Goal: Information Seeking & Learning: Find specific page/section

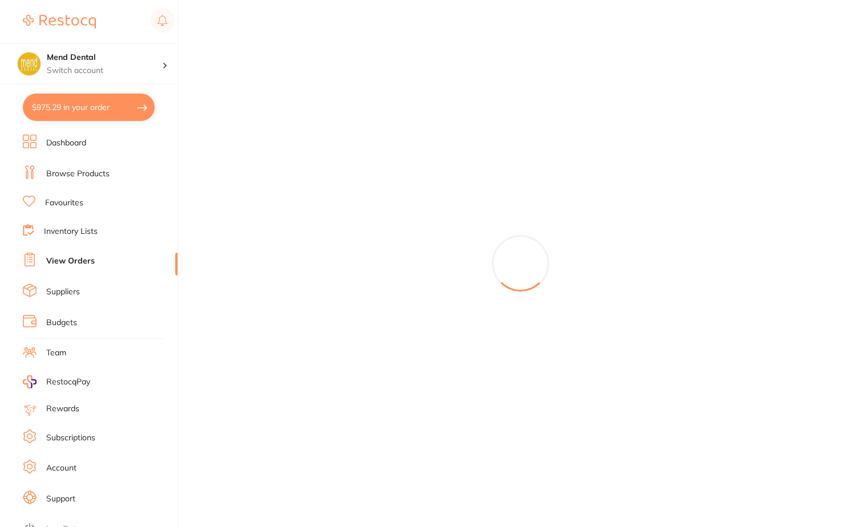
click at [96, 100] on button "$975.29 in your order" at bounding box center [89, 107] width 132 height 27
checkbox input "true"
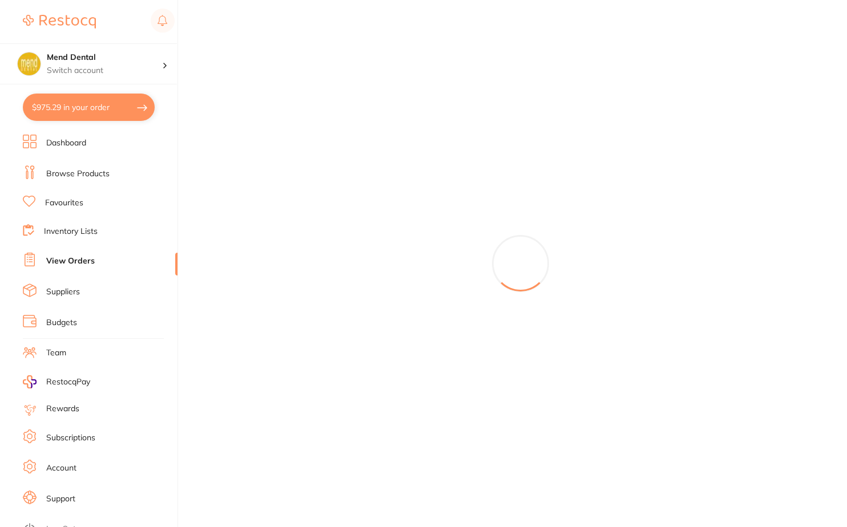
checkbox input "true"
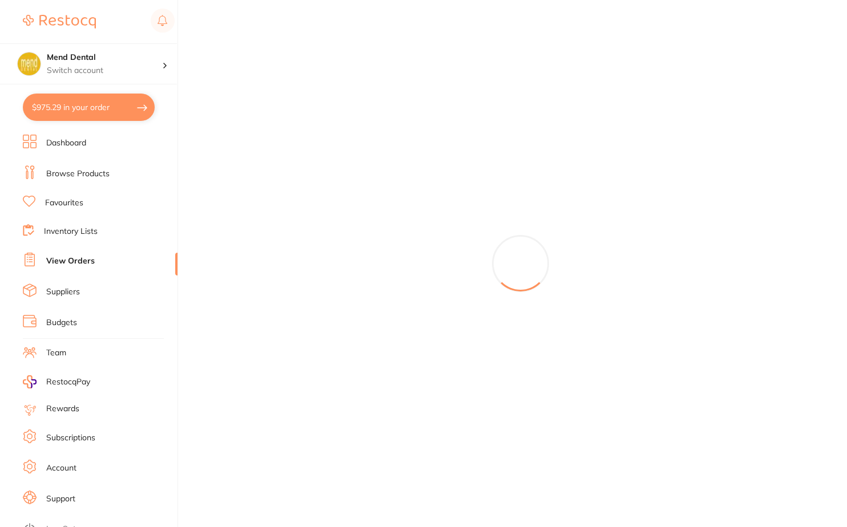
checkbox input "true"
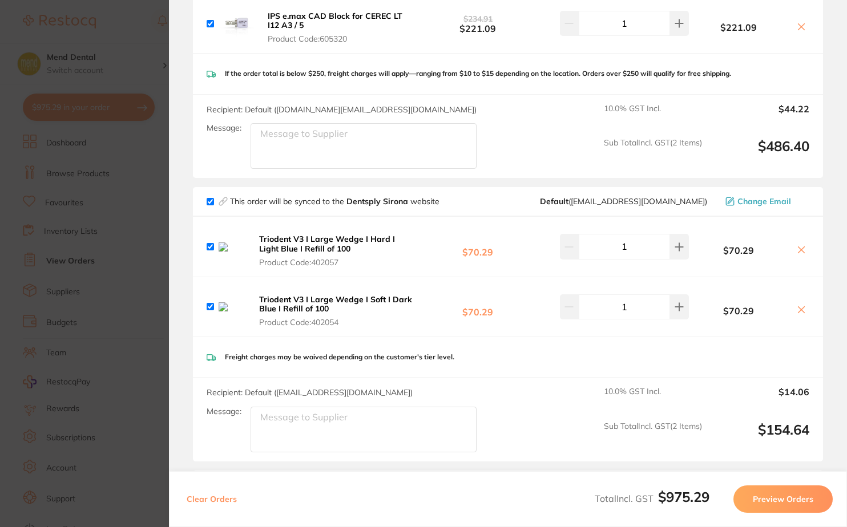
scroll to position [342, 0]
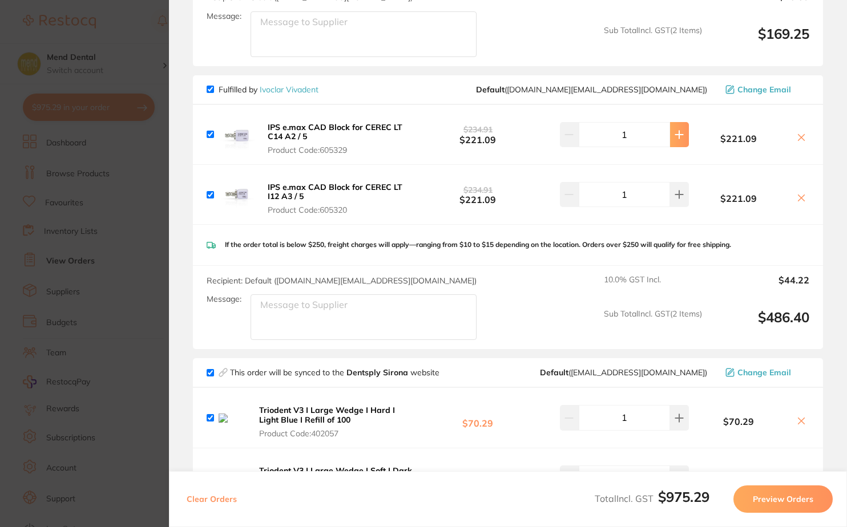
click at [681, 135] on icon at bounding box center [678, 134] width 9 height 9
click at [681, 135] on icon at bounding box center [679, 134] width 7 height 7
type input "3"
click at [674, 196] on icon at bounding box center [678, 194] width 9 height 9
click at [134, 231] on section "Update RRP Set your pre negotiated price for this item. Item Agreed RRP (excl. …" at bounding box center [423, 263] width 847 height 527
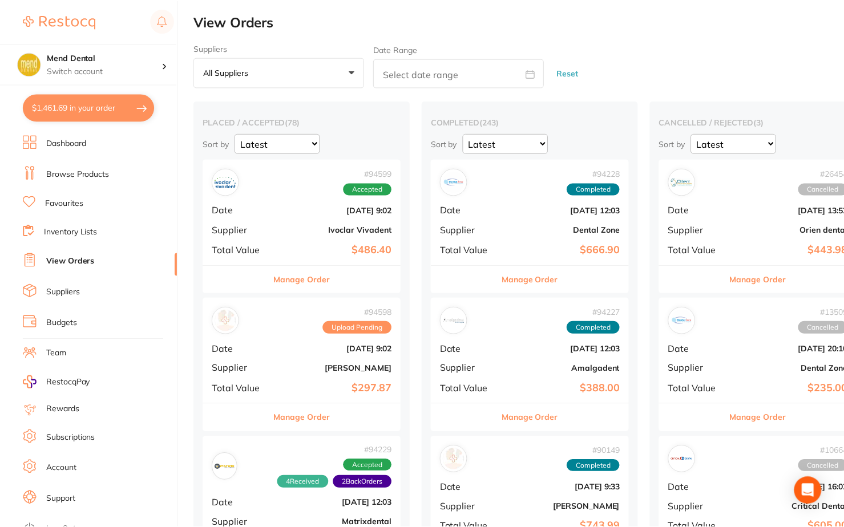
scroll to position [114, 0]
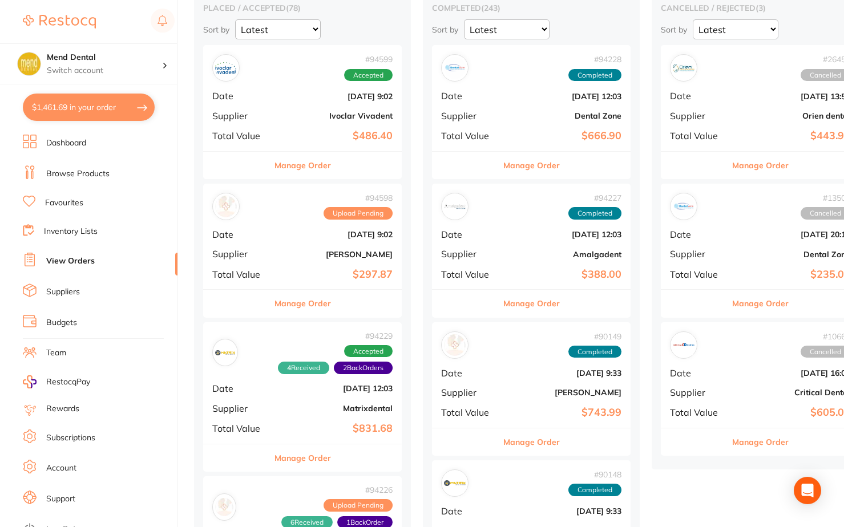
type input "2"
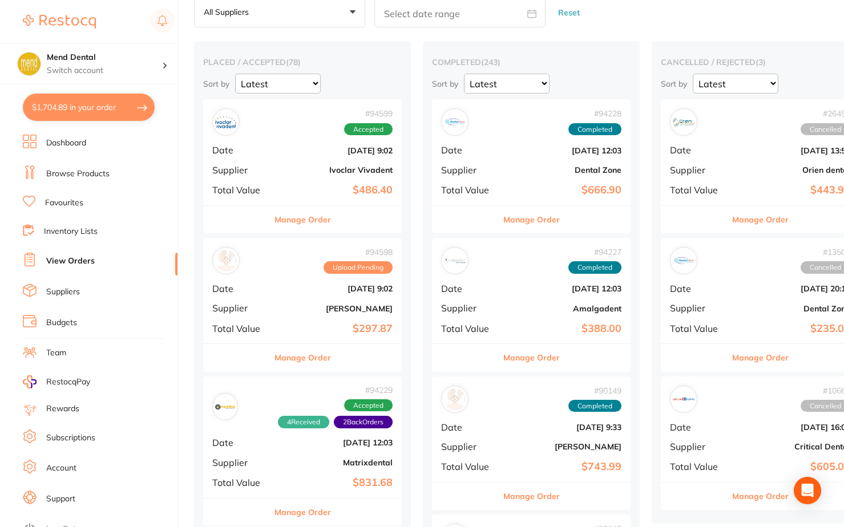
scroll to position [0, 0]
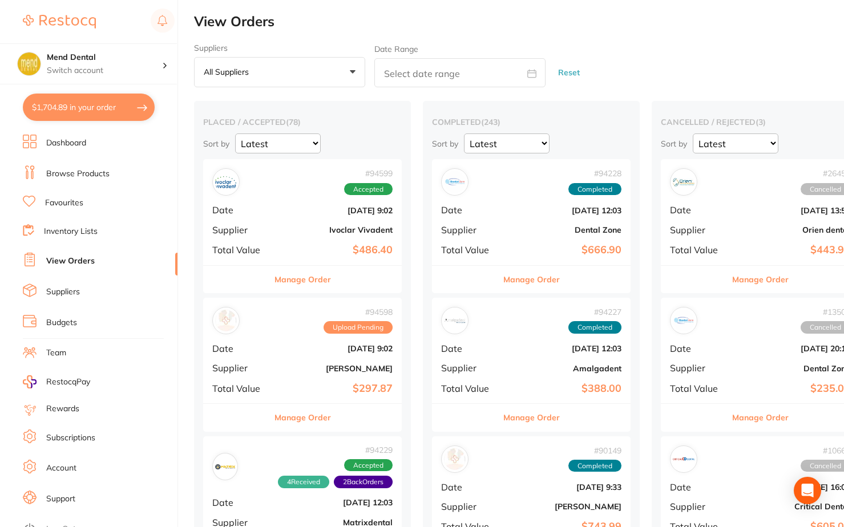
click at [55, 142] on link "Dashboard" at bounding box center [66, 143] width 40 height 11
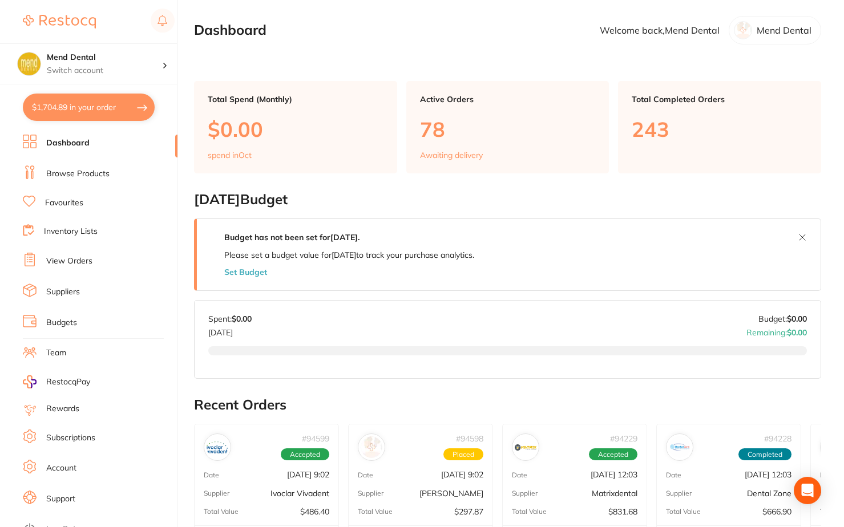
click at [88, 161] on ul "Dashboard Browse Products Favourites Inventory Lists View Orders Suppliers Budg…" at bounding box center [100, 332] width 155 height 394
click at [90, 167] on li "Browse Products" at bounding box center [100, 173] width 155 height 17
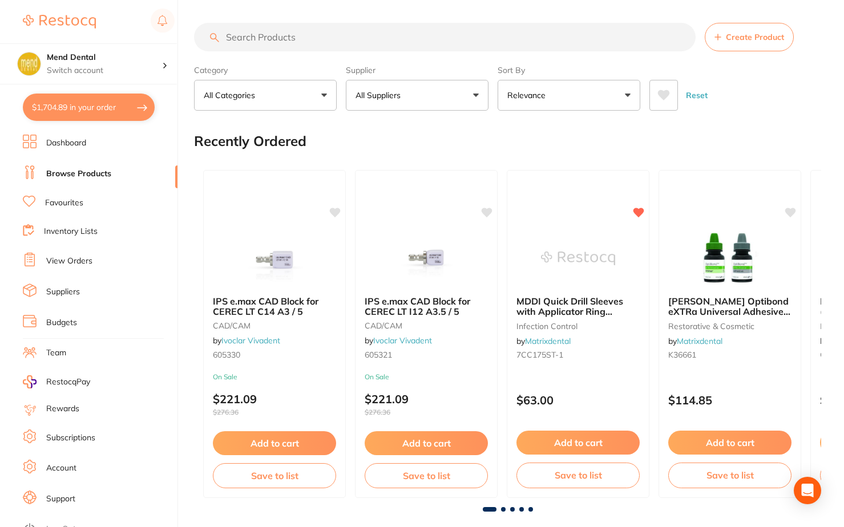
click at [413, 42] on input "search" at bounding box center [445, 37] width 502 height 29
type input "barriers"
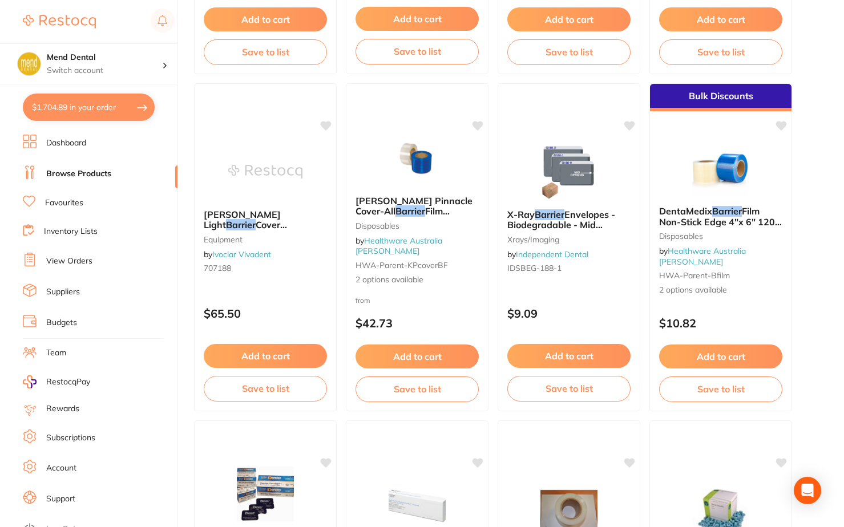
scroll to position [3994, 0]
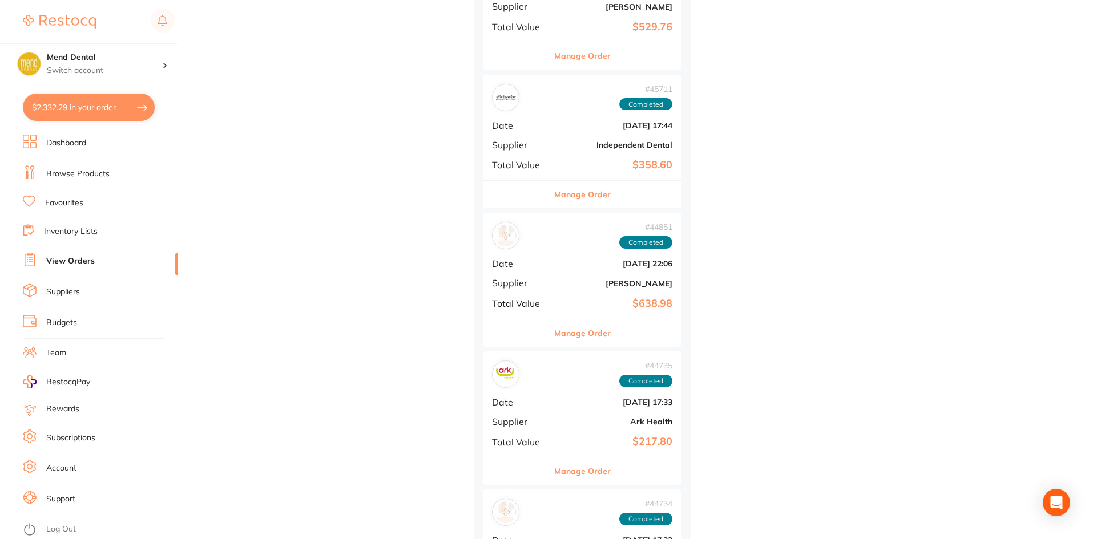
scroll to position [13923, 0]
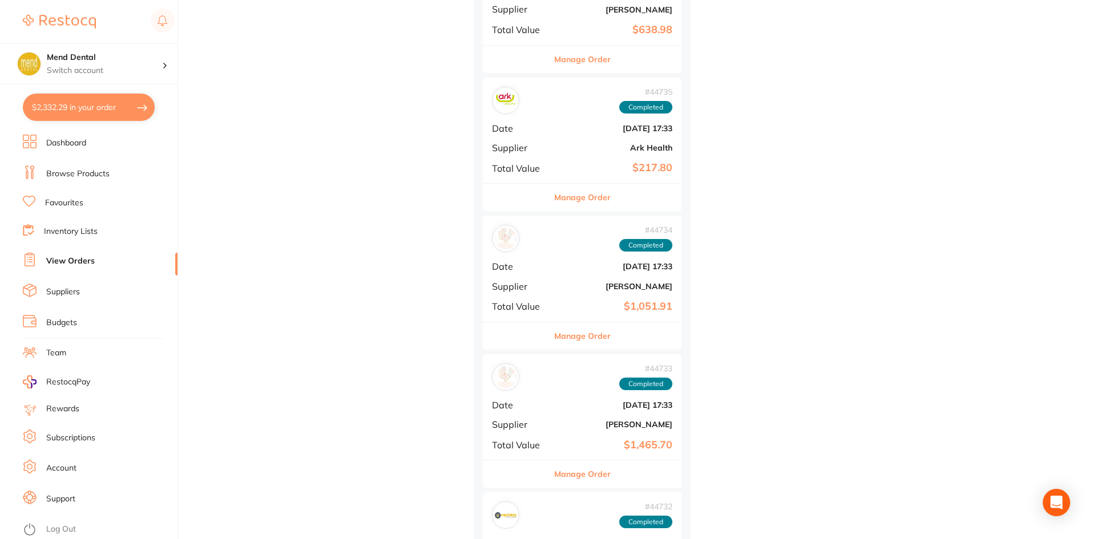
click at [599, 341] on button "Manage Order" at bounding box center [582, 335] width 56 height 27
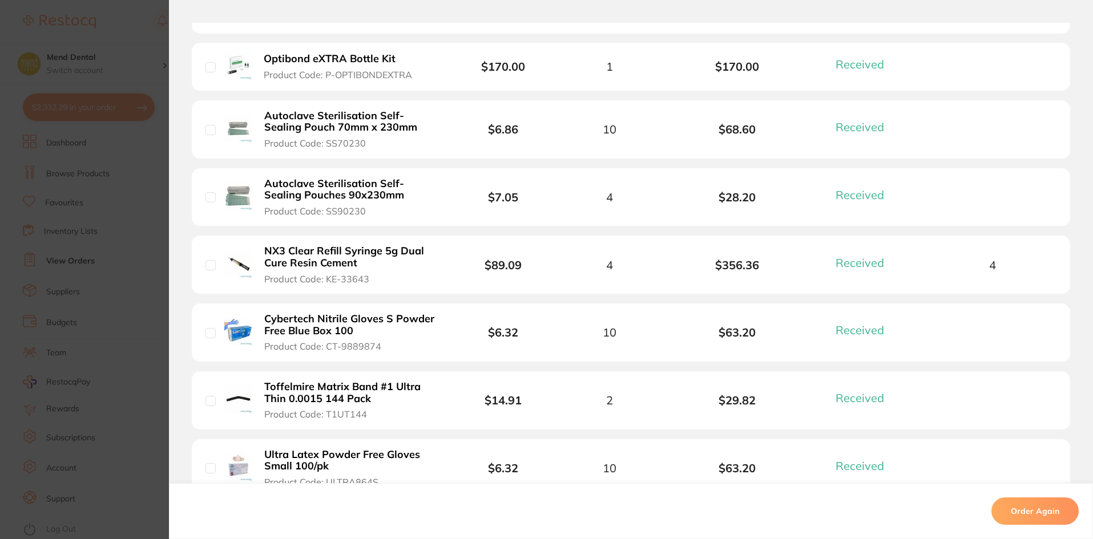
scroll to position [628, 0]
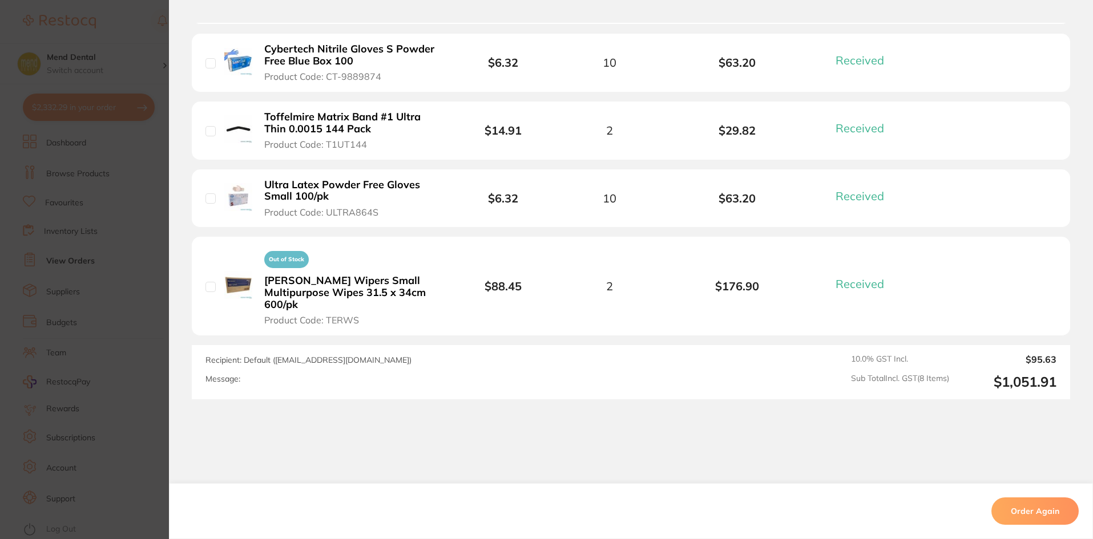
click at [106, 289] on section "Order ID: Restocq- 44734 Order Information 8 Received Completed Order Date [DAT…" at bounding box center [546, 269] width 1093 height 539
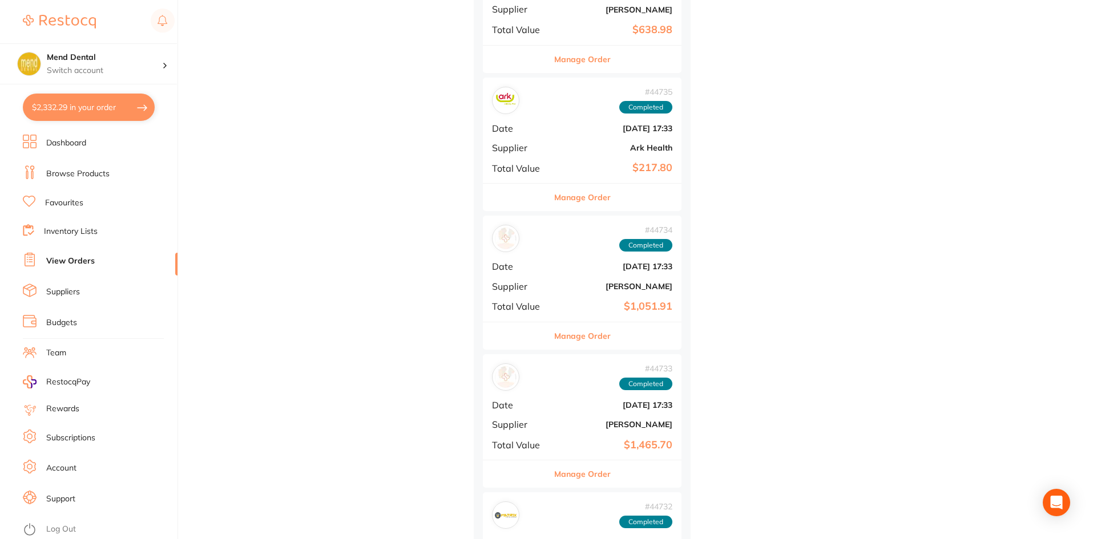
scroll to position [14437, 0]
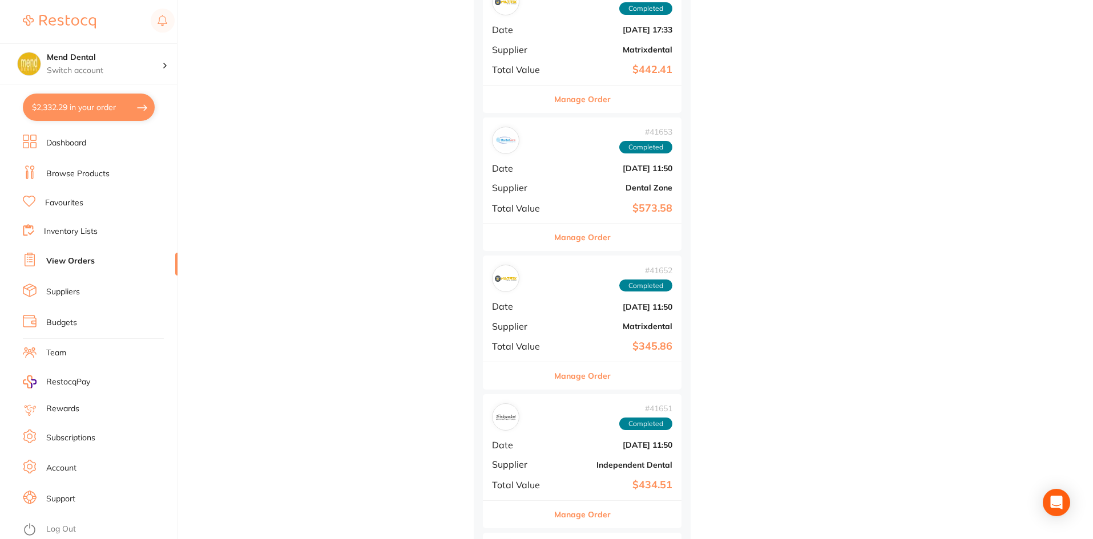
click at [593, 356] on div "# 41652 Completed Date [DATE] 11:50 Supplier Matrixdental Total Value $345.86" at bounding box center [582, 309] width 199 height 106
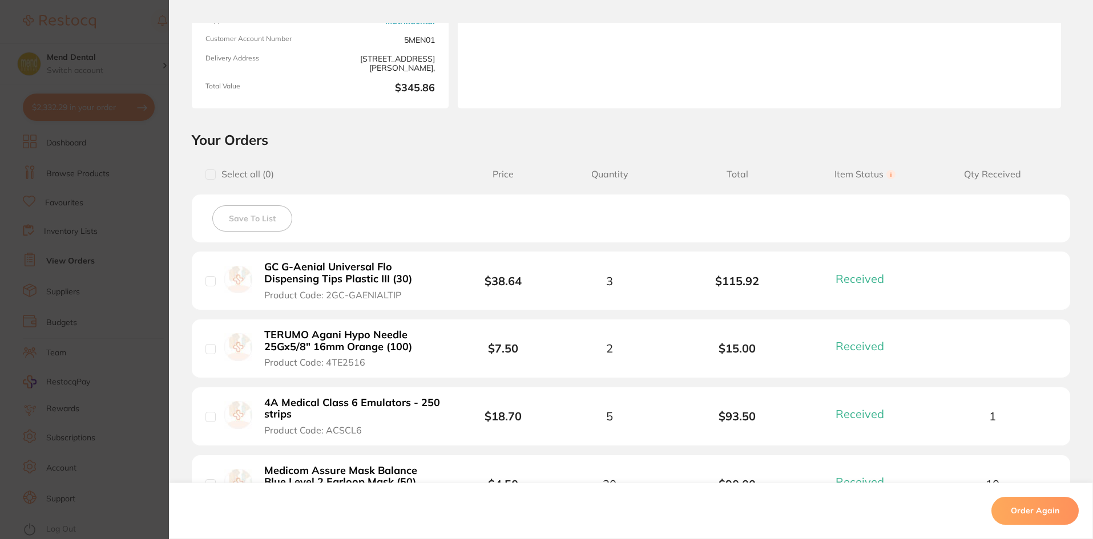
scroll to position [342, 0]
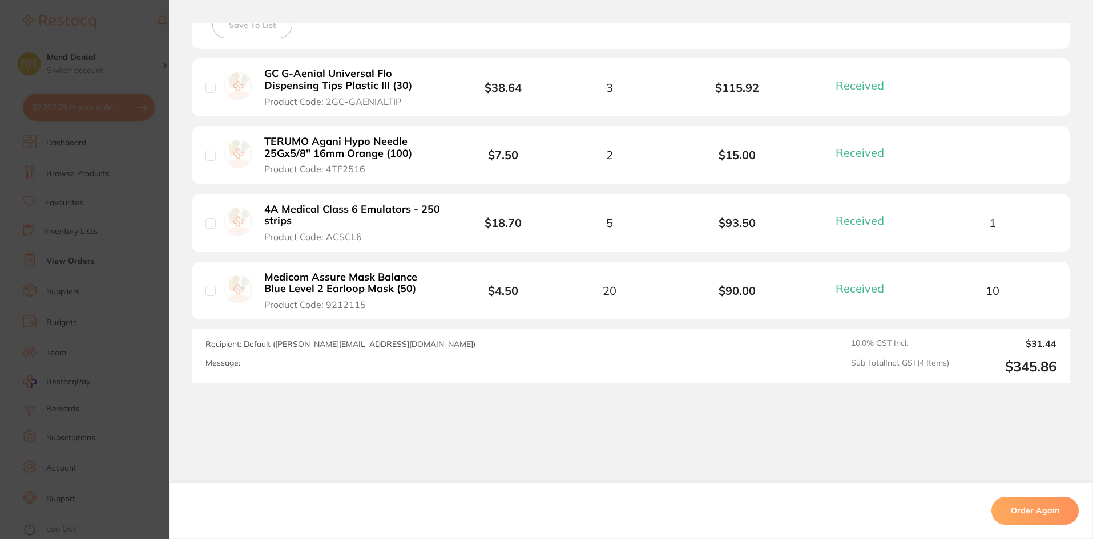
click at [94, 243] on section "Order ID: Restocq- 41652 Order Information 4 Received Completed Order Order Dat…" at bounding box center [546, 269] width 1093 height 539
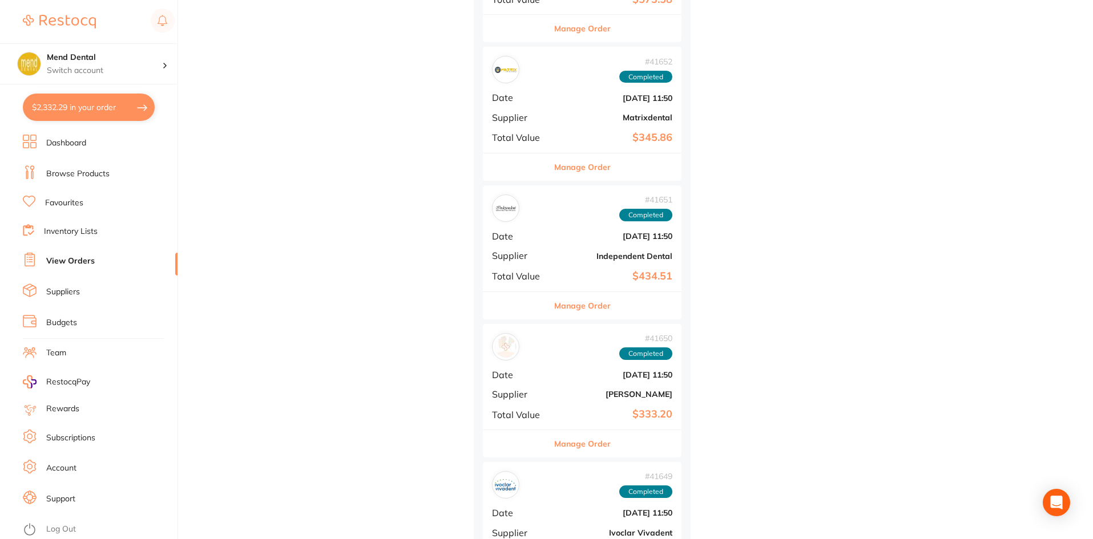
scroll to position [14836, 0]
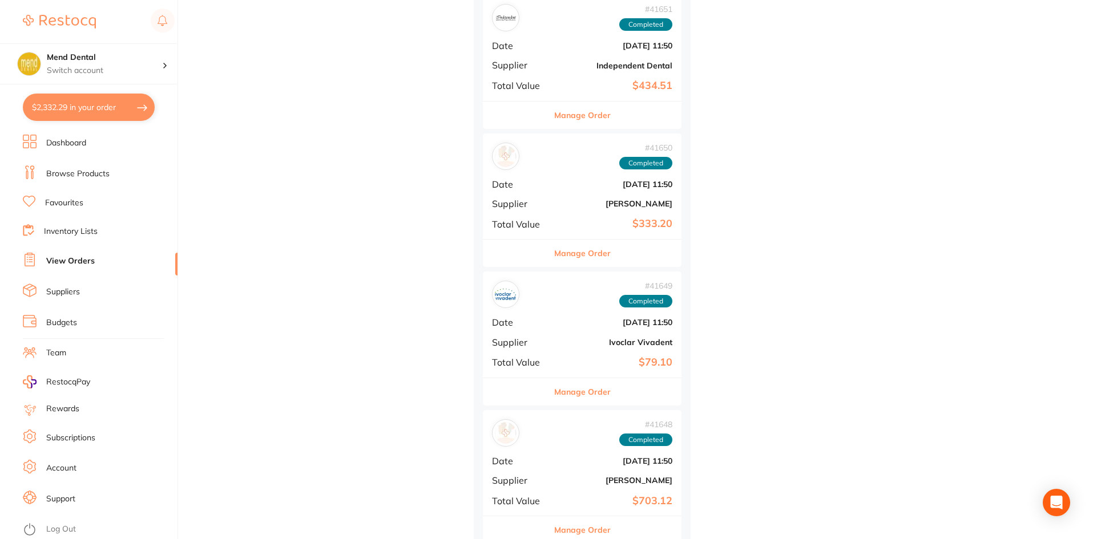
click at [595, 248] on button "Manage Order" at bounding box center [582, 253] width 56 height 27
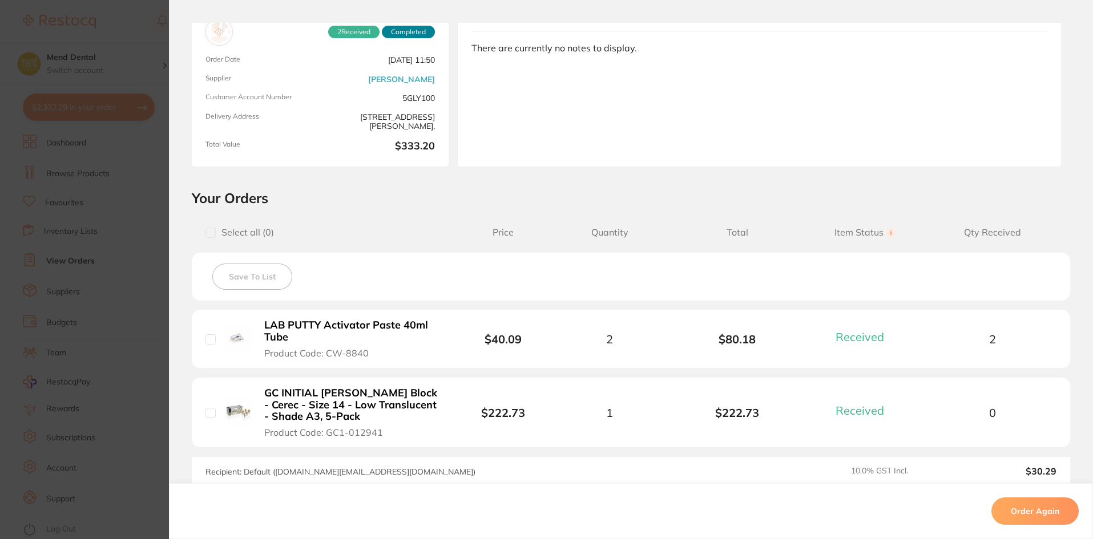
scroll to position [233, 0]
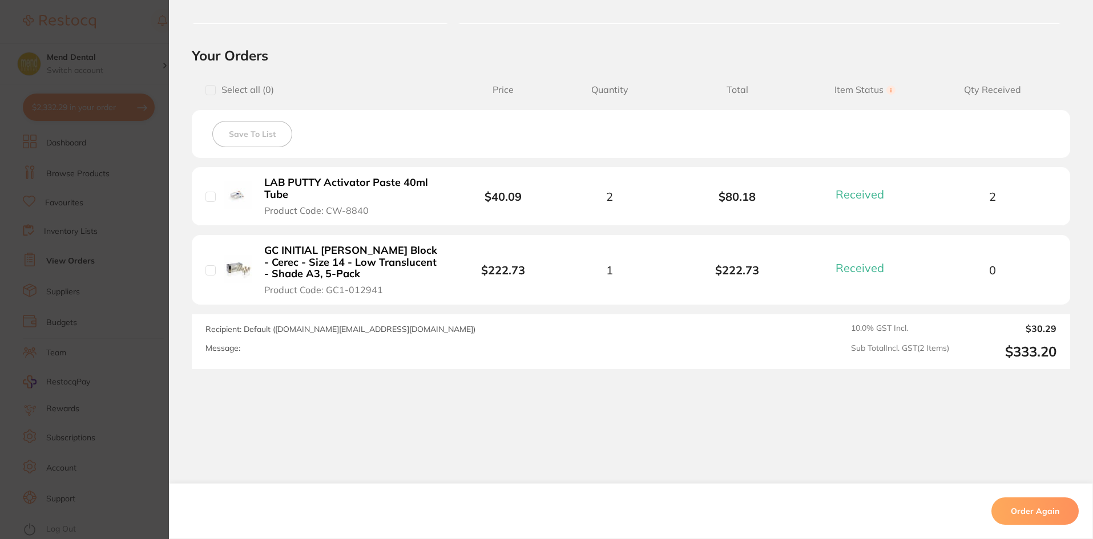
click at [107, 276] on section "Order ID: Restocq- 41650 Order Information 2 Received Completed Order Date [DAT…" at bounding box center [546, 269] width 1093 height 539
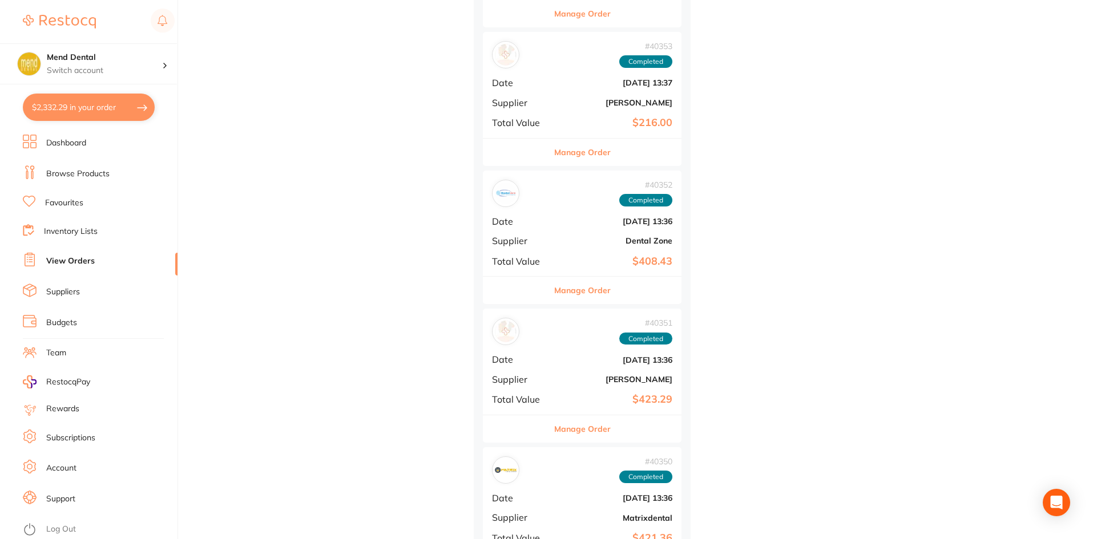
scroll to position [15350, 0]
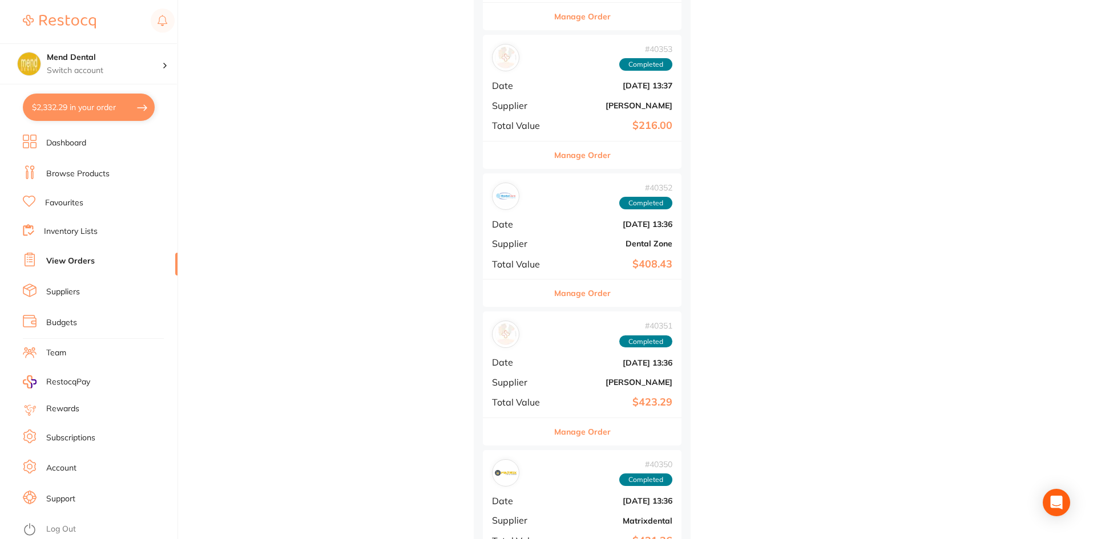
click at [604, 312] on div "# 40351 Completed Date [DATE] 13:36 Supplier [PERSON_NAME] Total Value $423.29" at bounding box center [582, 365] width 199 height 106
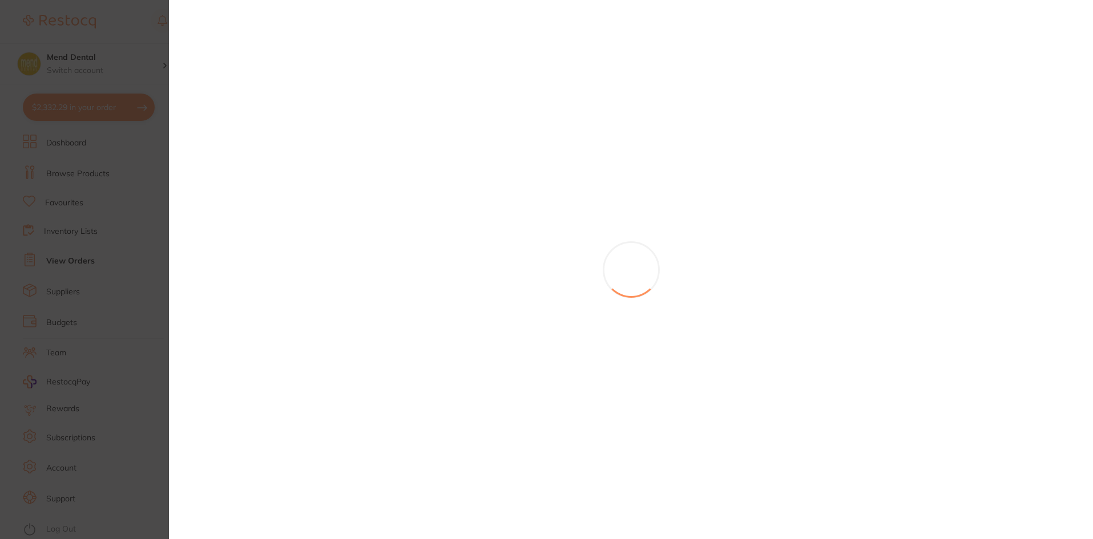
click at [597, 300] on section at bounding box center [546, 269] width 1093 height 539
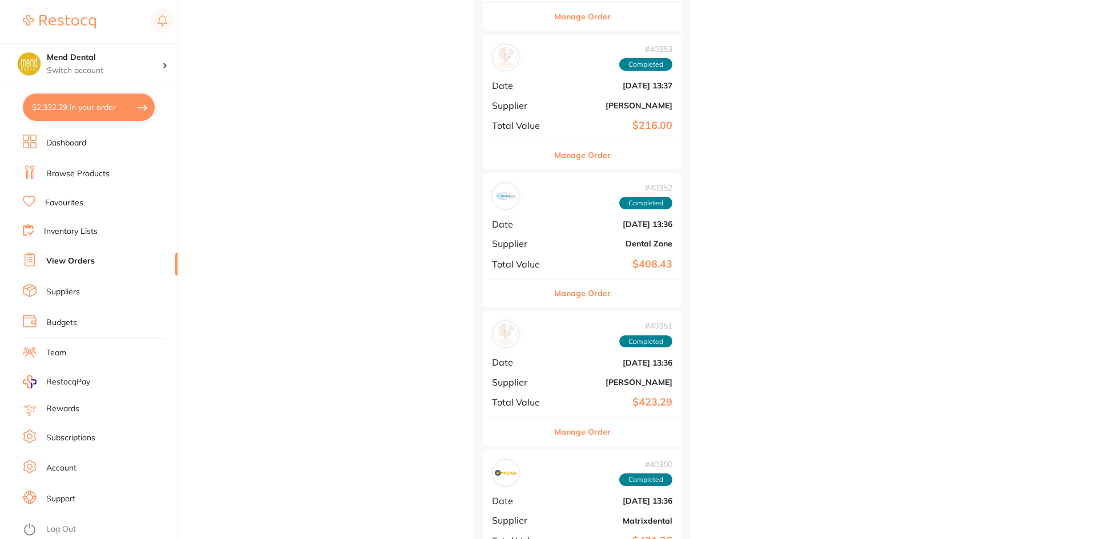
click at [597, 300] on button "Manage Order" at bounding box center [582, 293] width 56 height 27
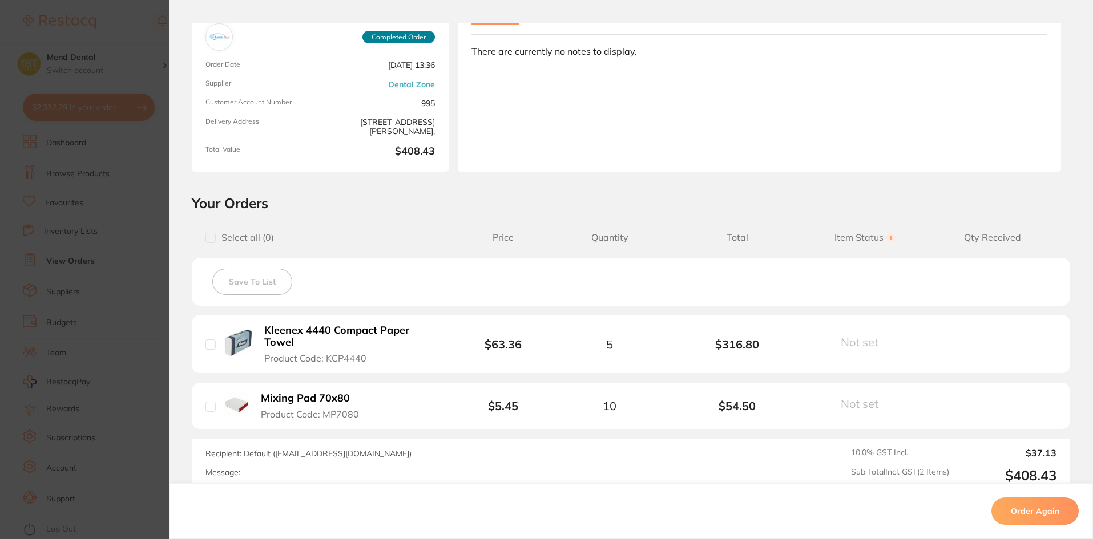
scroll to position [200, 0]
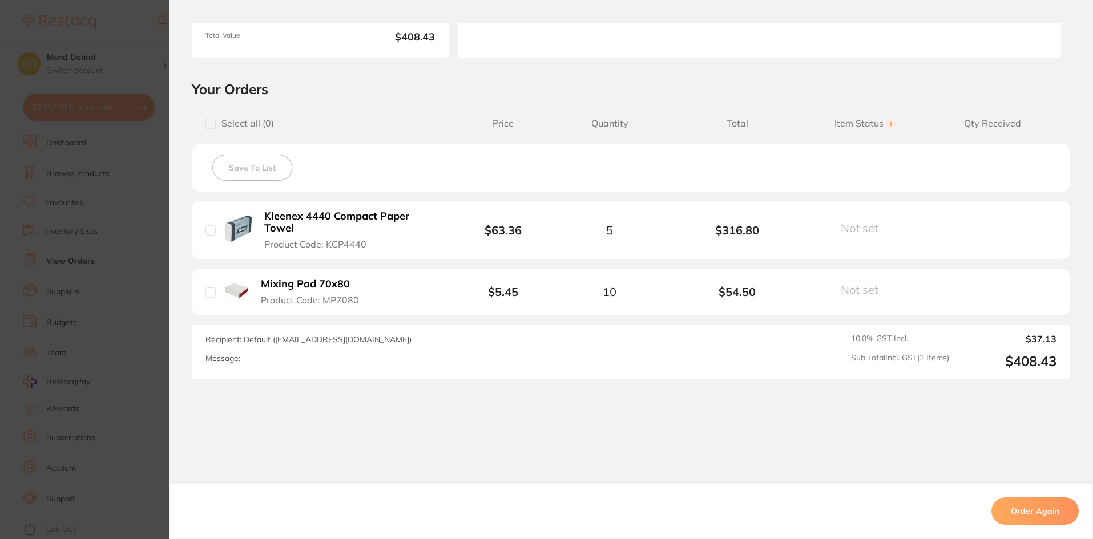
click at [81, 249] on section "Order ID: Restocq- 40352 Order Information Completed Order Order Date [DATE] 13…" at bounding box center [546, 269] width 1093 height 539
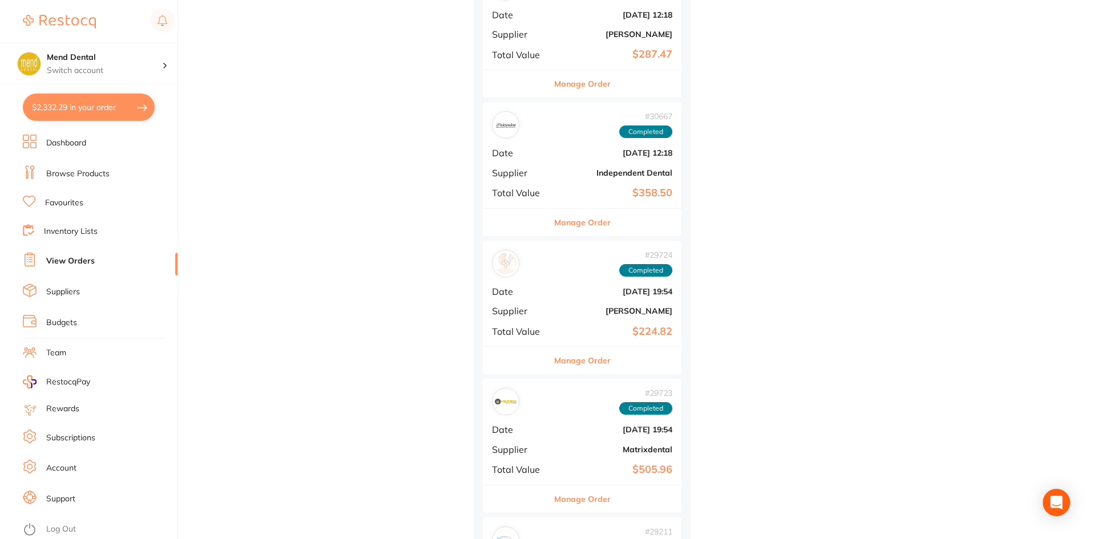
scroll to position [19630, 0]
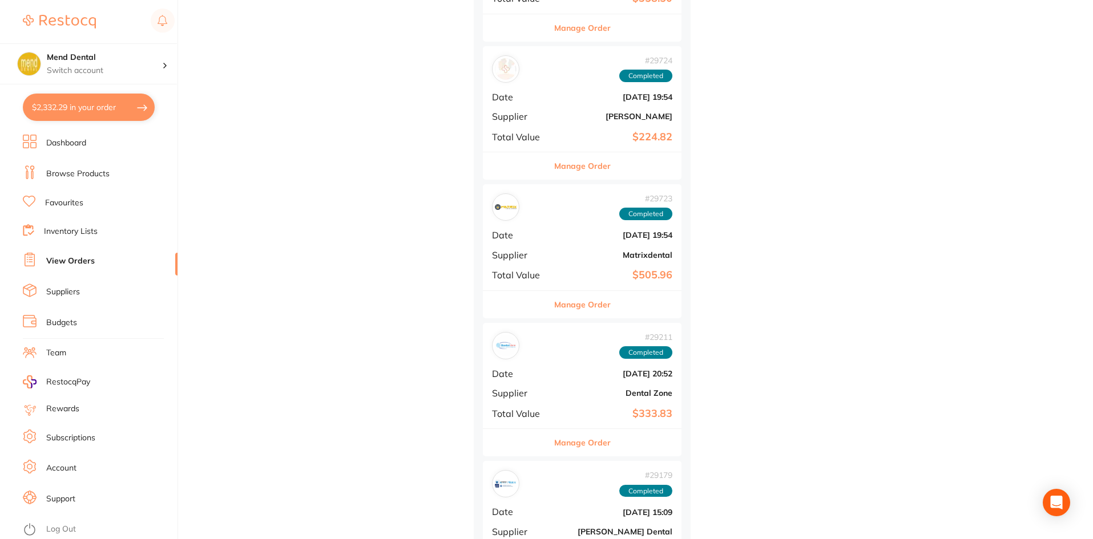
click at [588, 413] on b "$333.83" at bounding box center [615, 414] width 114 height 12
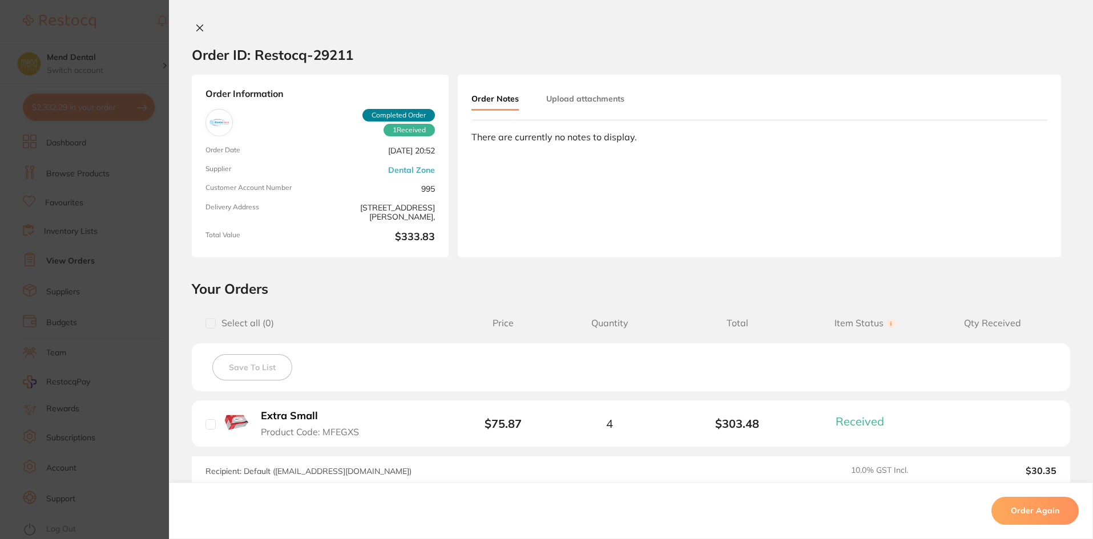
click at [578, 434] on li "Extra Small Product Code: MFEGXS $75.87 4 $303.48 Received Received Back Order" at bounding box center [631, 424] width 878 height 47
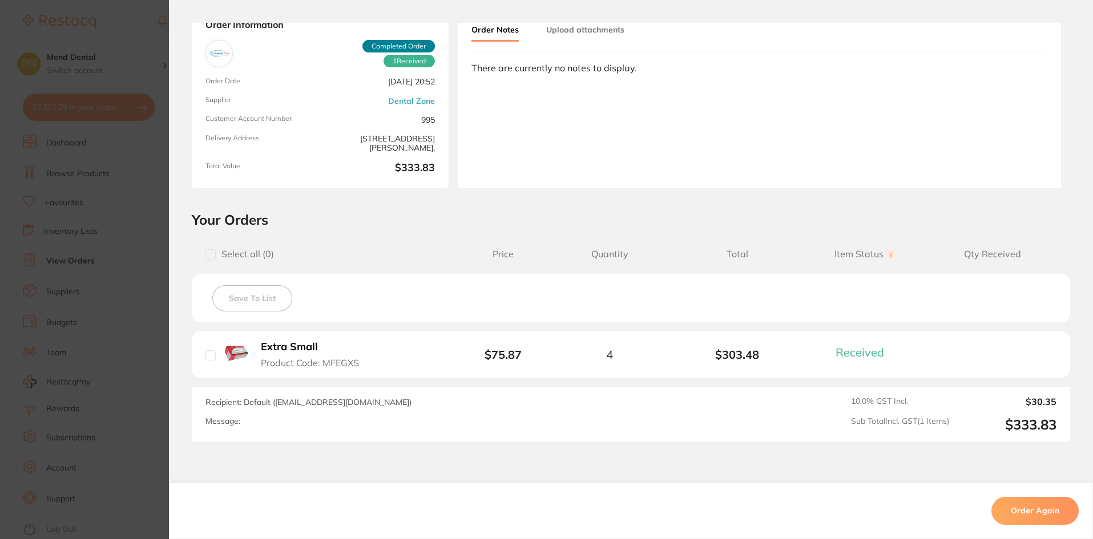
scroll to position [142, 0]
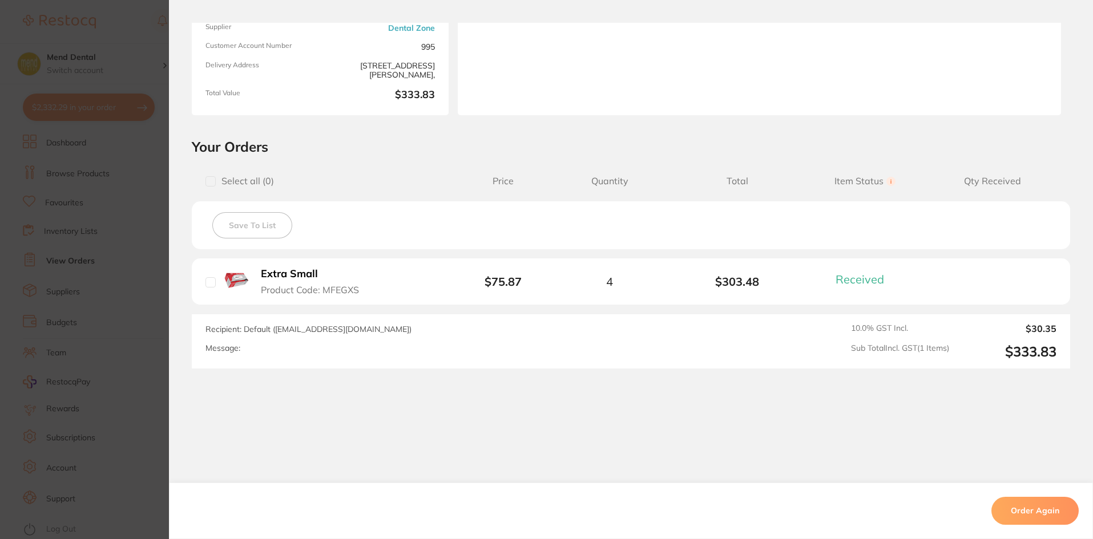
click at [22, 189] on section "Order ID: Restocq- 29211 Order Information 1 Received Completed Order Order Dat…" at bounding box center [546, 269] width 1093 height 539
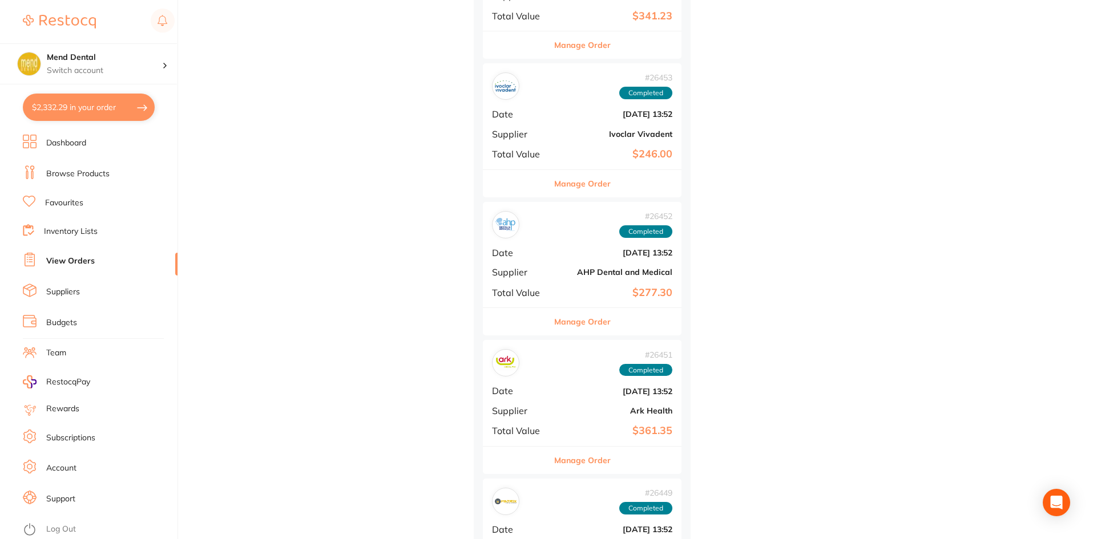
scroll to position [20999, 0]
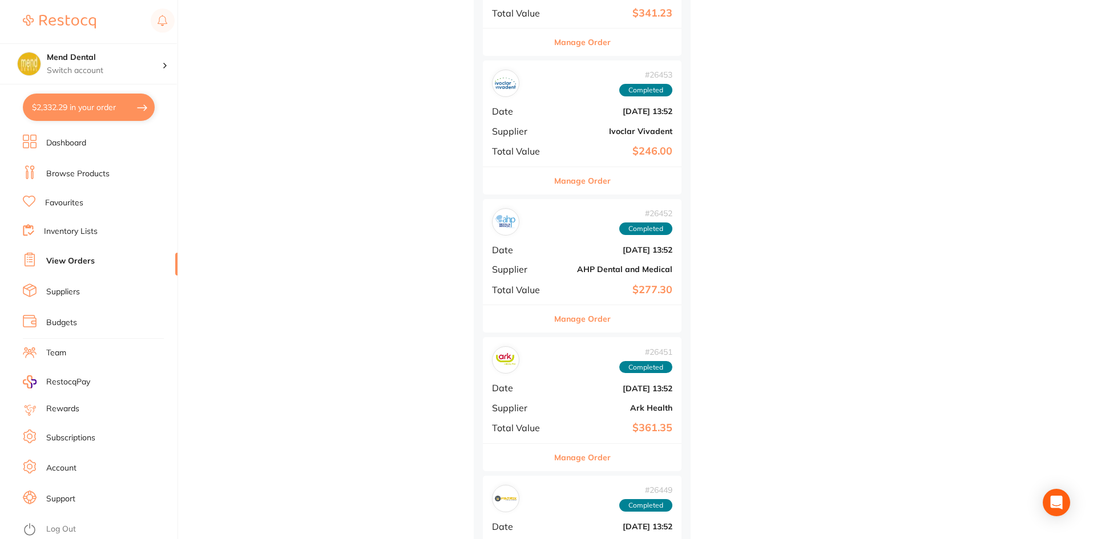
click at [603, 309] on button "Manage Order" at bounding box center [582, 318] width 56 height 27
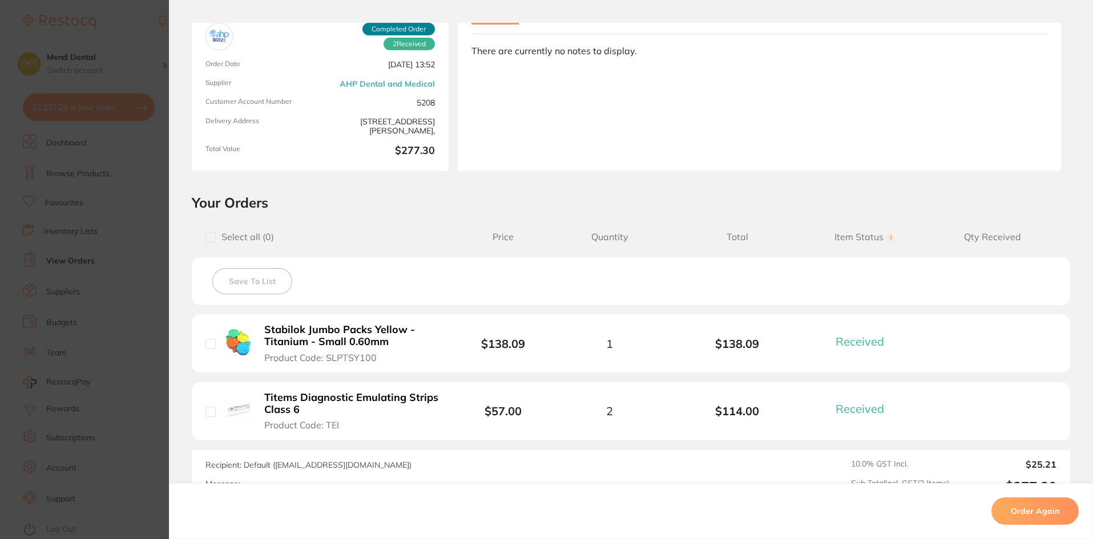
scroll to position [171, 0]
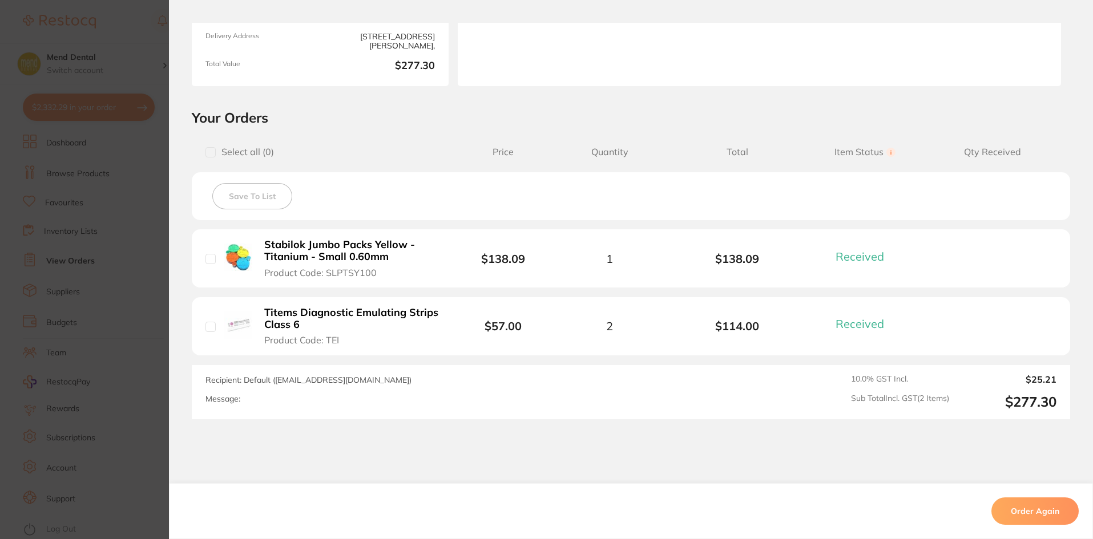
click at [91, 288] on section "Order ID: Restocq- 26452 Order Information 2 Received Completed Order Order Dat…" at bounding box center [546, 269] width 1093 height 539
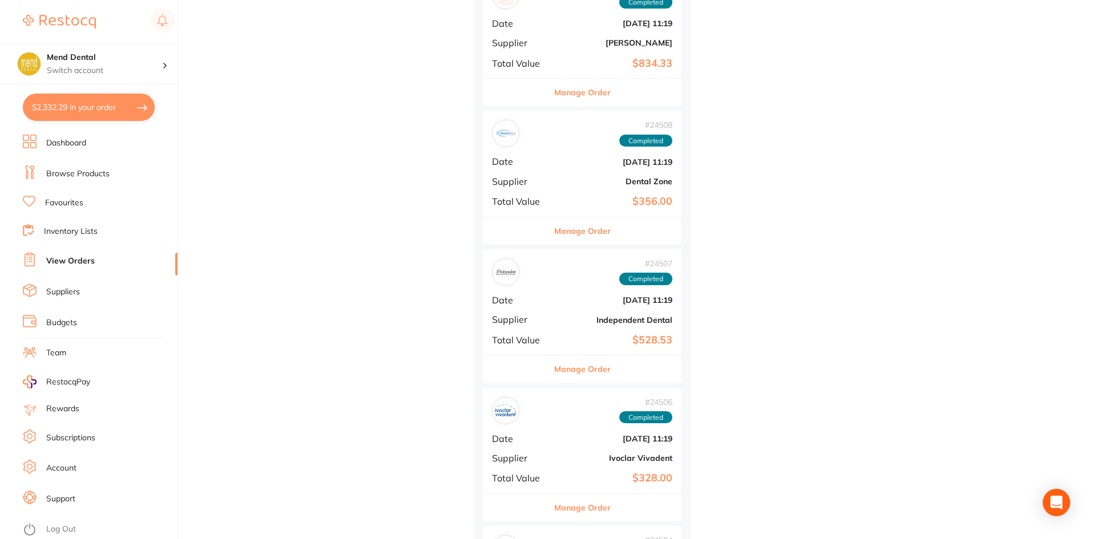
scroll to position [22426, 0]
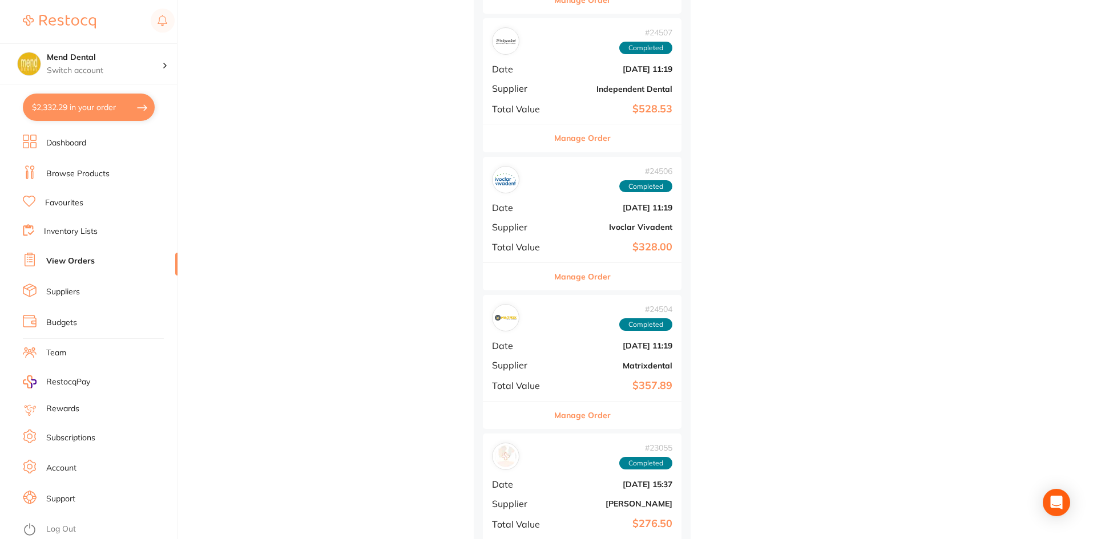
click at [575, 413] on button "Manage Order" at bounding box center [582, 415] width 56 height 27
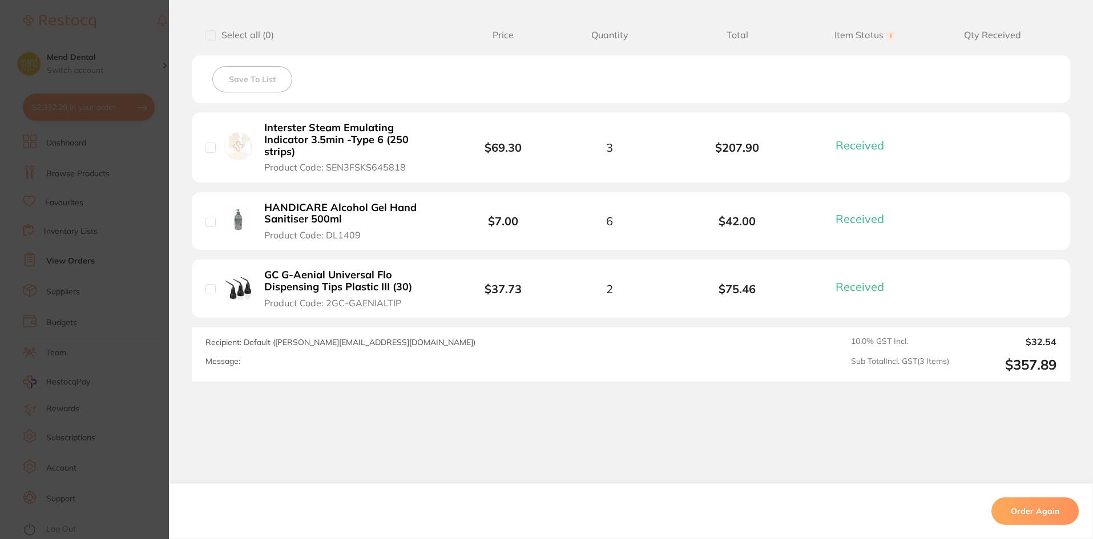
scroll to position [289, 0]
click at [110, 275] on section "Order ID: Restocq- 24504 Order Information 3 Received Completed Order Order Dat…" at bounding box center [546, 269] width 1093 height 539
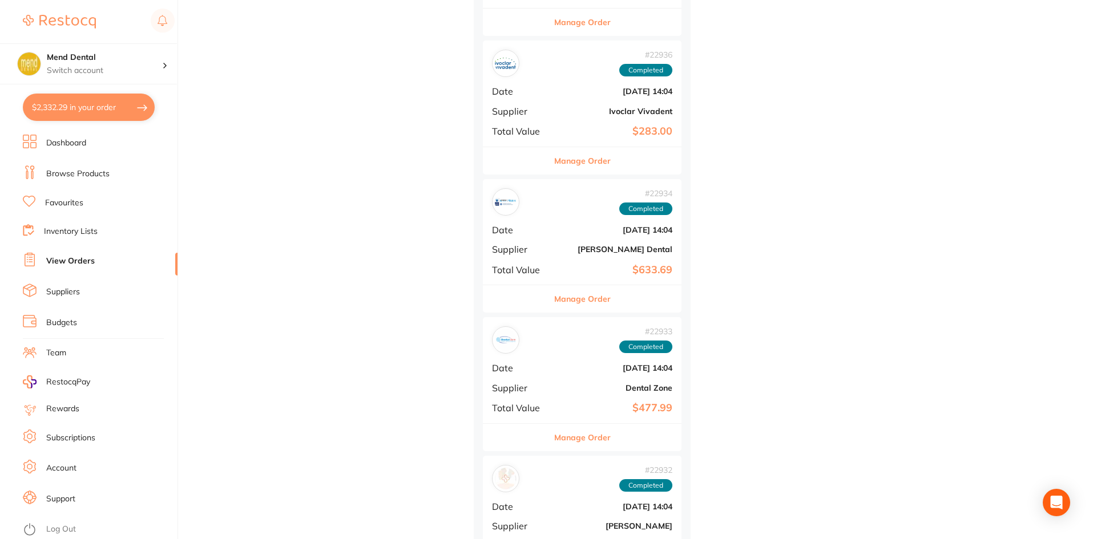
scroll to position [23168, 0]
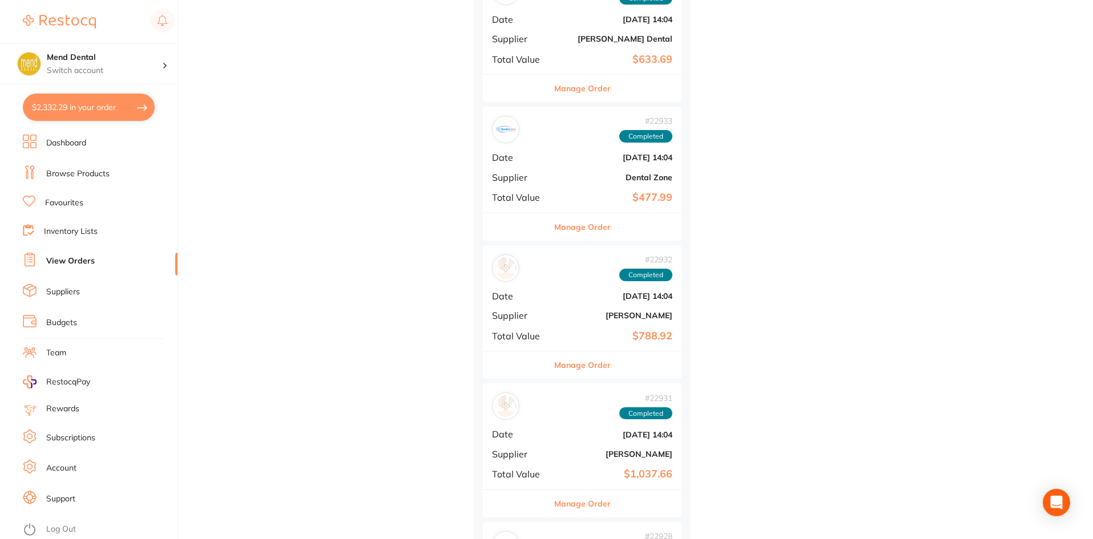
click at [594, 229] on button "Manage Order" at bounding box center [582, 226] width 56 height 27
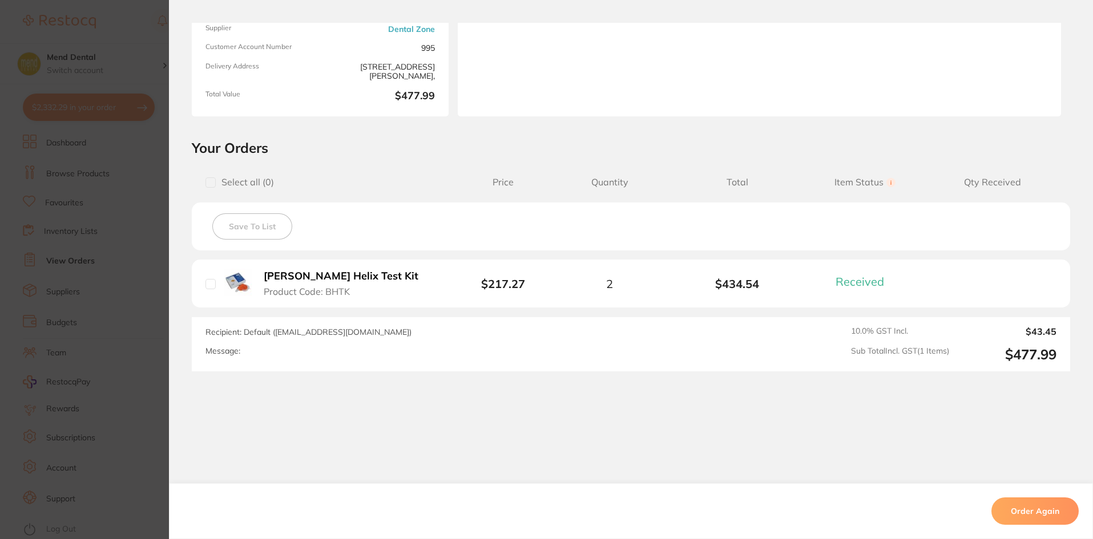
scroll to position [142, 0]
click at [99, 253] on section "Order ID: Restocq- 22933 Order Information 1 Received Completed Order Order Dat…" at bounding box center [546, 269] width 1093 height 539
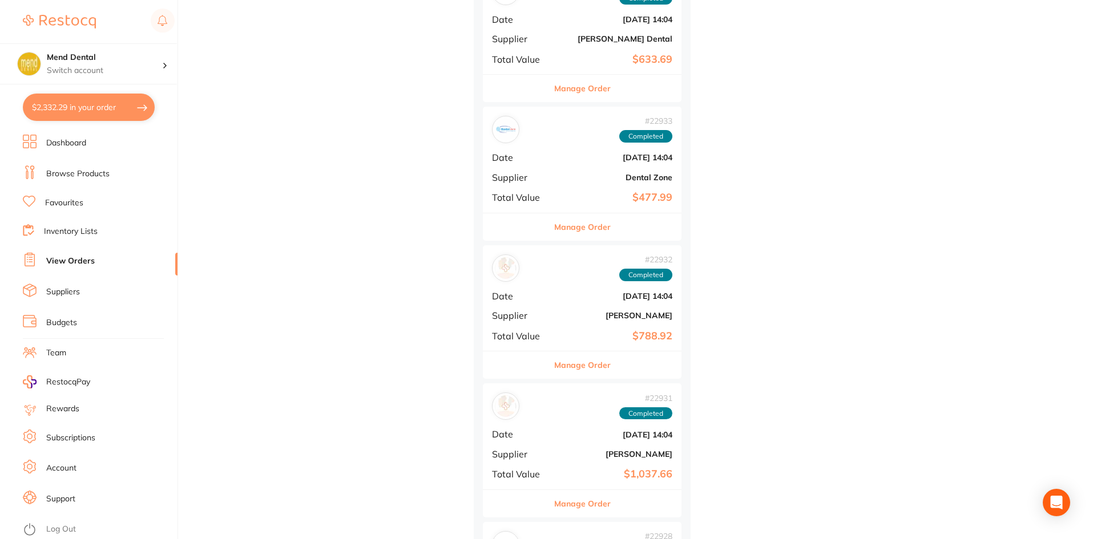
click at [611, 492] on button "Manage Order" at bounding box center [582, 503] width 56 height 27
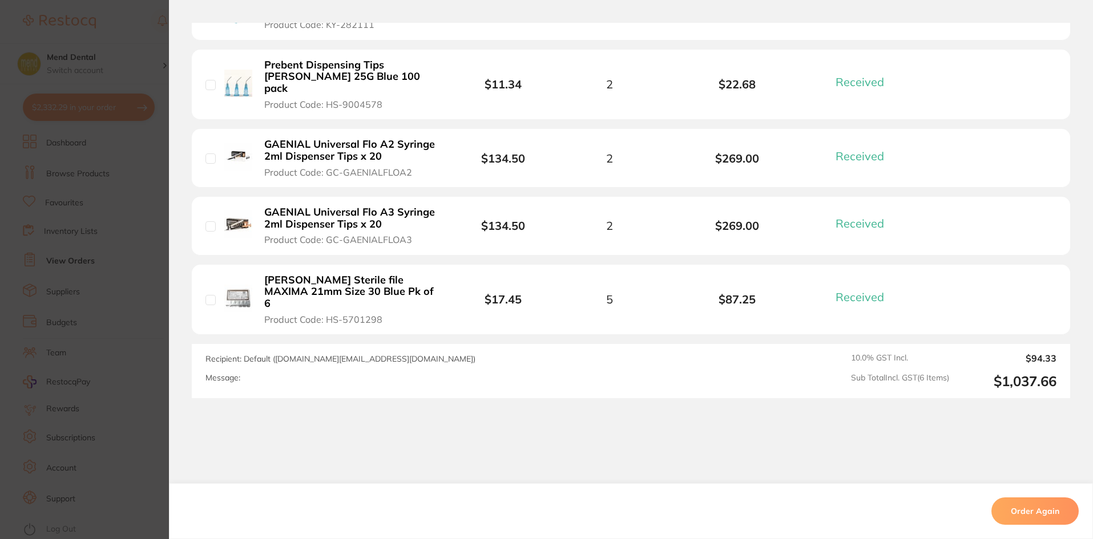
scroll to position [492, 0]
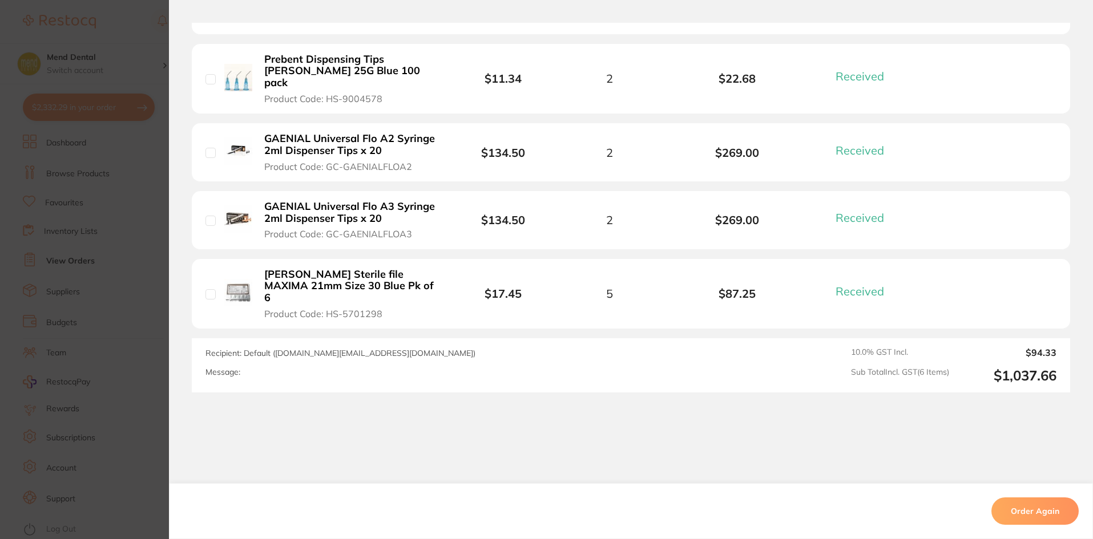
click at [120, 260] on section "Order ID: Restocq- 22931 Order Information 6 Received Completed Order Date [DAT…" at bounding box center [546, 269] width 1093 height 539
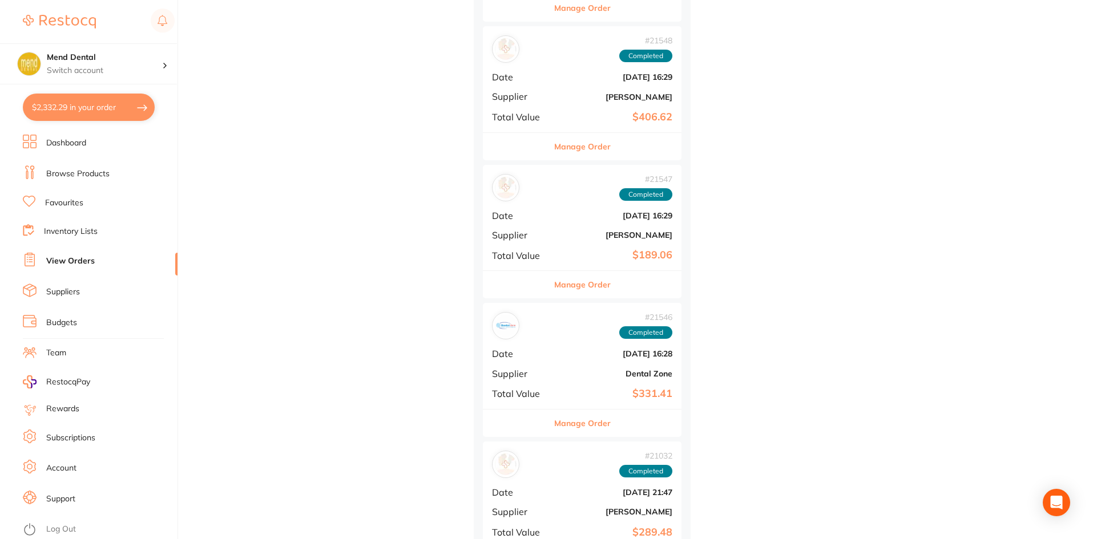
scroll to position [24994, 0]
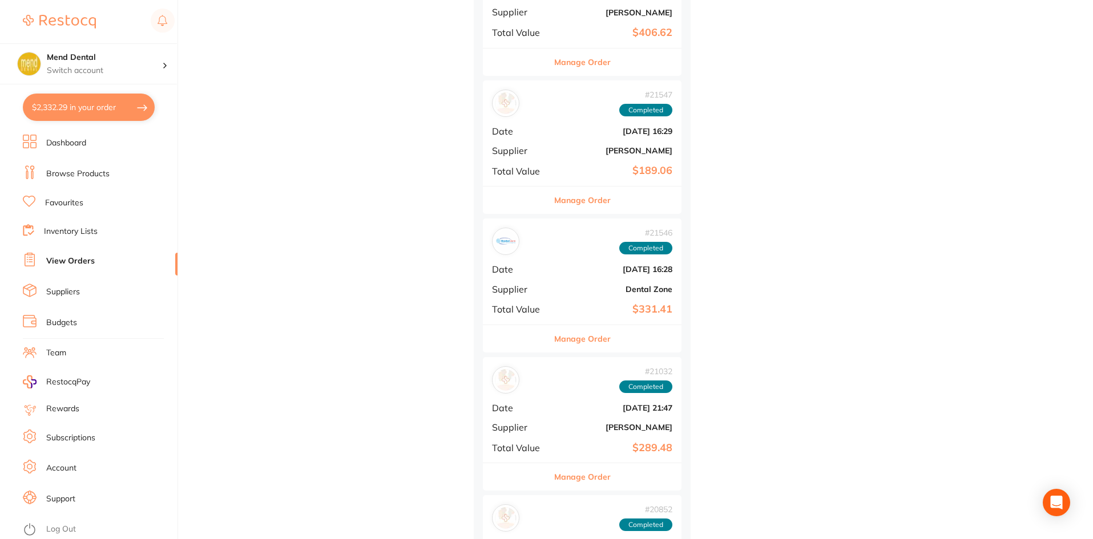
click at [591, 337] on button "Manage Order" at bounding box center [582, 338] width 56 height 27
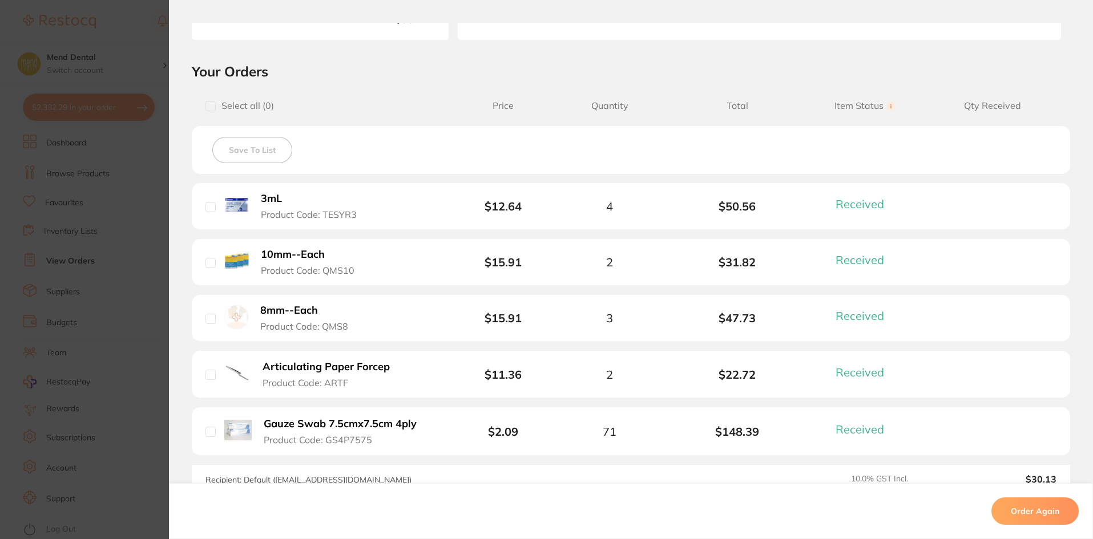
scroll to position [342, 0]
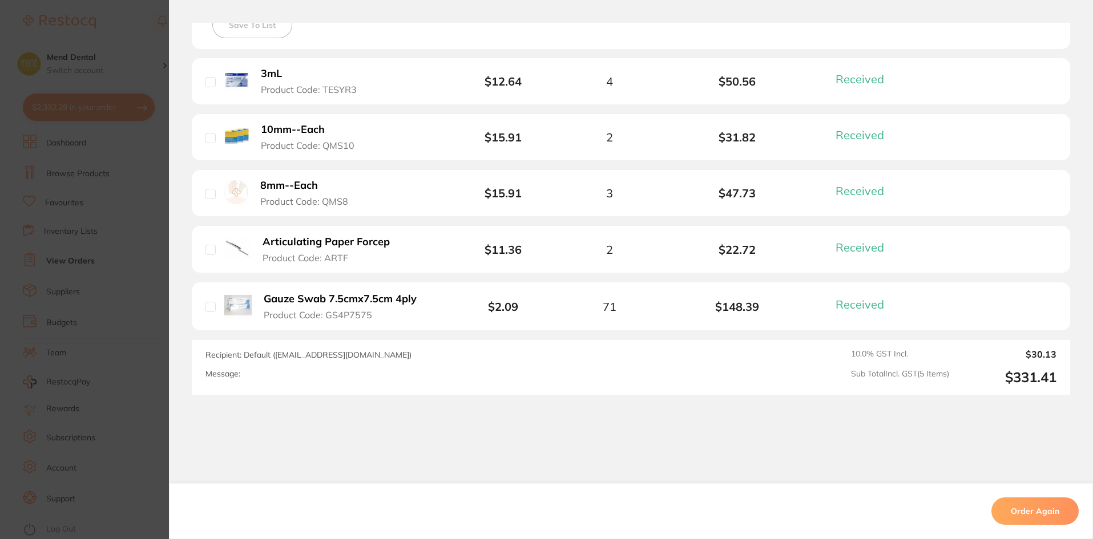
click at [126, 297] on section "Order ID: Restocq- 21546 Order Information 5 Received Completed Order Order Dat…" at bounding box center [546, 269] width 1093 height 539
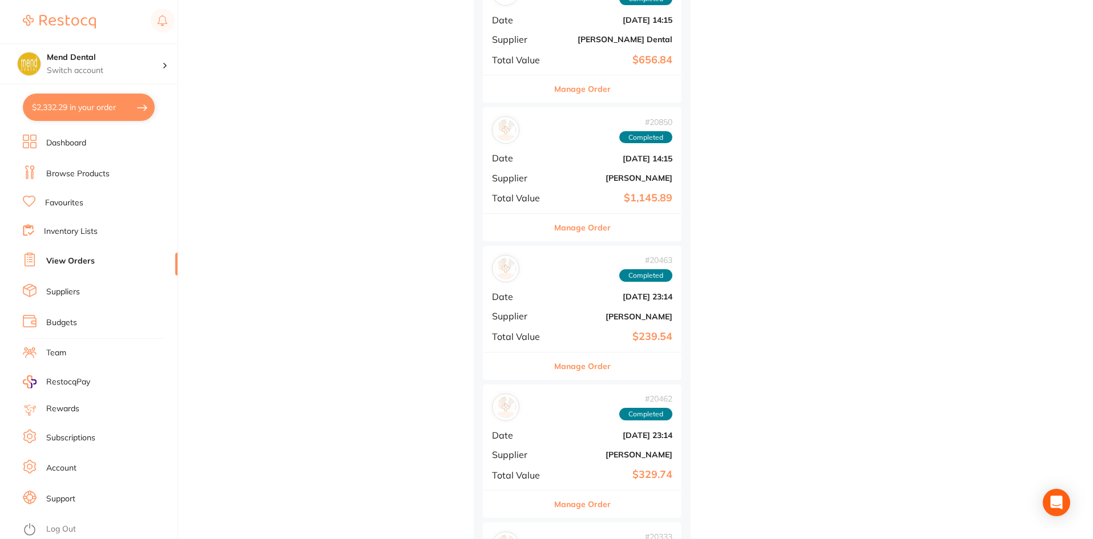
scroll to position [25792, 0]
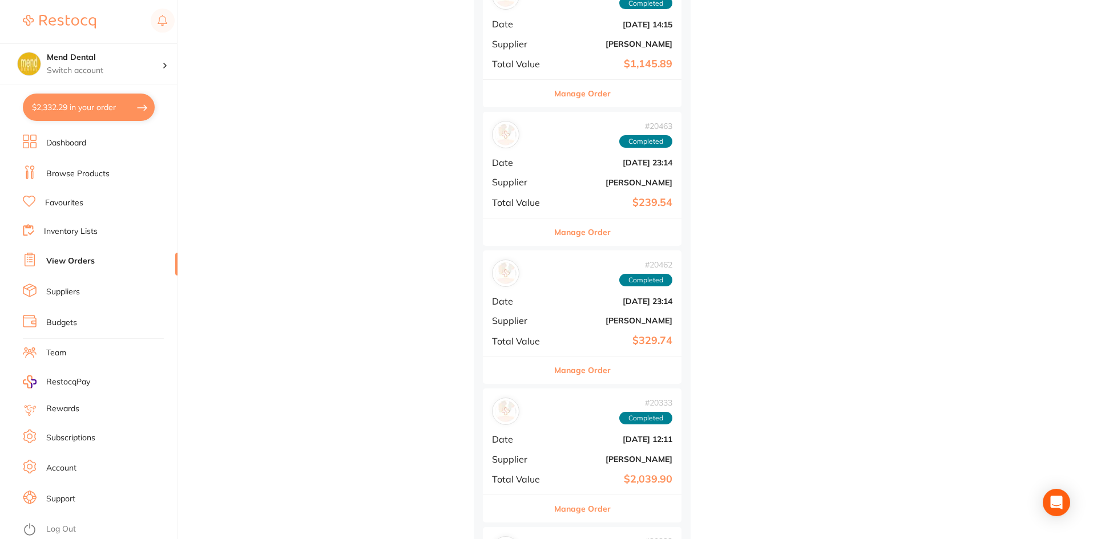
click at [583, 360] on button "Manage Order" at bounding box center [582, 370] width 56 height 27
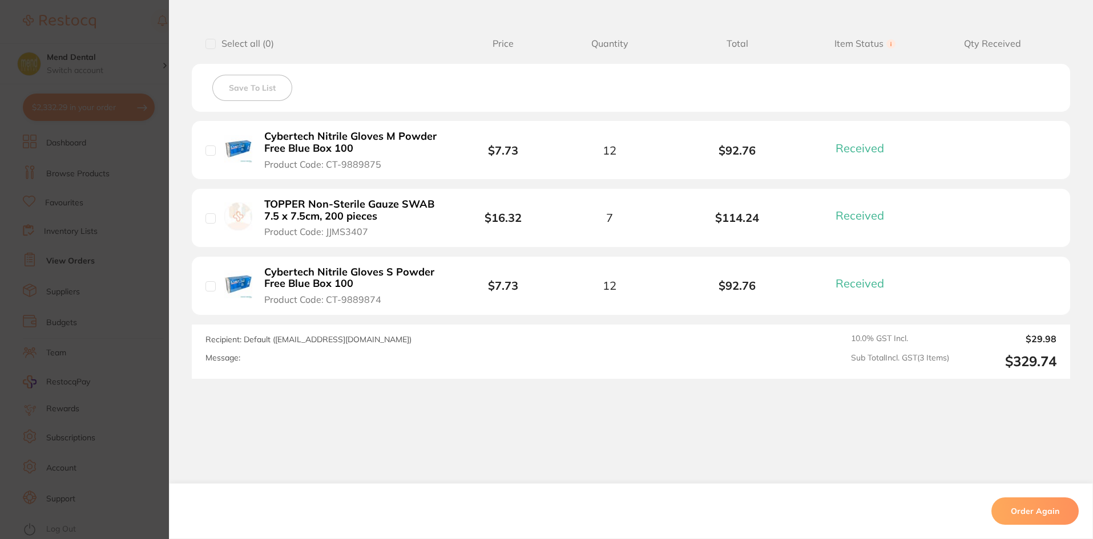
scroll to position [285, 0]
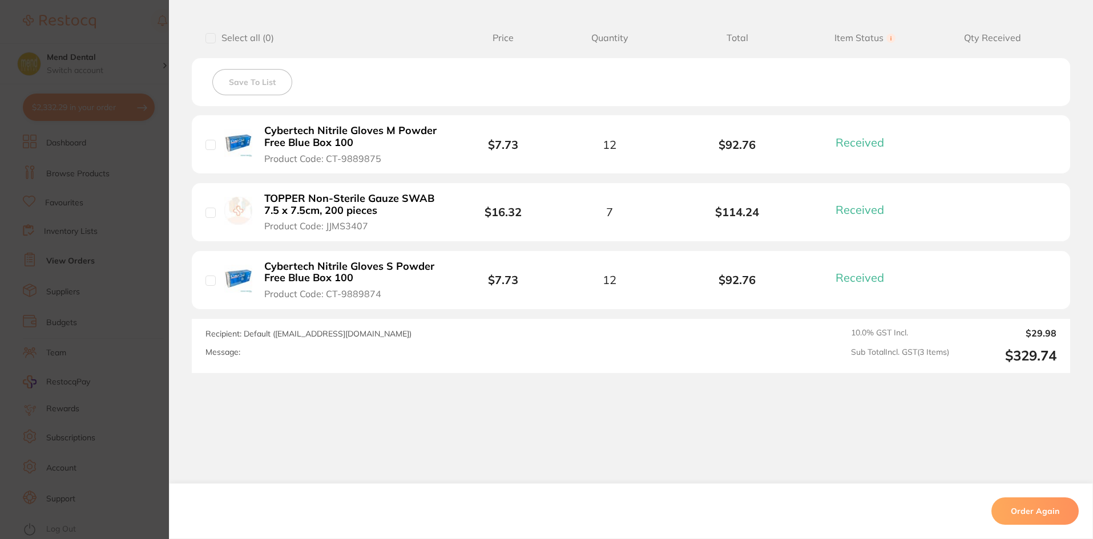
click at [82, 265] on section "Order ID: Restocq- 20462 Order Information 3 Received Completed Order Date [DAT…" at bounding box center [546, 269] width 1093 height 539
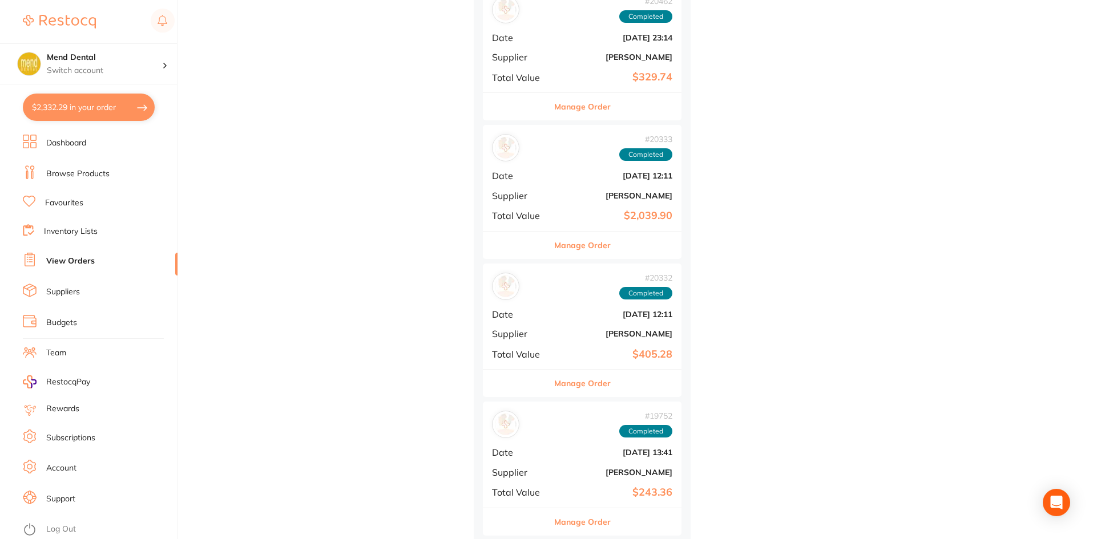
scroll to position [26078, 0]
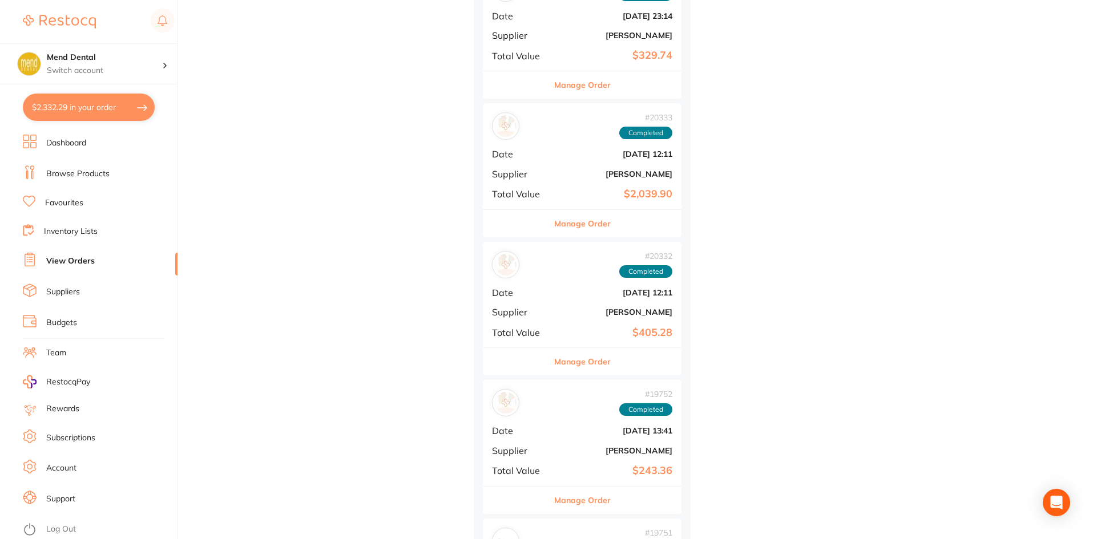
click at [584, 355] on button "Manage Order" at bounding box center [582, 361] width 56 height 27
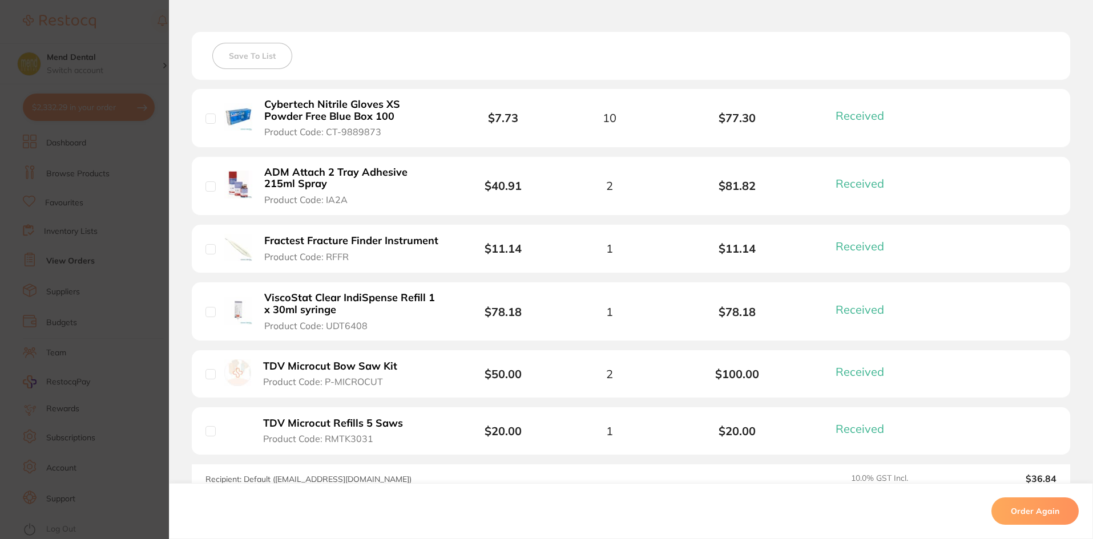
scroll to position [457, 0]
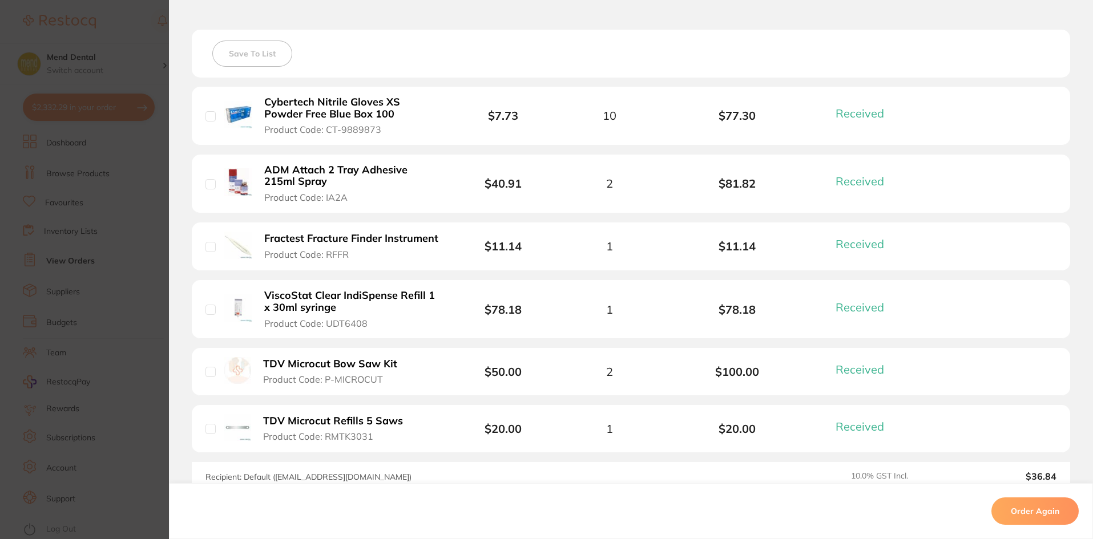
click at [134, 308] on section "Order ID: Restocq- 20332 Order Information 6 Received Completed Order Date [DAT…" at bounding box center [546, 269] width 1093 height 539
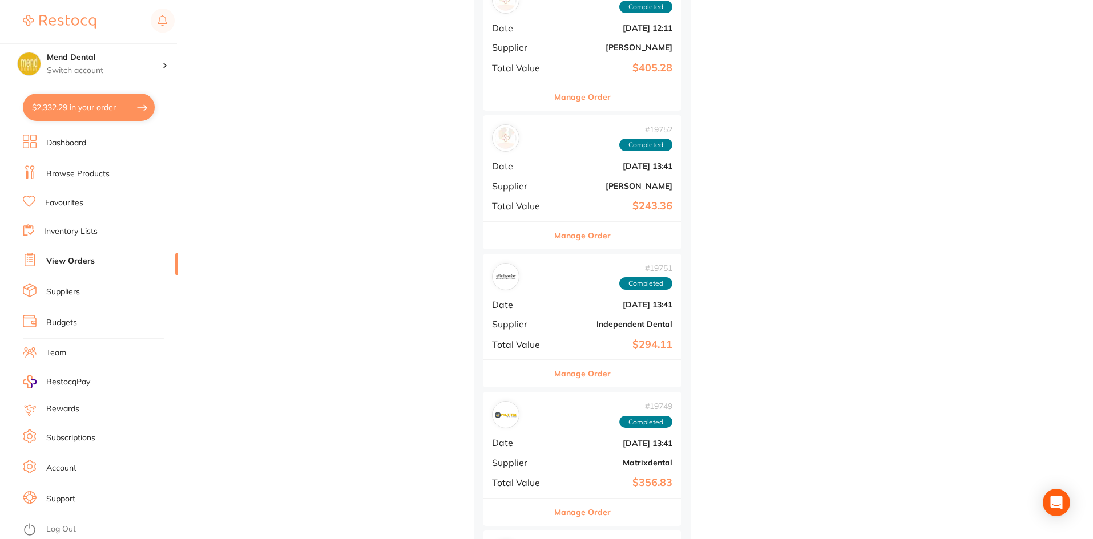
scroll to position [26363, 0]
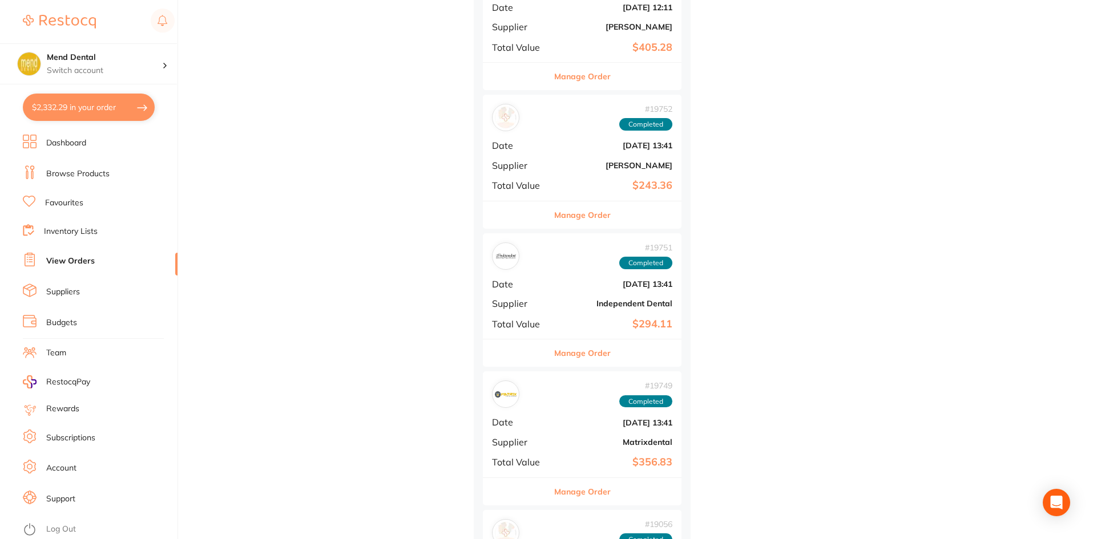
click at [603, 359] on button "Manage Order" at bounding box center [582, 353] width 56 height 27
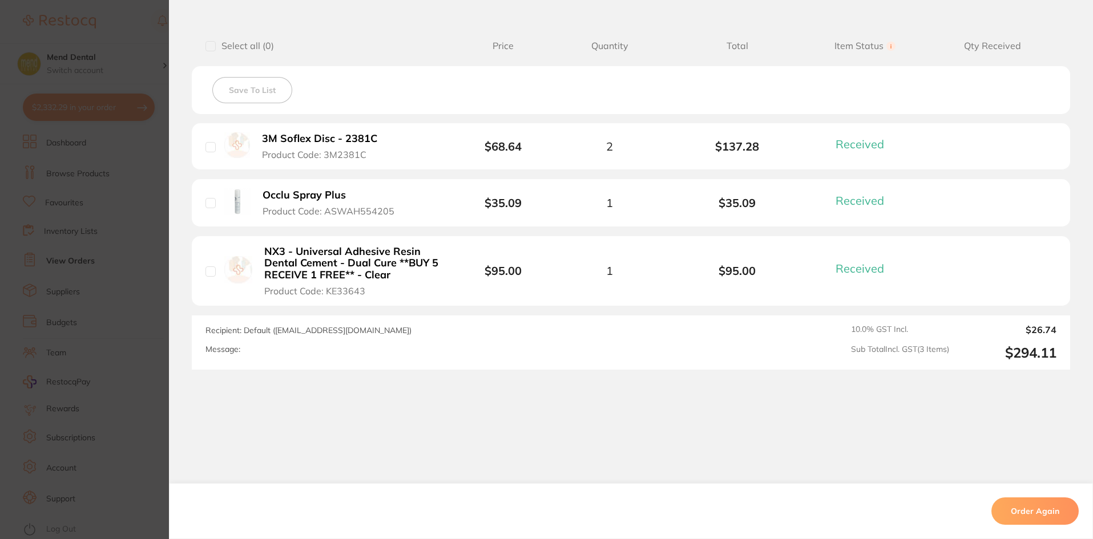
scroll to position [278, 0]
click at [75, 276] on section "Order ID: Restocq- 19751 Order Information 3 Received Completed Order Order Dat…" at bounding box center [546, 269] width 1093 height 539
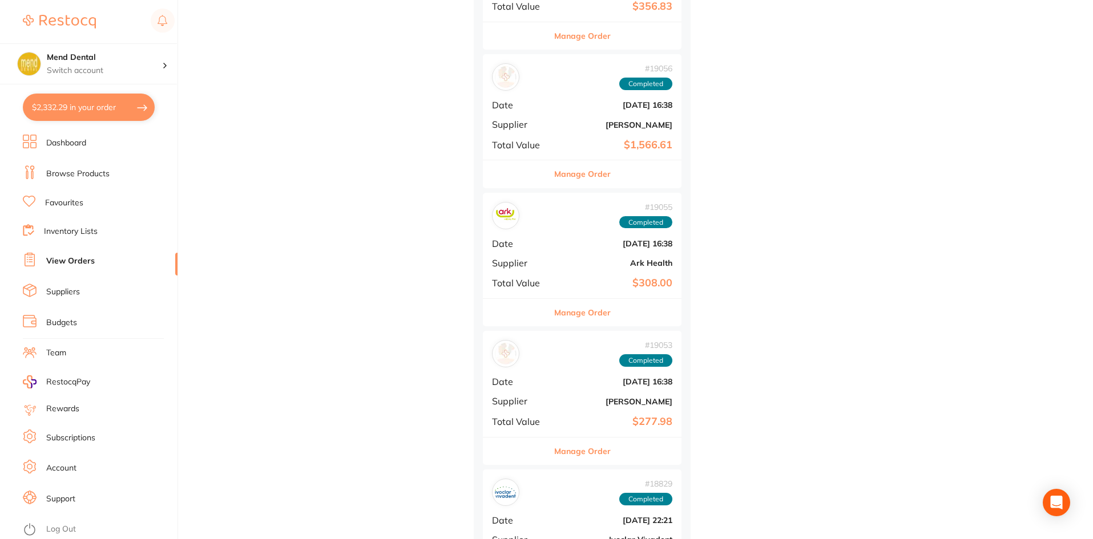
scroll to position [26820, 0]
click at [566, 286] on b "$308.00" at bounding box center [615, 283] width 114 height 12
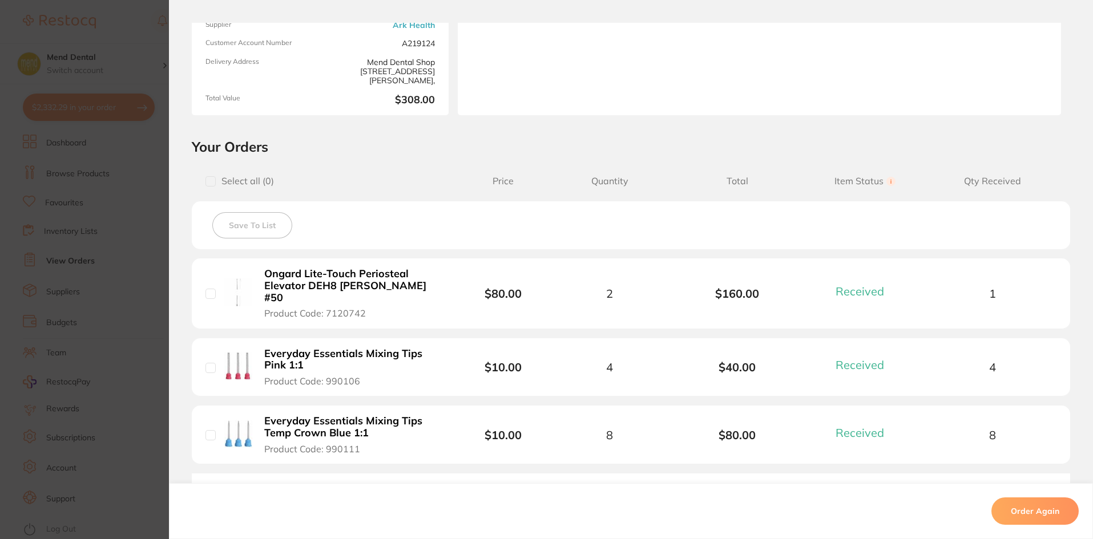
scroll to position [285, 0]
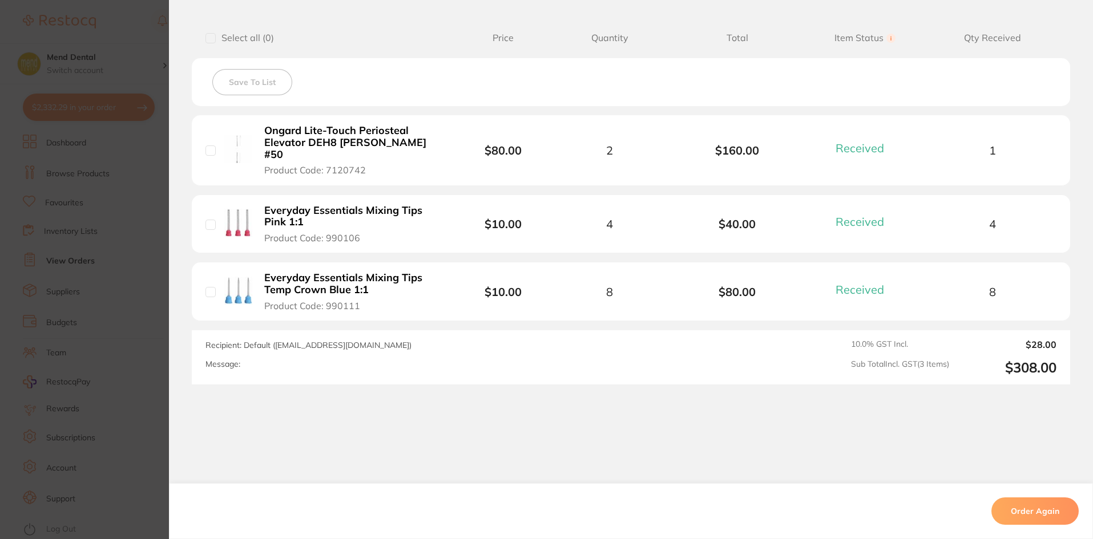
click at [152, 239] on section "Order ID: Restocq- 19055 Order Information 3 Received Completed Order Order Dat…" at bounding box center [546, 269] width 1093 height 539
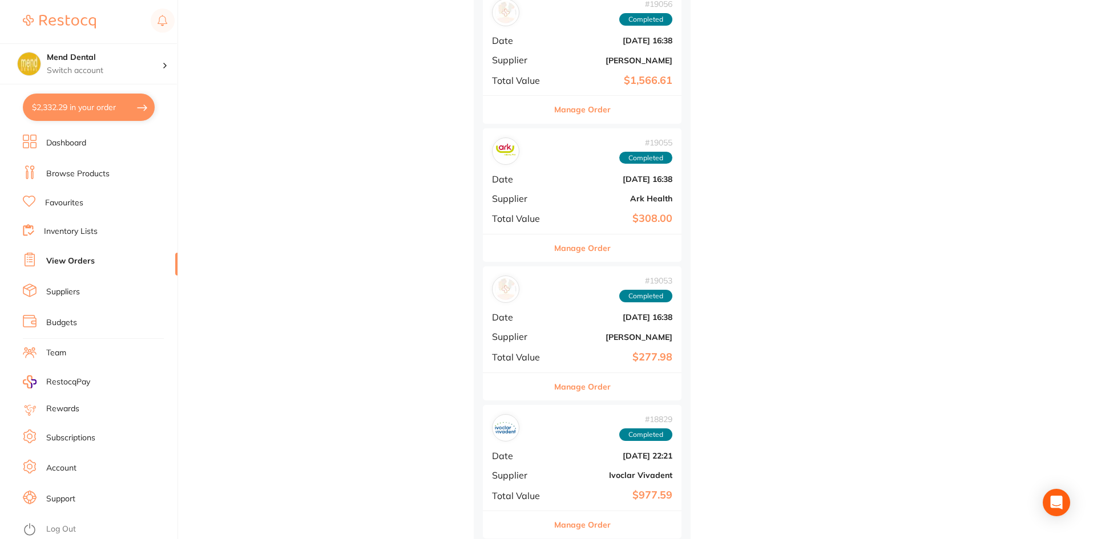
scroll to position [27105, 0]
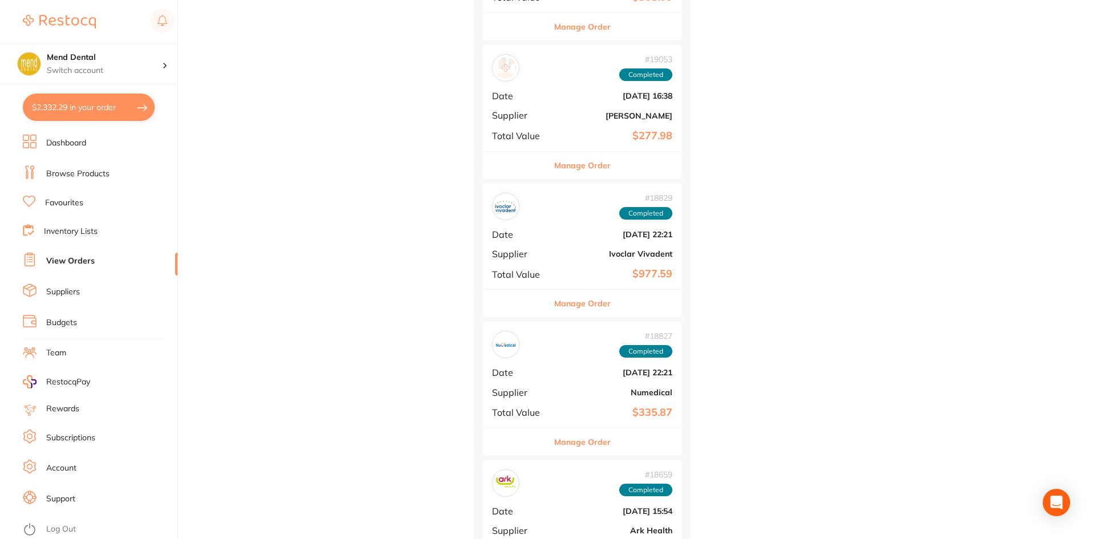
click at [632, 434] on div "Manage Order" at bounding box center [582, 442] width 199 height 28
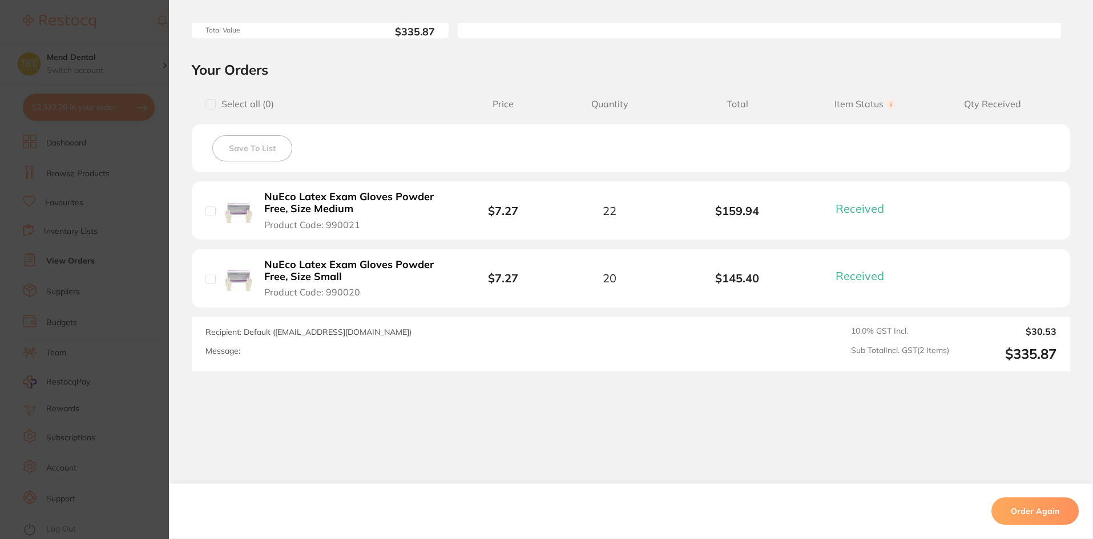
scroll to position [221, 0]
click at [97, 292] on section "Order ID: Restocq- 18827 Order Information 2 Received Completed Order Order Dat…" at bounding box center [546, 269] width 1093 height 539
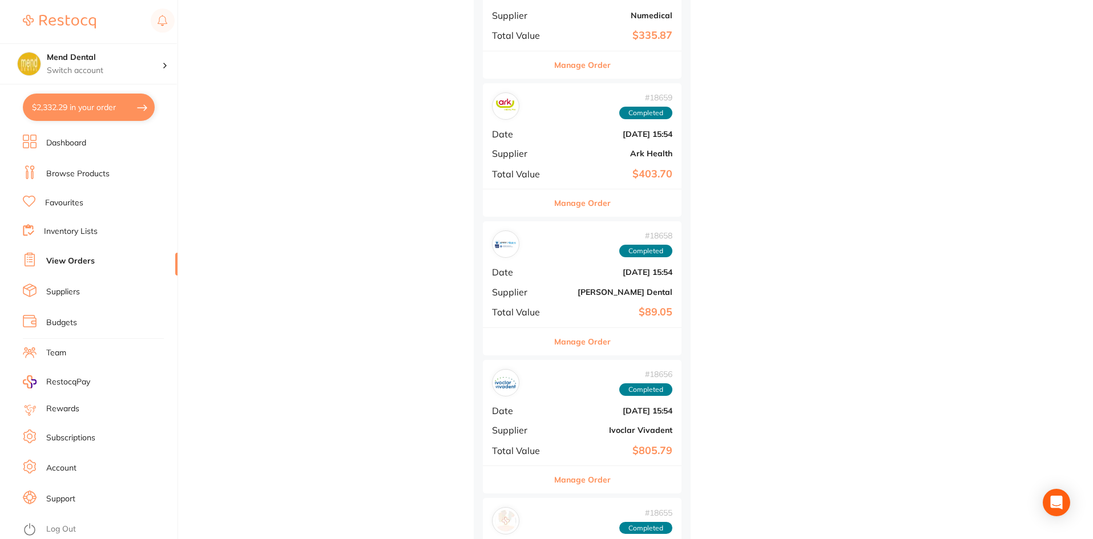
scroll to position [27504, 0]
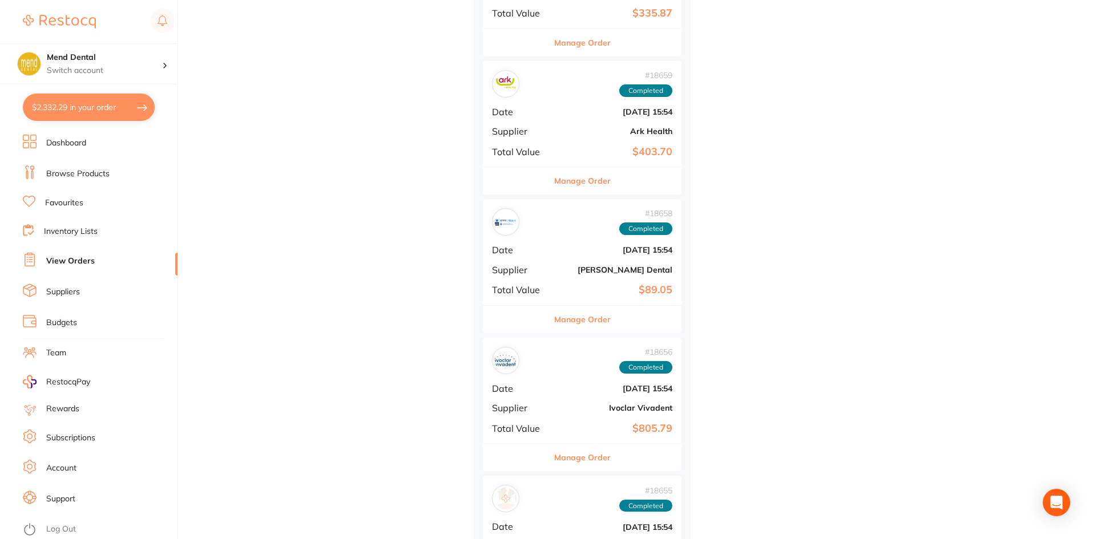
click at [563, 315] on button "Manage Order" at bounding box center [582, 319] width 56 height 27
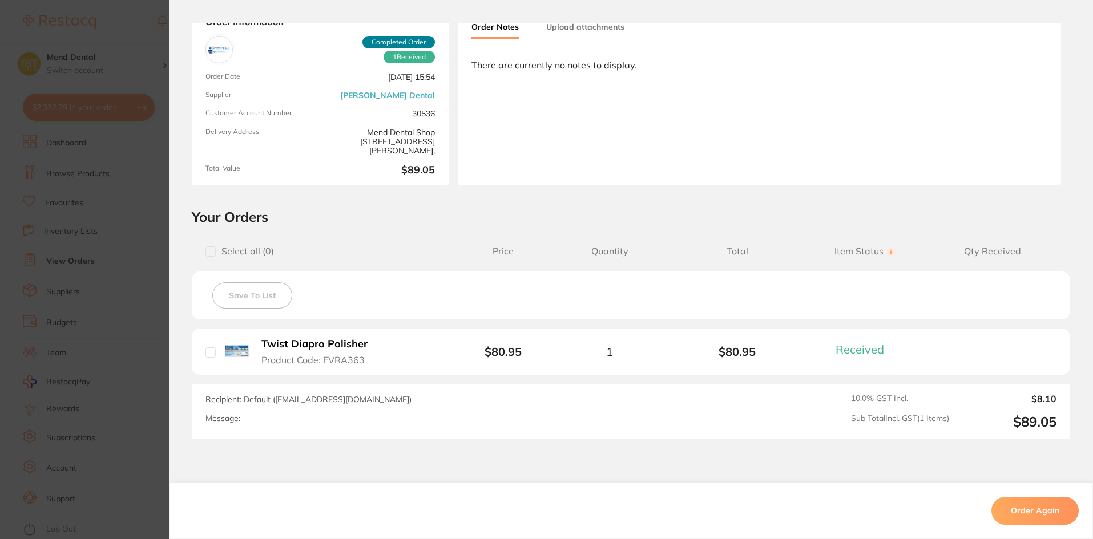
scroll to position [142, 0]
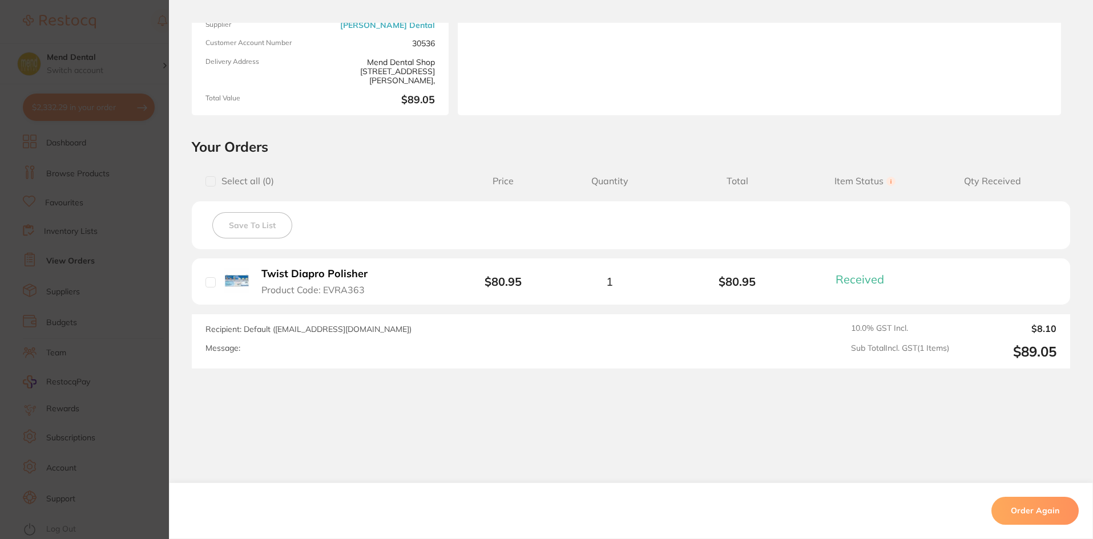
click at [79, 274] on section "Order ID: Restocq- 18658 Order Information 1 Received Completed Order Order Dat…" at bounding box center [546, 269] width 1093 height 539
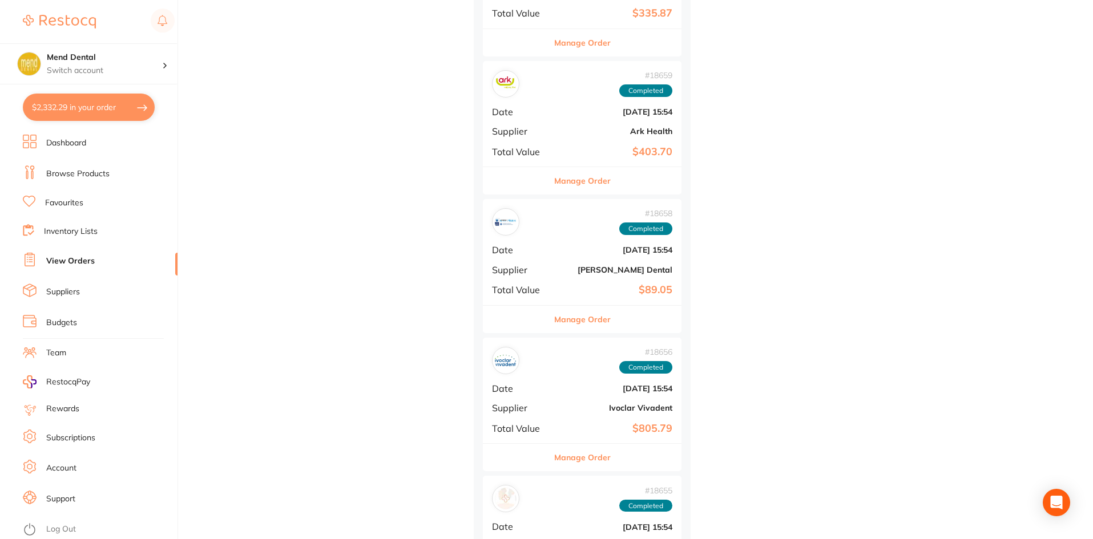
click at [593, 174] on button "Manage Order" at bounding box center [582, 180] width 56 height 27
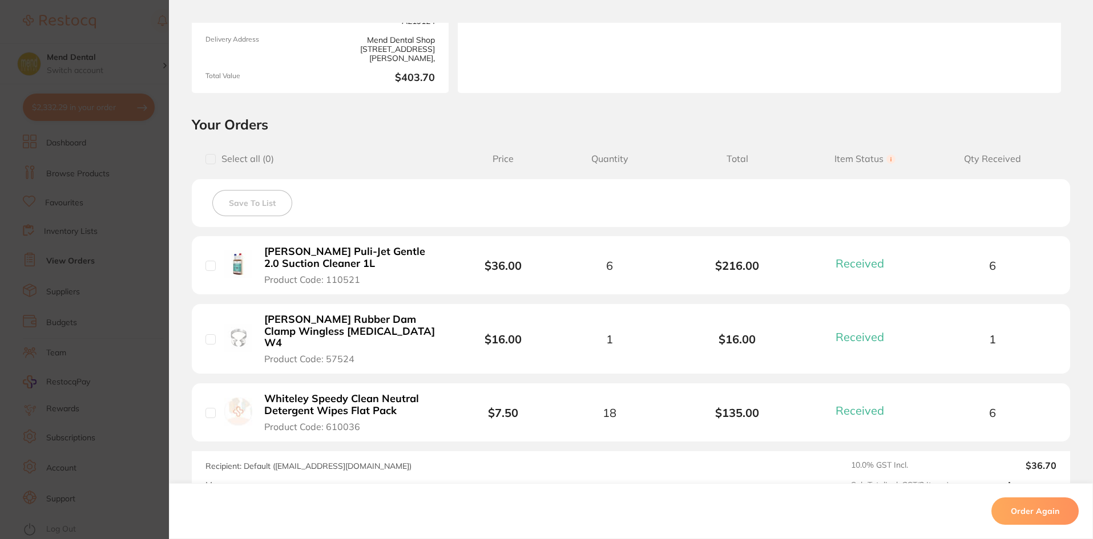
scroll to position [285, 0]
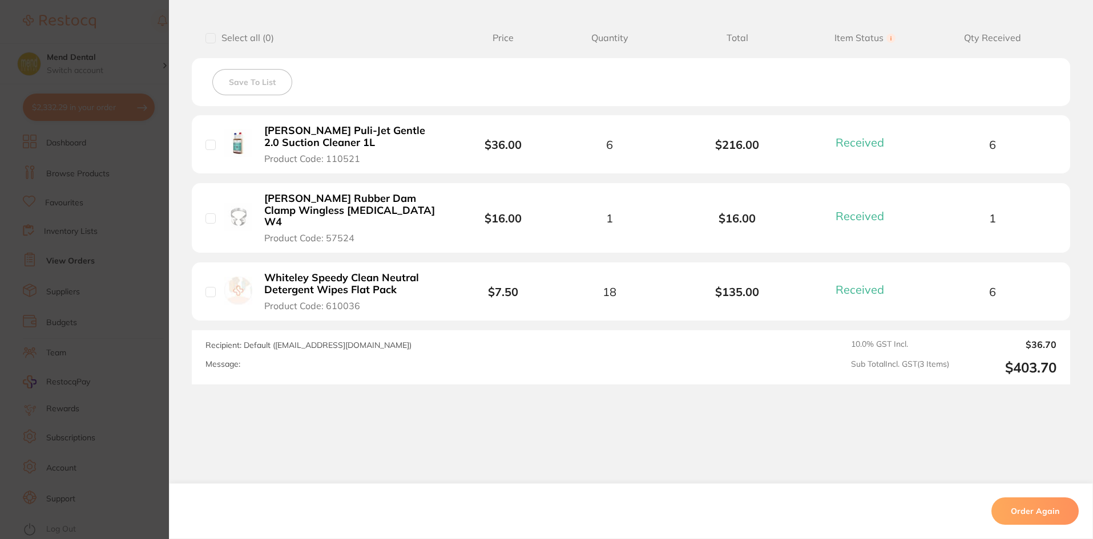
click at [37, 268] on section "Order ID: Restocq- 18659 Order Information 3 Received Completed Order Order Dat…" at bounding box center [546, 269] width 1093 height 539
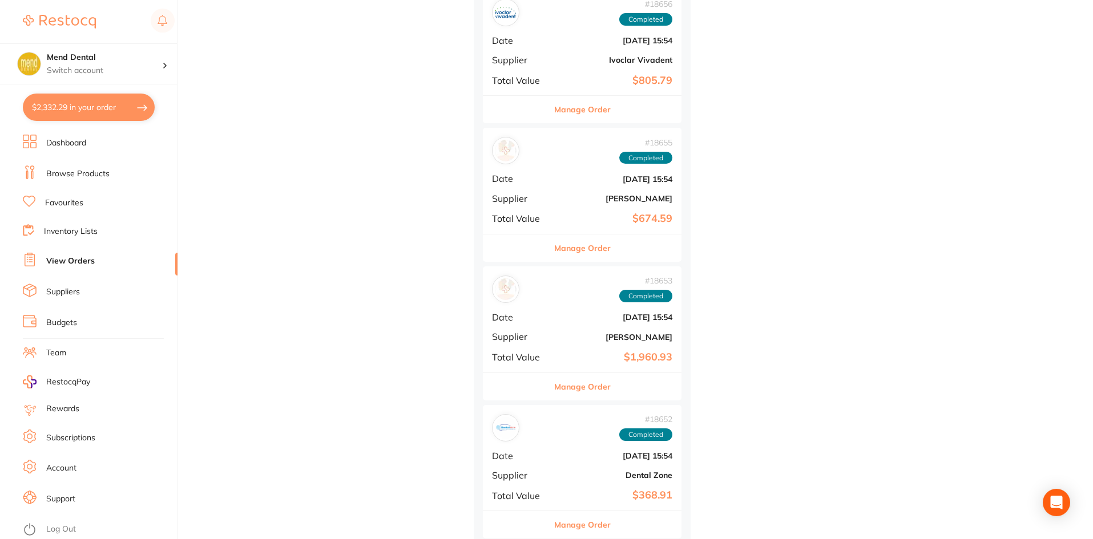
scroll to position [27904, 0]
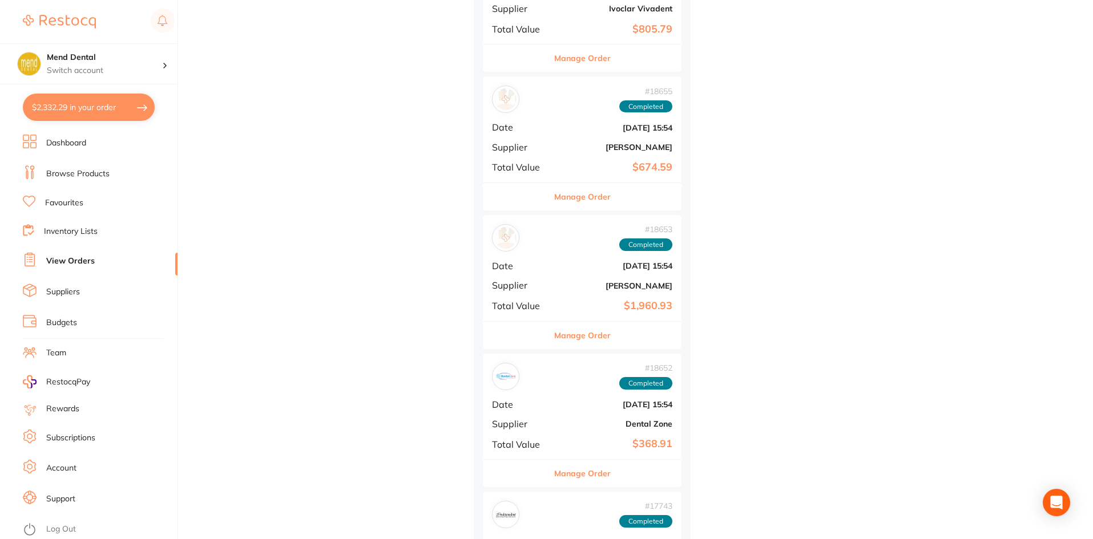
click at [584, 433] on div "# 18652 Completed Date [DATE] 15:54 Supplier Dental Zone Total Value $368.91" at bounding box center [582, 407] width 199 height 106
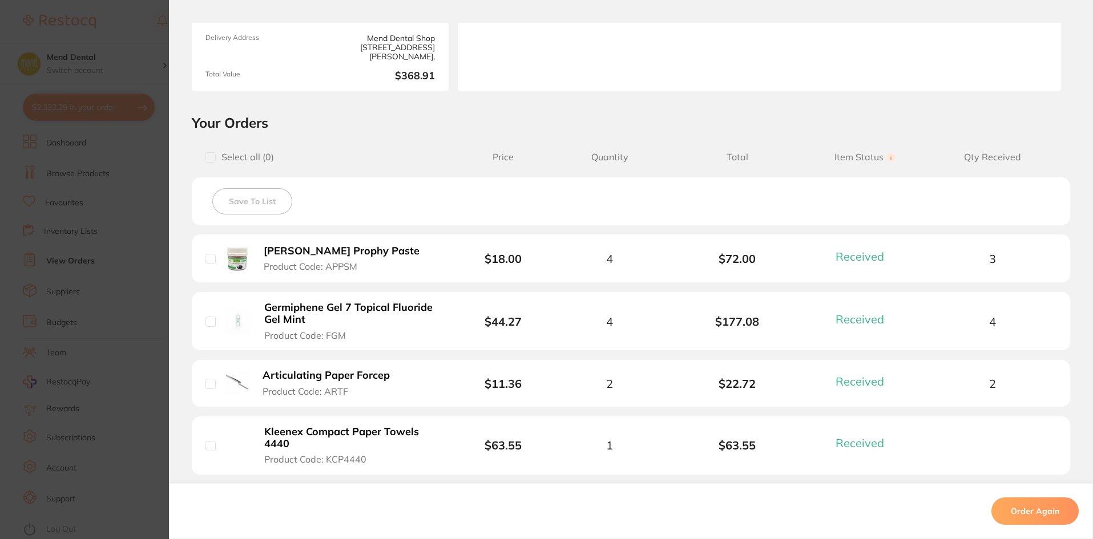
scroll to position [285, 0]
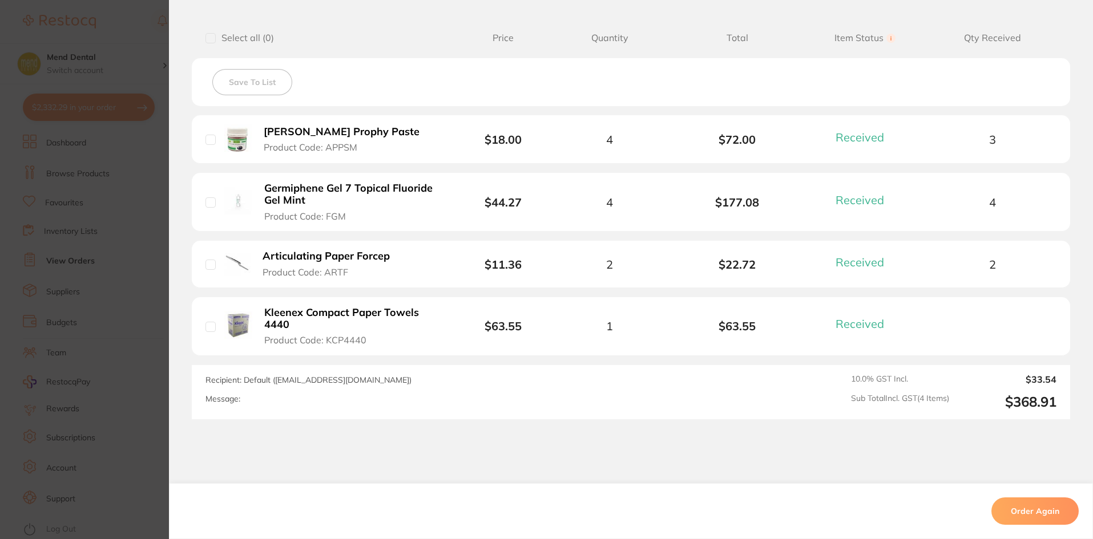
click at [107, 264] on section "Order ID: Restocq- 18652 Order Information 4 Received Completed Order Order Dat…" at bounding box center [546, 269] width 1093 height 539
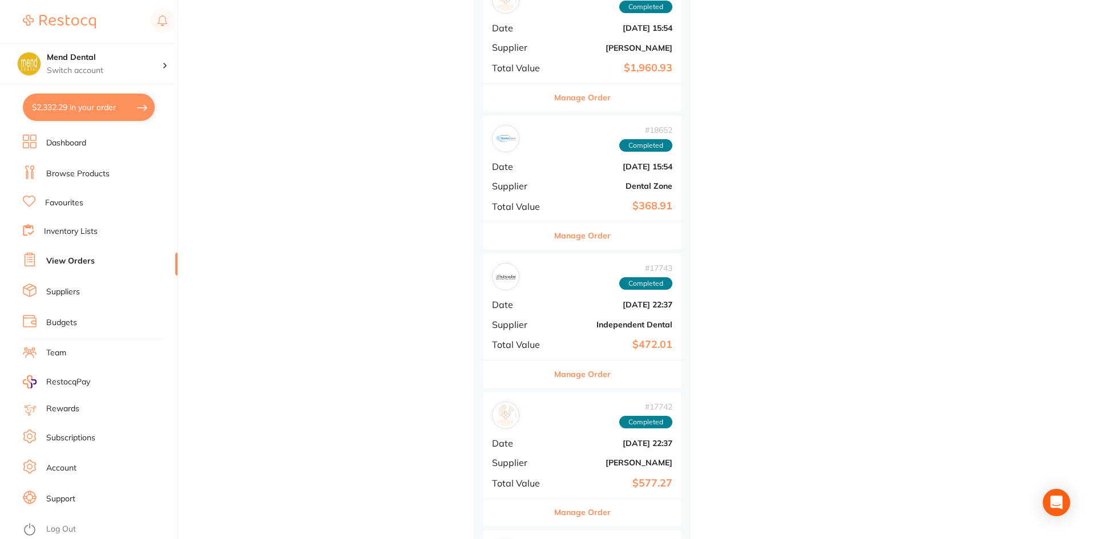
scroll to position [28189, 0]
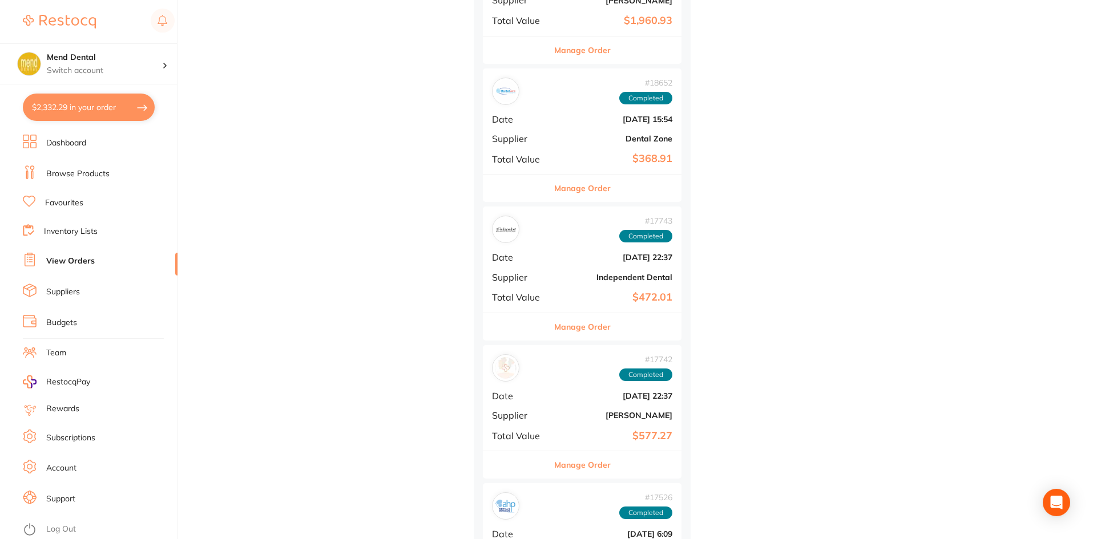
click at [592, 324] on button "Manage Order" at bounding box center [582, 326] width 56 height 27
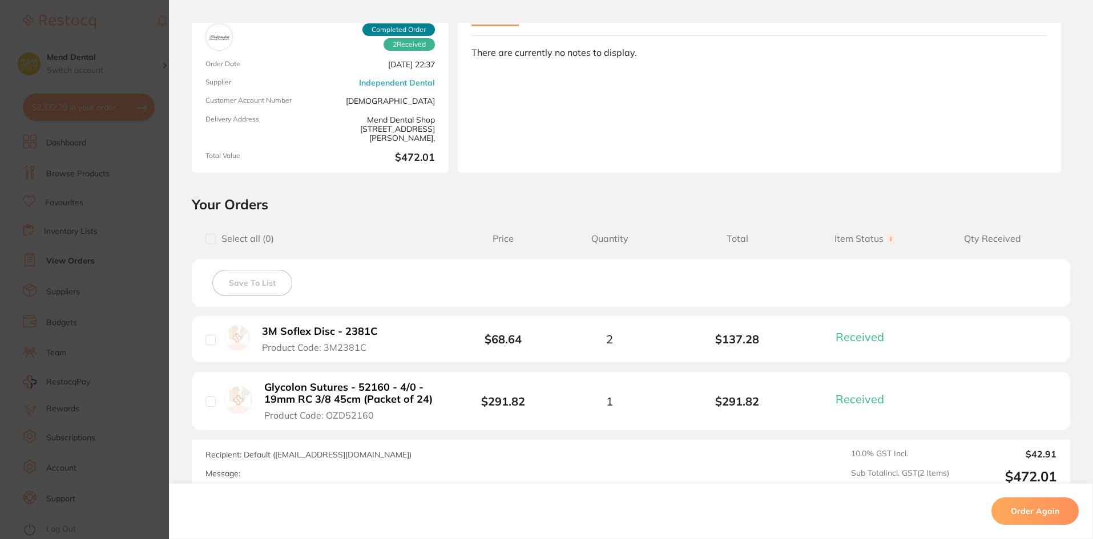
scroll to position [209, 0]
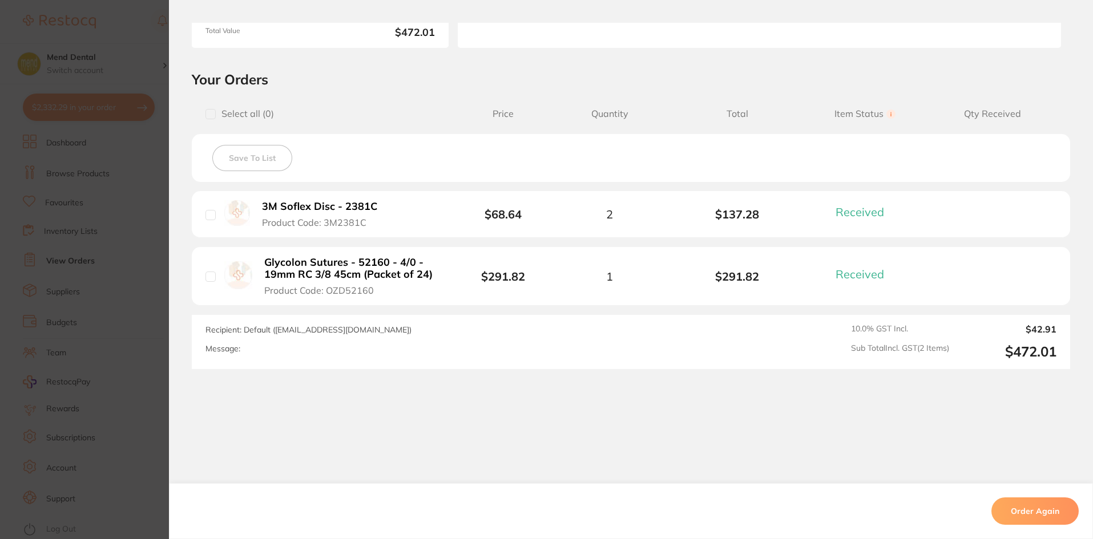
click at [27, 258] on section "Order ID: Restocq- 17743 Order Information 2 Received Completed Order Order Dat…" at bounding box center [546, 269] width 1093 height 539
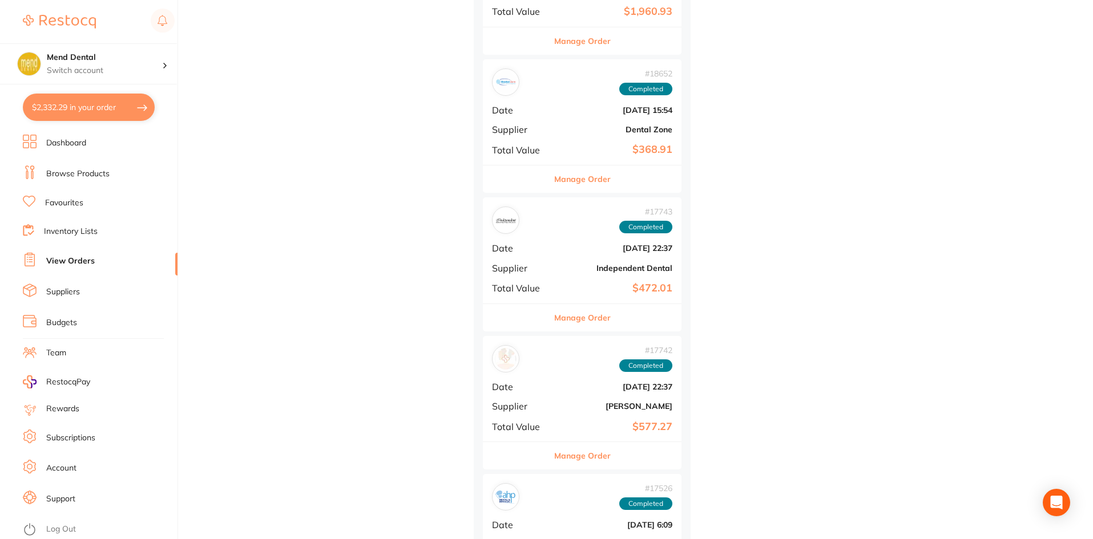
scroll to position [28360, 0]
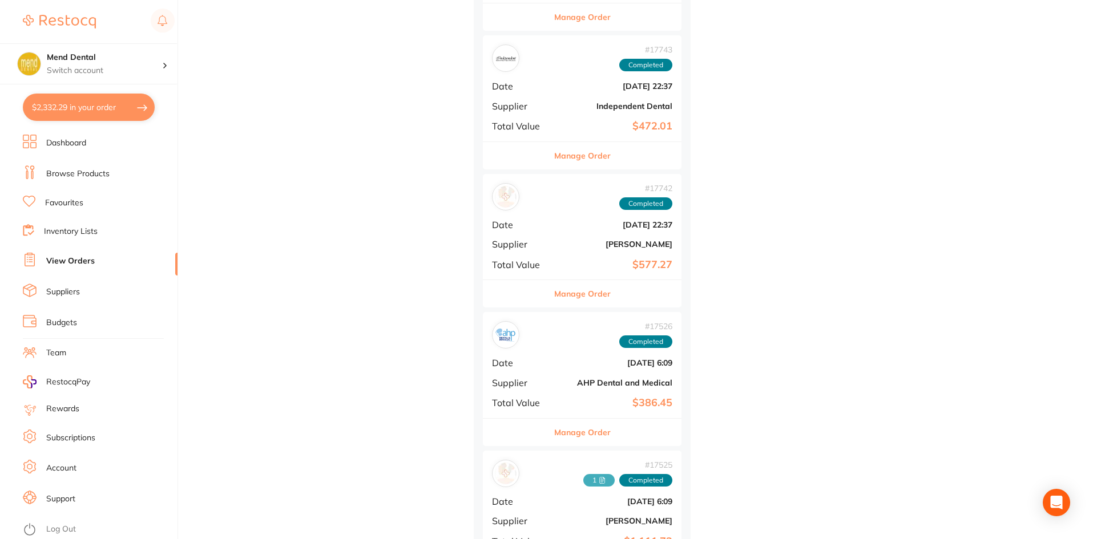
click at [615, 378] on b "AHP Dental and Medical" at bounding box center [615, 382] width 114 height 9
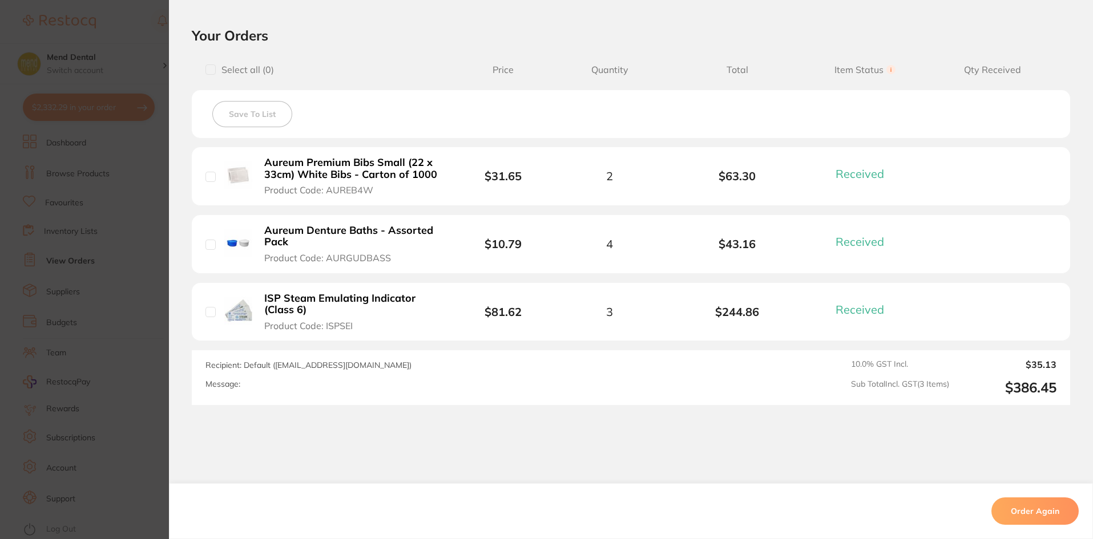
scroll to position [399, 0]
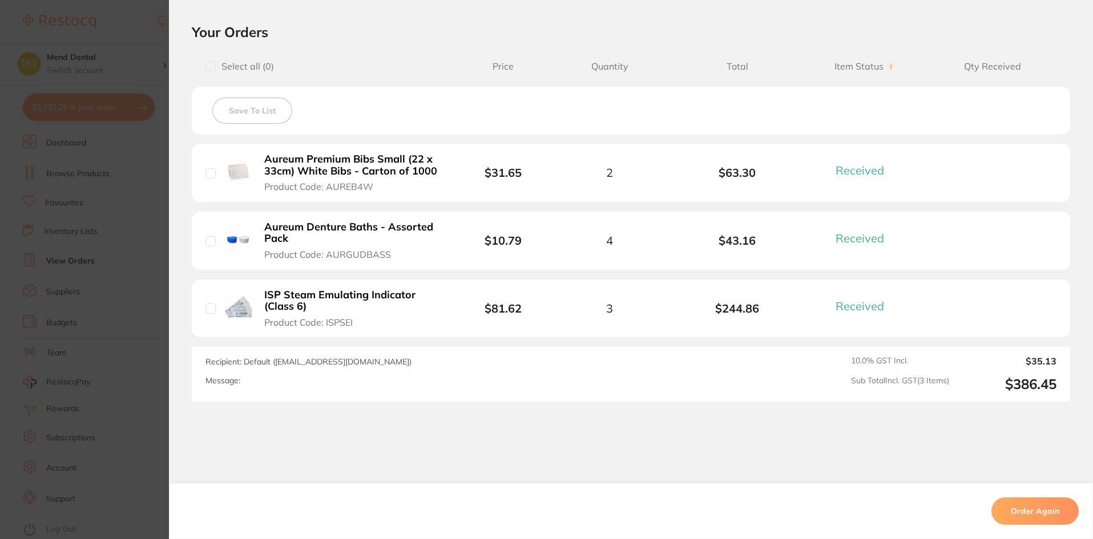
click at [144, 257] on section "Order ID: Restocq- 17526 Order Information 3 Received Completed Order Order Dat…" at bounding box center [546, 269] width 1093 height 539
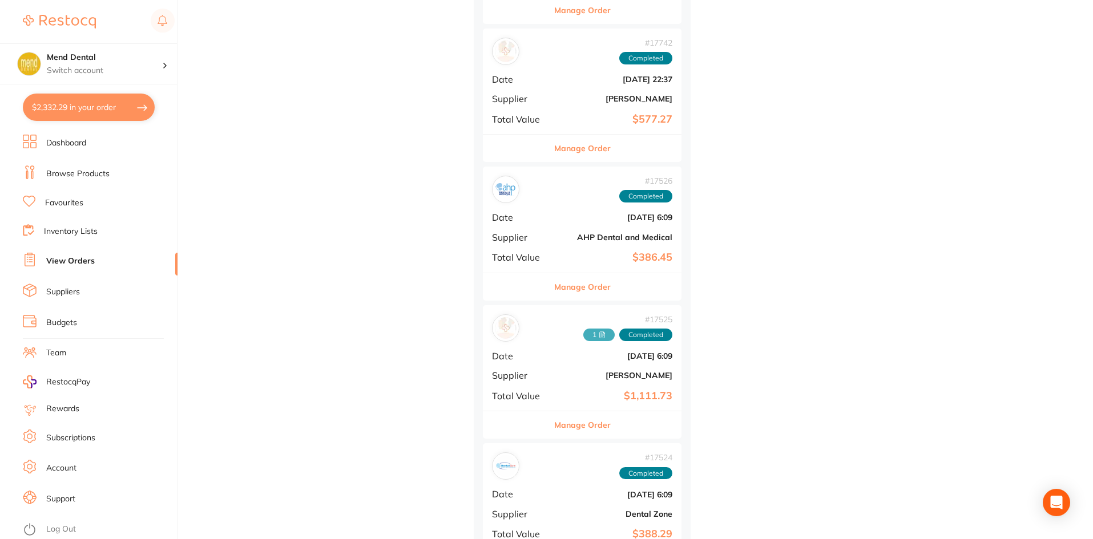
scroll to position [28531, 0]
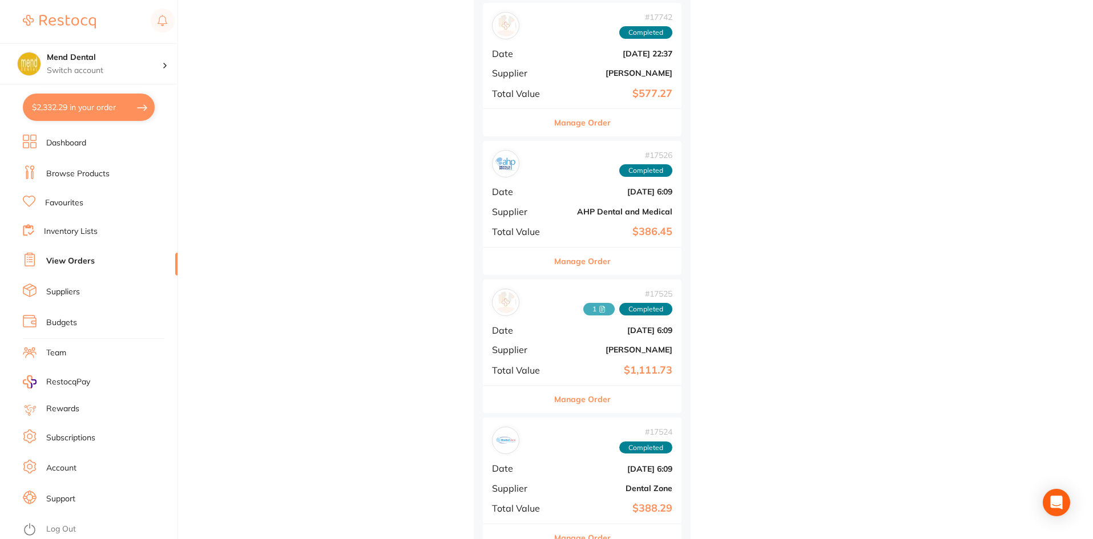
click at [626, 388] on div "Manage Order" at bounding box center [582, 399] width 199 height 28
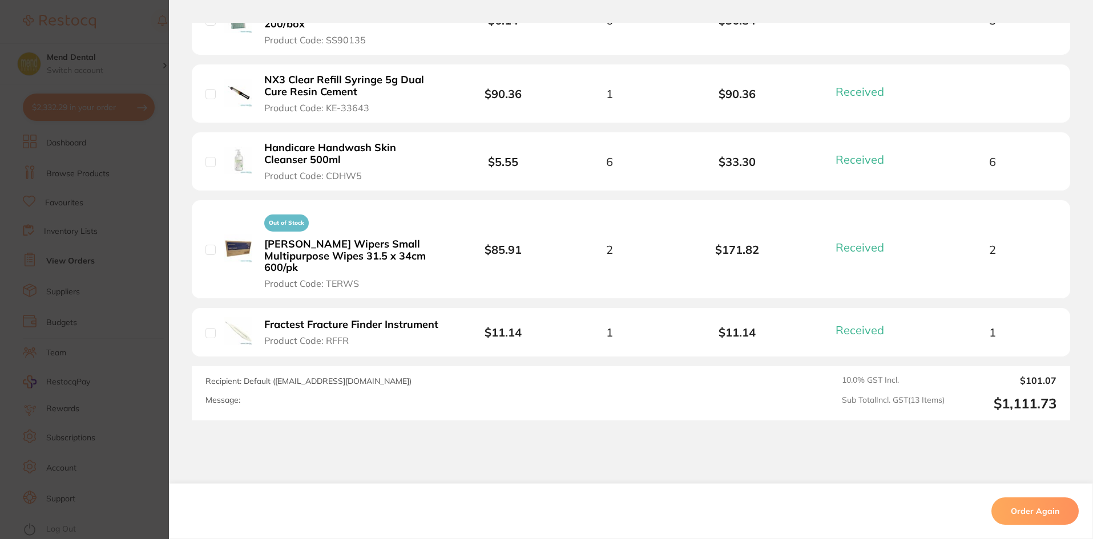
scroll to position [970, 0]
click at [122, 290] on section "Order ID: Restocq- 17525 Order Information 13 Received Completed Order Date [DA…" at bounding box center [546, 269] width 1093 height 539
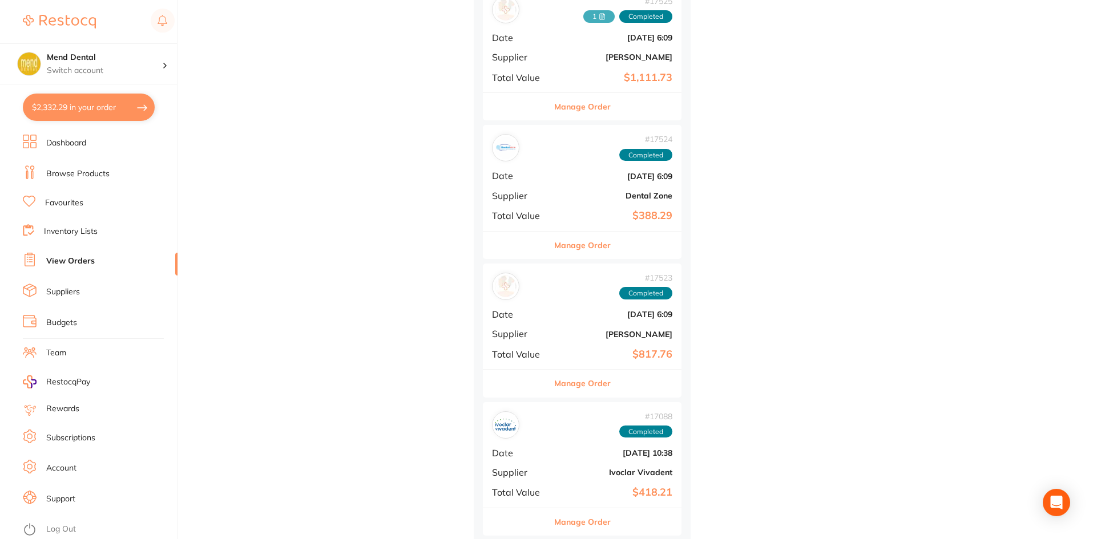
scroll to position [28817, 0]
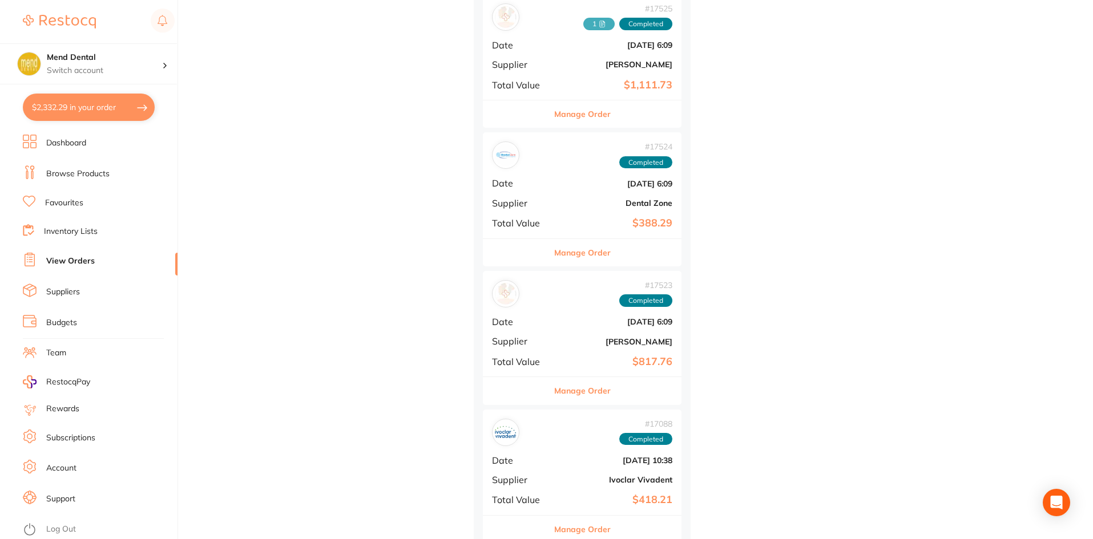
click at [573, 225] on b "$388.29" at bounding box center [615, 223] width 114 height 12
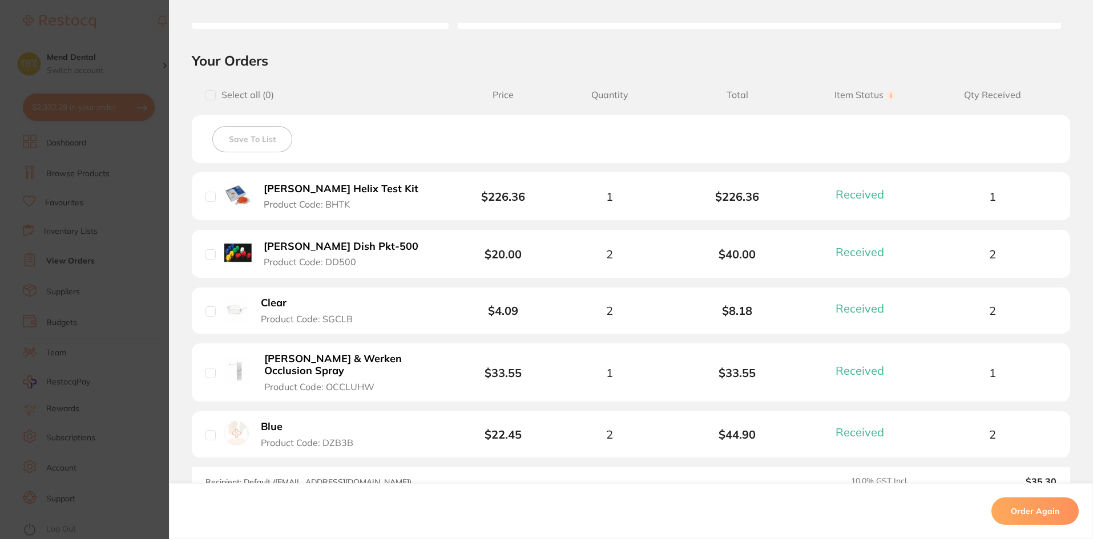
scroll to position [285, 0]
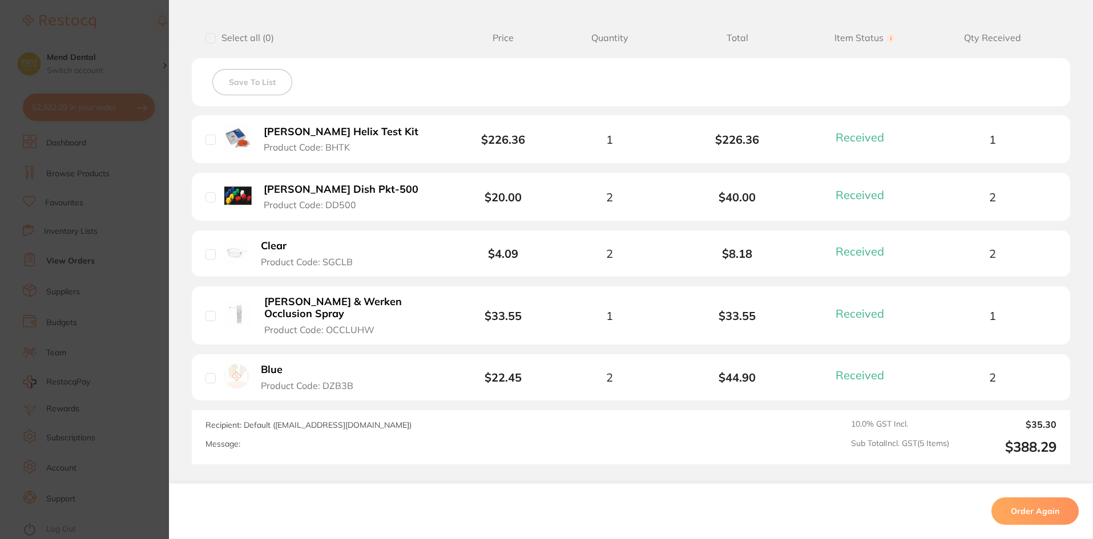
click at [257, 244] on button "Clear Product Code: SGCLB" at bounding box center [312, 254] width 111 height 28
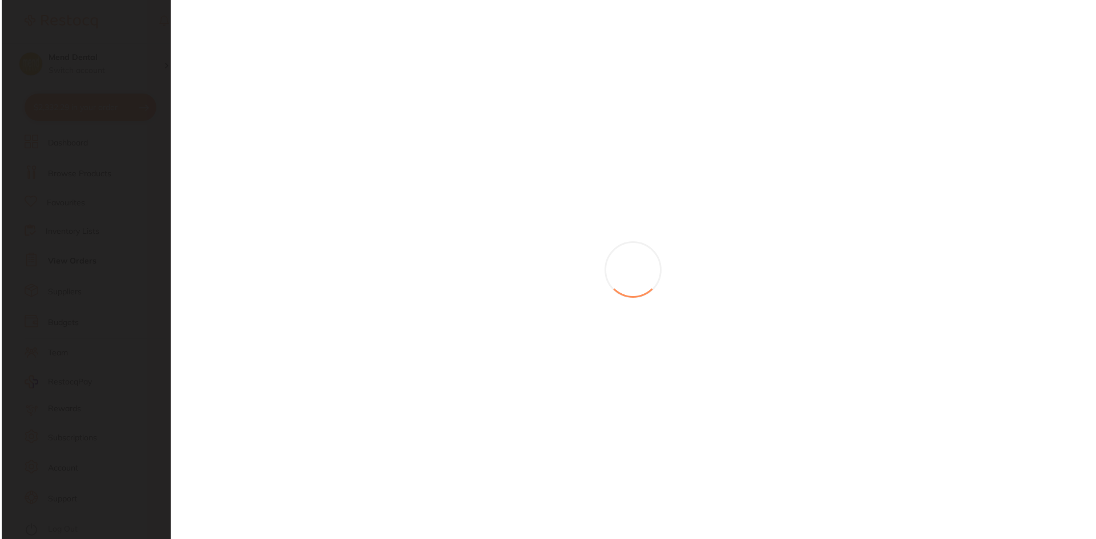
scroll to position [0, 0]
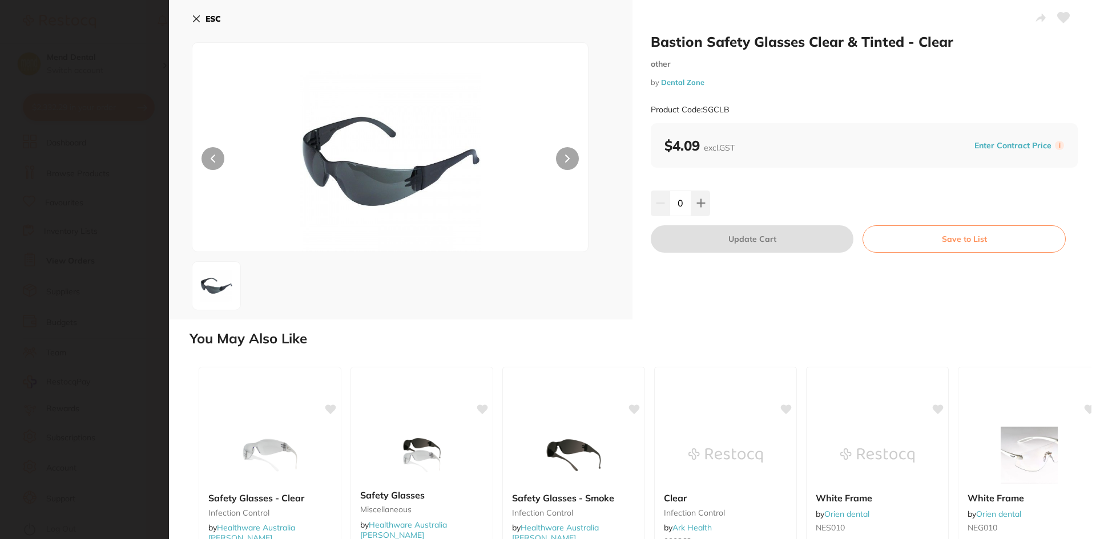
click at [84, 241] on section "Bastion Safety Glasses Clear & Tinted - Clear other by Dental Zone Product Code…" at bounding box center [548, 269] width 1096 height 539
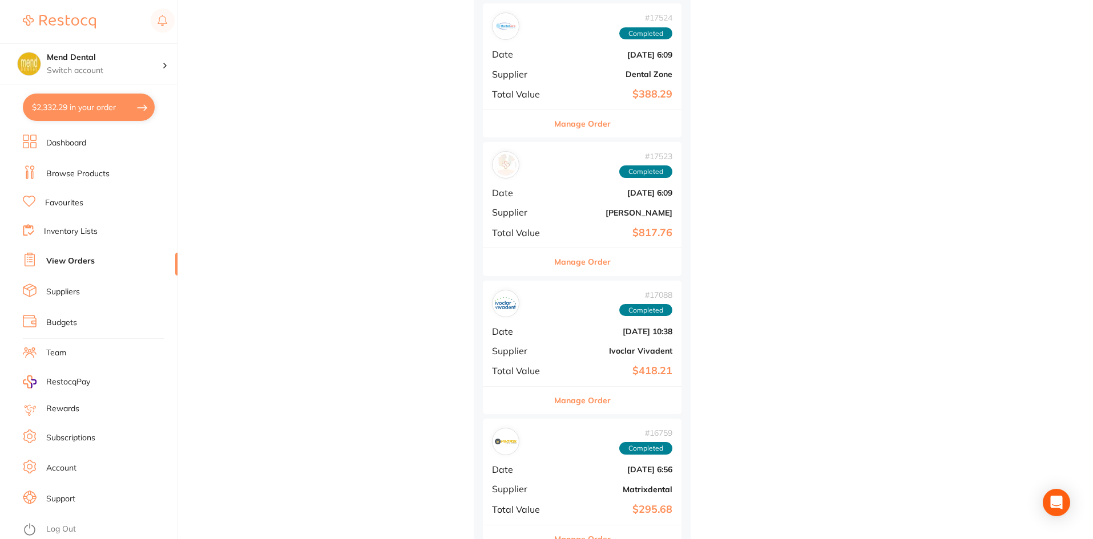
scroll to position [29159, 0]
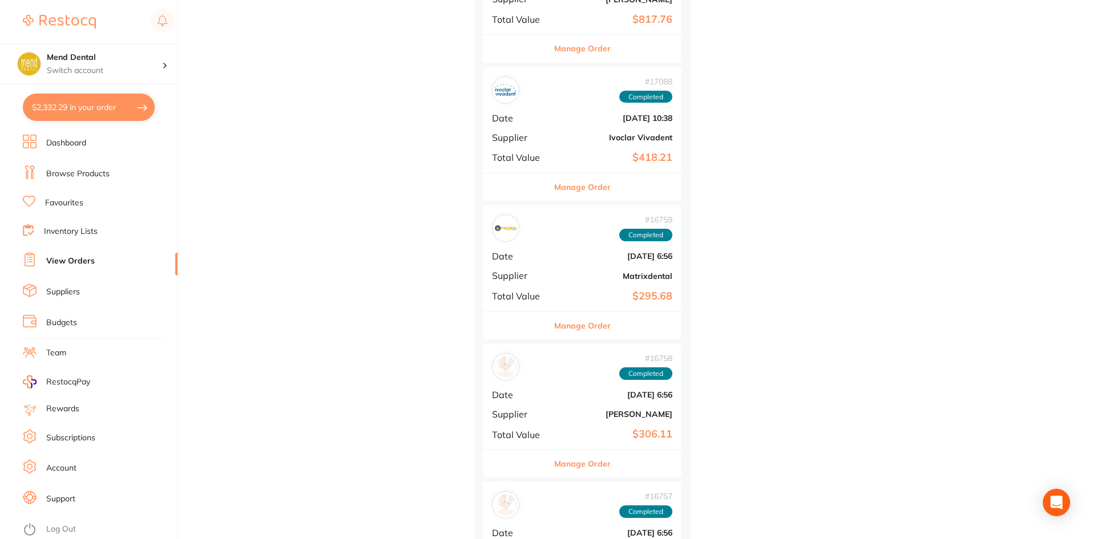
click at [580, 308] on div "# 16759 Completed Date [DATE] 6:56 Supplier Matrixdental Total Value $295.68" at bounding box center [582, 258] width 199 height 106
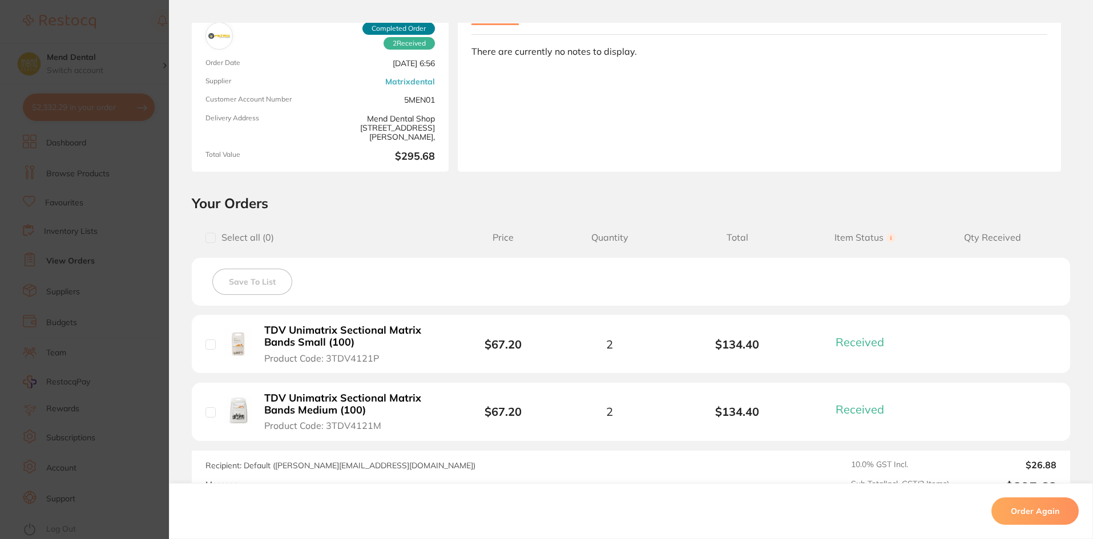
scroll to position [221, 0]
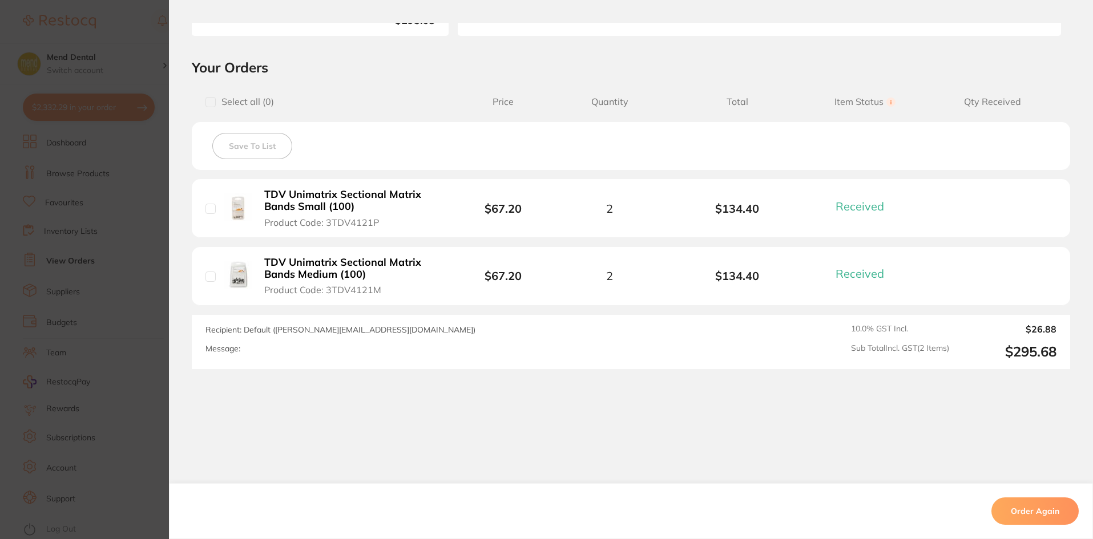
click at [128, 261] on section "Order ID: Restocq- 16759 Order Information 2 Received Completed Order Order Dat…" at bounding box center [546, 269] width 1093 height 539
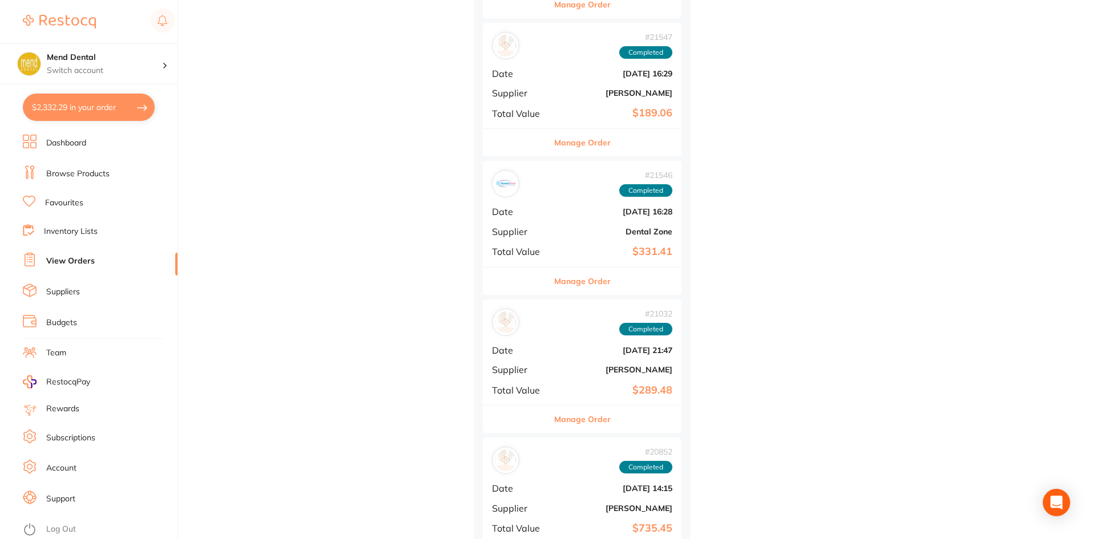
scroll to position [25051, 0]
click at [572, 124] on div "# 21547 Completed Date [DATE] 16:29 Supplier [PERSON_NAME] Total Value $189.06" at bounding box center [582, 76] width 199 height 106
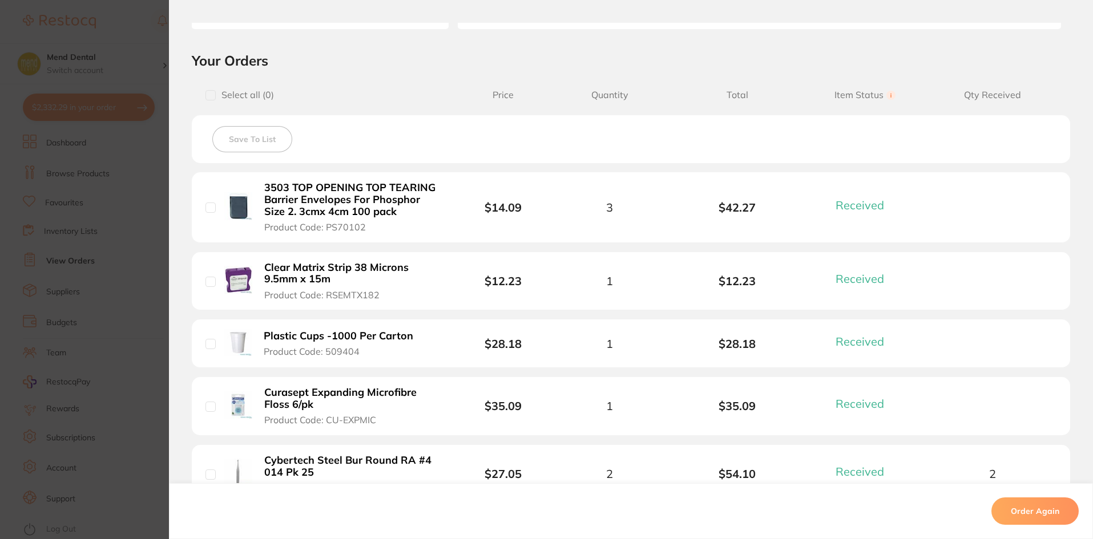
scroll to position [399, 0]
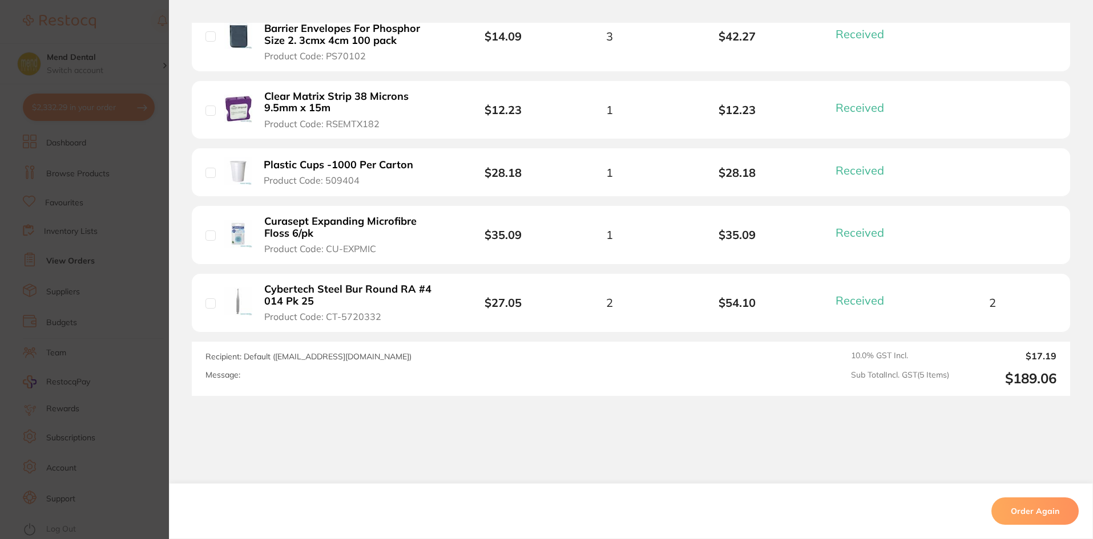
click at [148, 231] on section "Order ID: Restocq- 21547 Order Information 5 Received Completed Order Date [DAT…" at bounding box center [546, 269] width 1093 height 539
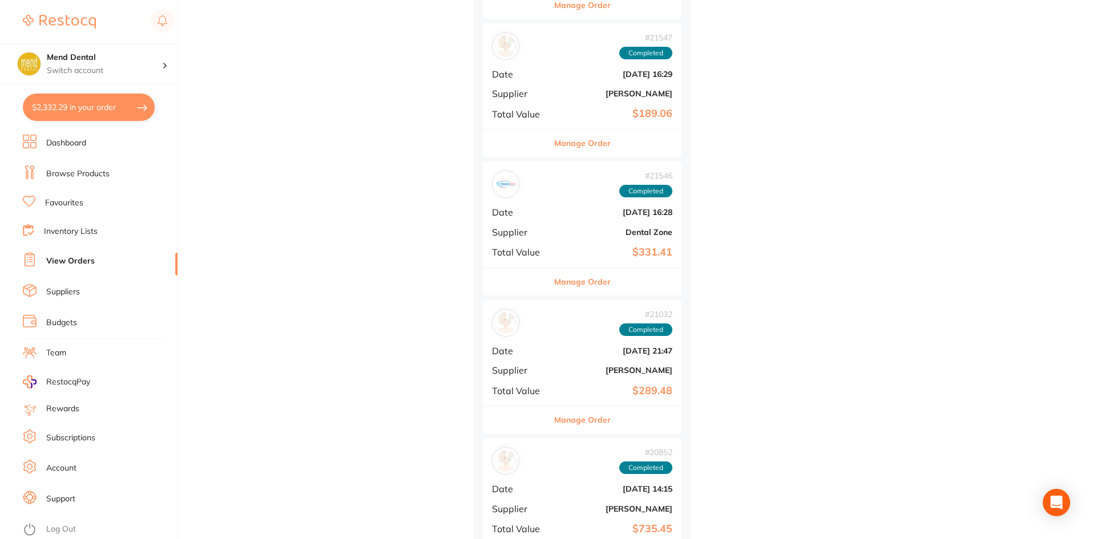
click at [577, 282] on button "Manage Order" at bounding box center [582, 281] width 56 height 27
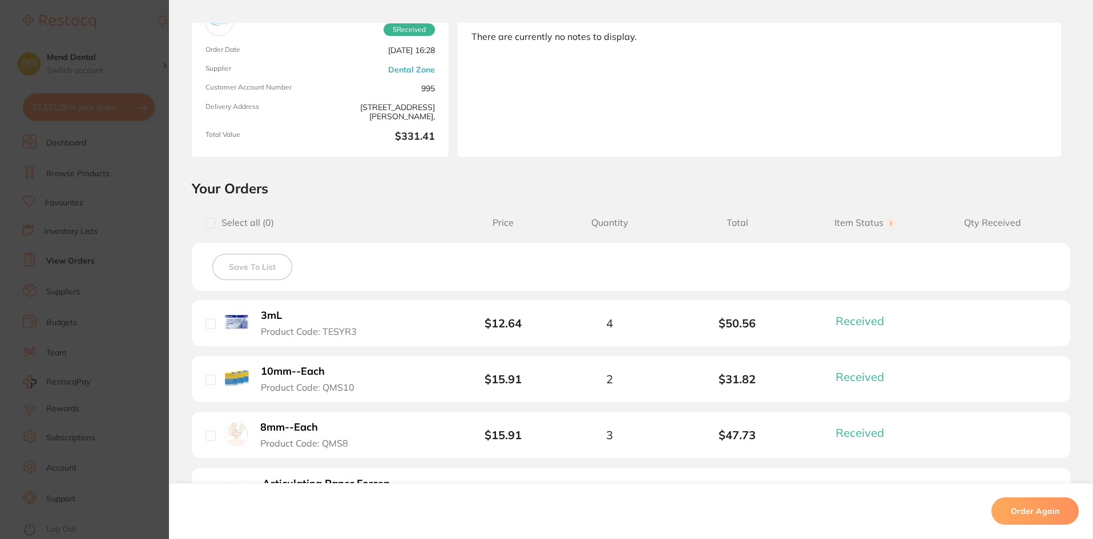
scroll to position [342, 0]
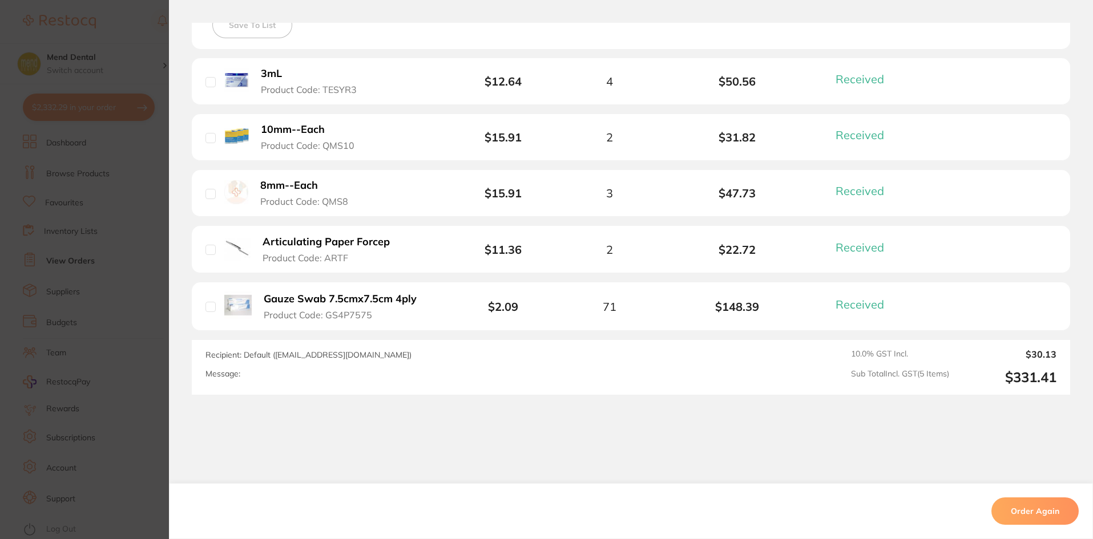
click at [102, 268] on section "Order ID: Restocq- 21546 Order Information 5 Received Completed Order Order Dat…" at bounding box center [546, 269] width 1093 height 539
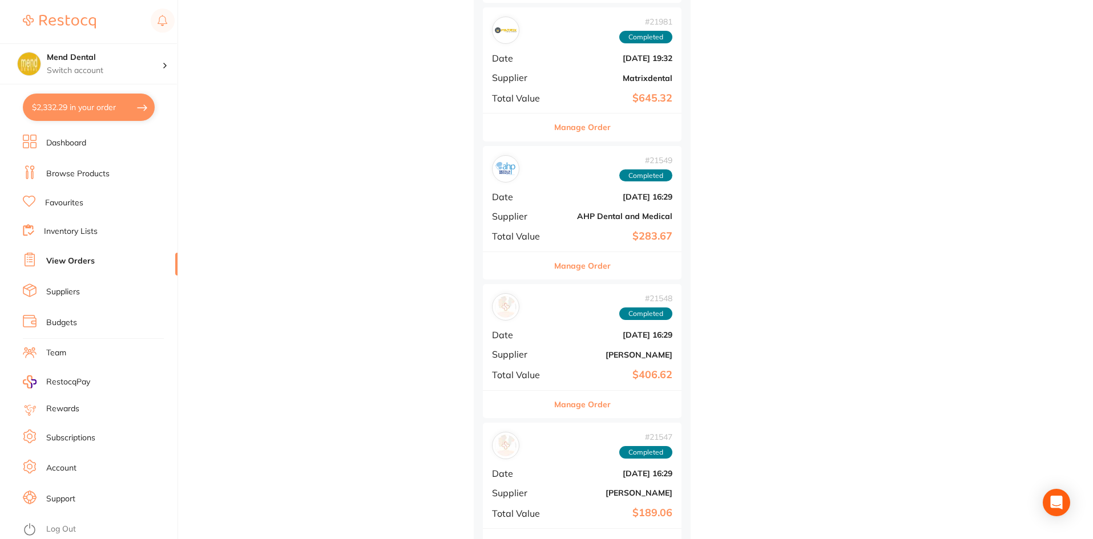
scroll to position [24423, 0]
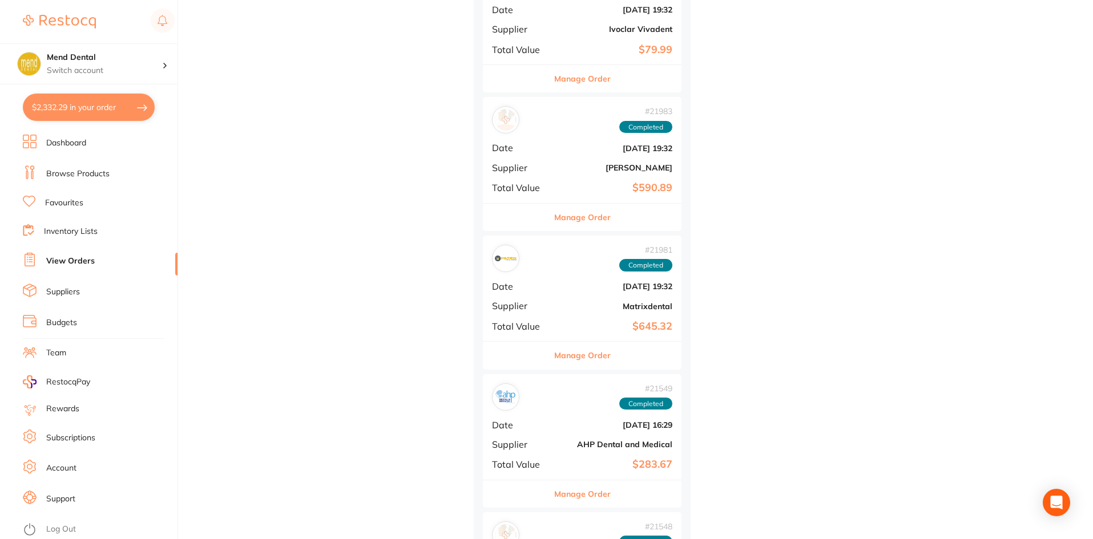
click at [613, 253] on div "# 21981 Completed" at bounding box center [582, 258] width 180 height 27
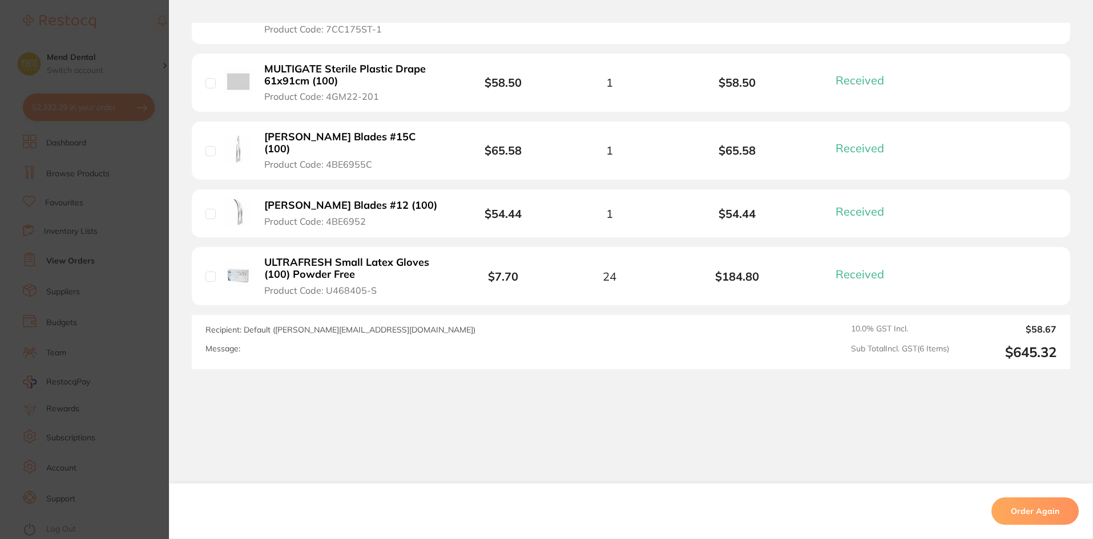
scroll to position [516, 0]
click at [161, 237] on section "Order ID: Restocq- 21981 Order Information 6 Received Completed Order Order Dat…" at bounding box center [546, 269] width 1093 height 539
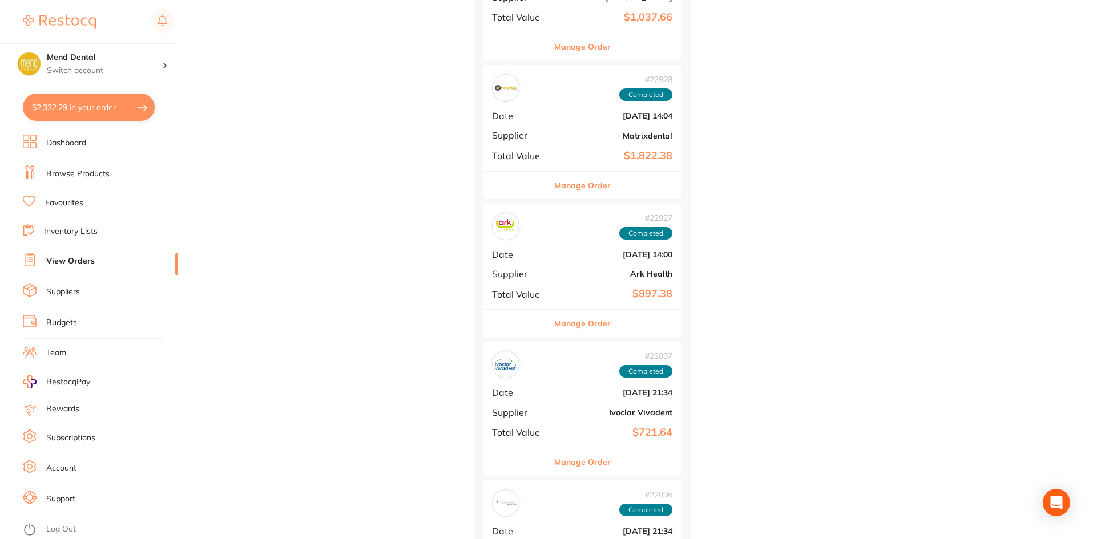
scroll to position [23510, 0]
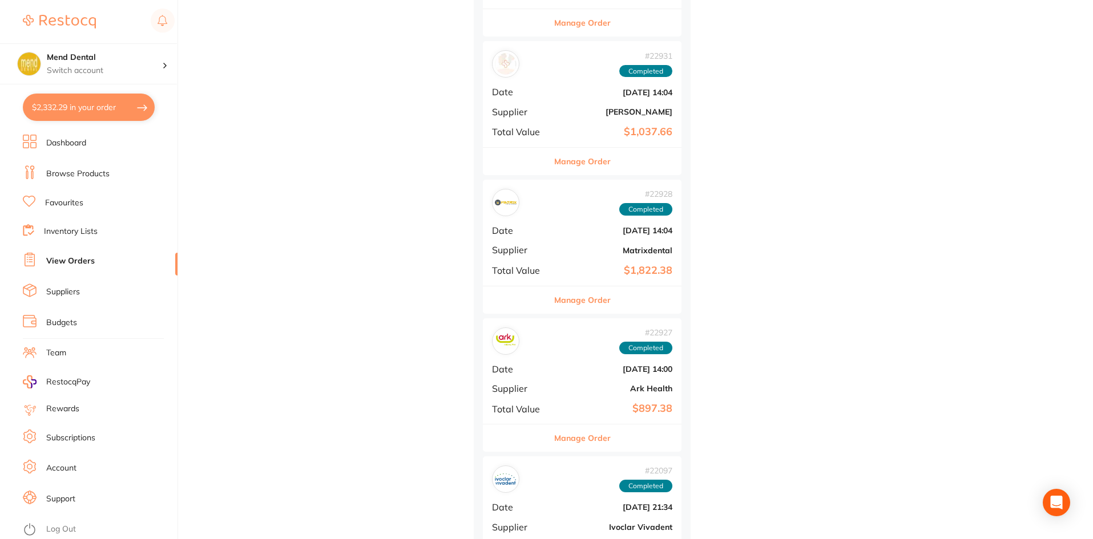
click at [568, 293] on button "Manage Order" at bounding box center [582, 299] width 56 height 27
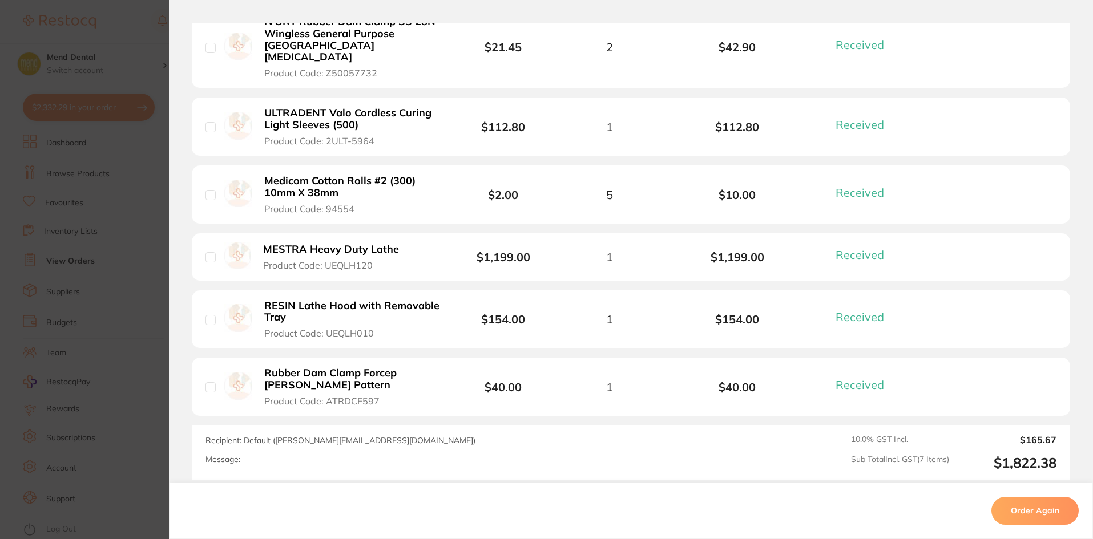
scroll to position [514, 0]
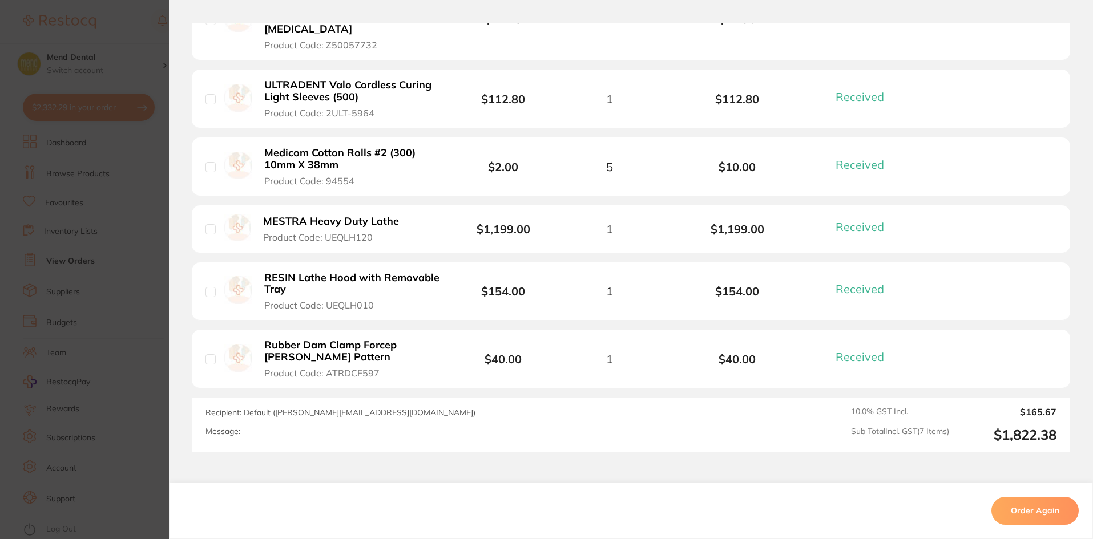
click at [145, 261] on section "Order ID: Restocq- 22928 Order Information 7 Received Completed Order Order Dat…" at bounding box center [546, 269] width 1093 height 539
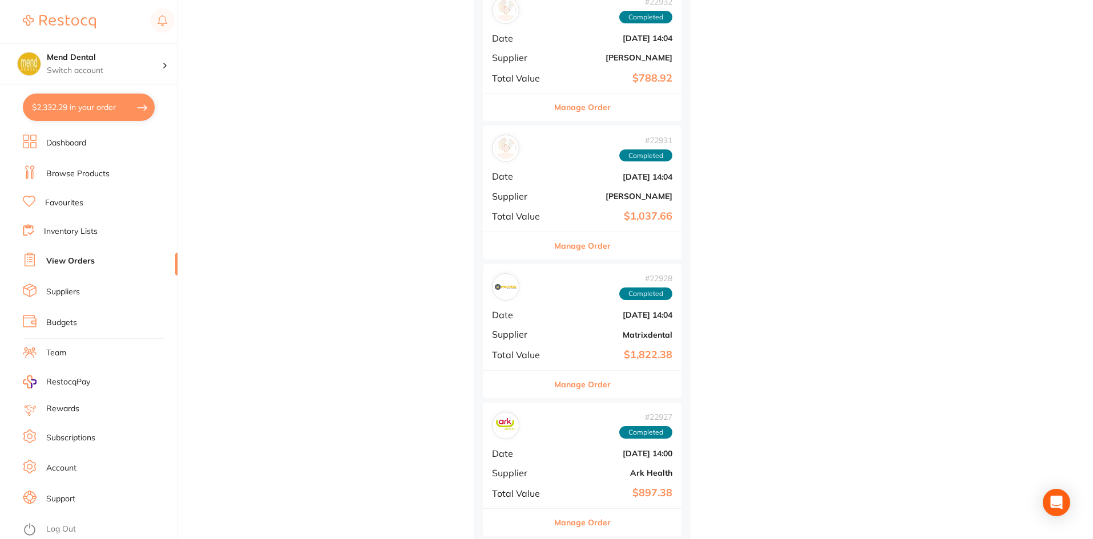
scroll to position [23396, 0]
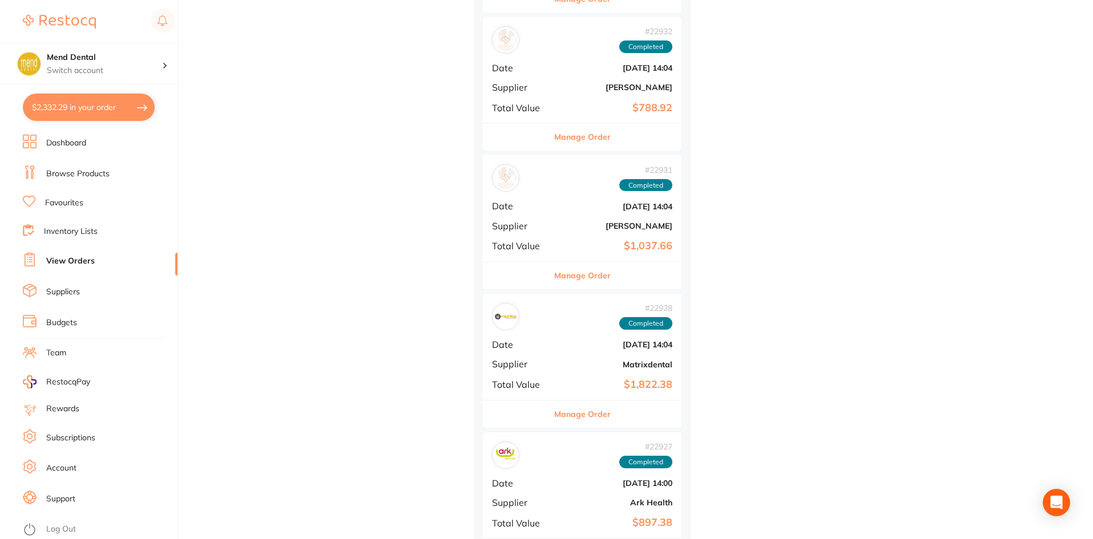
click at [587, 241] on b "$1,037.66" at bounding box center [615, 246] width 114 height 12
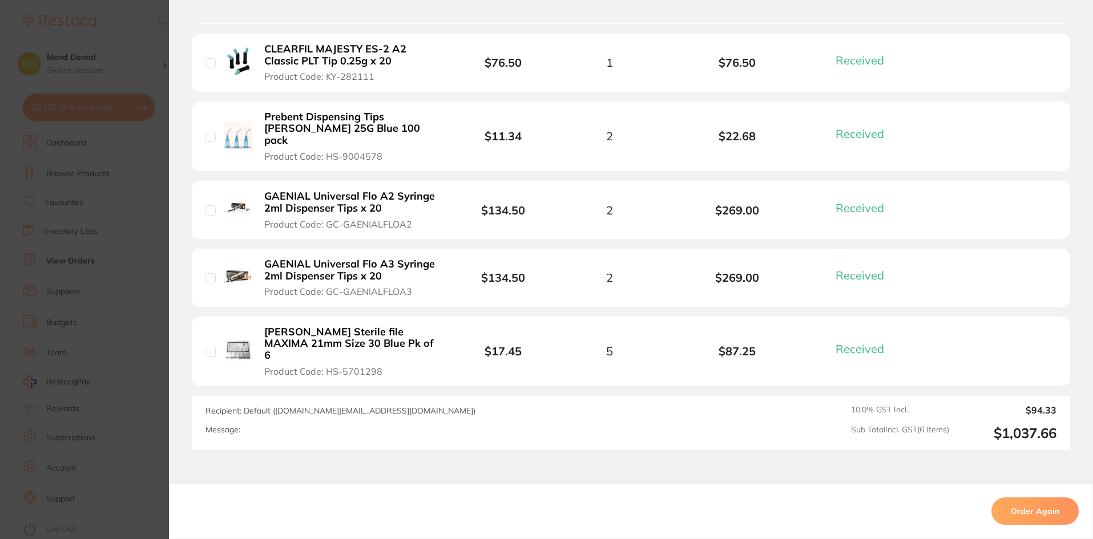
scroll to position [457, 0]
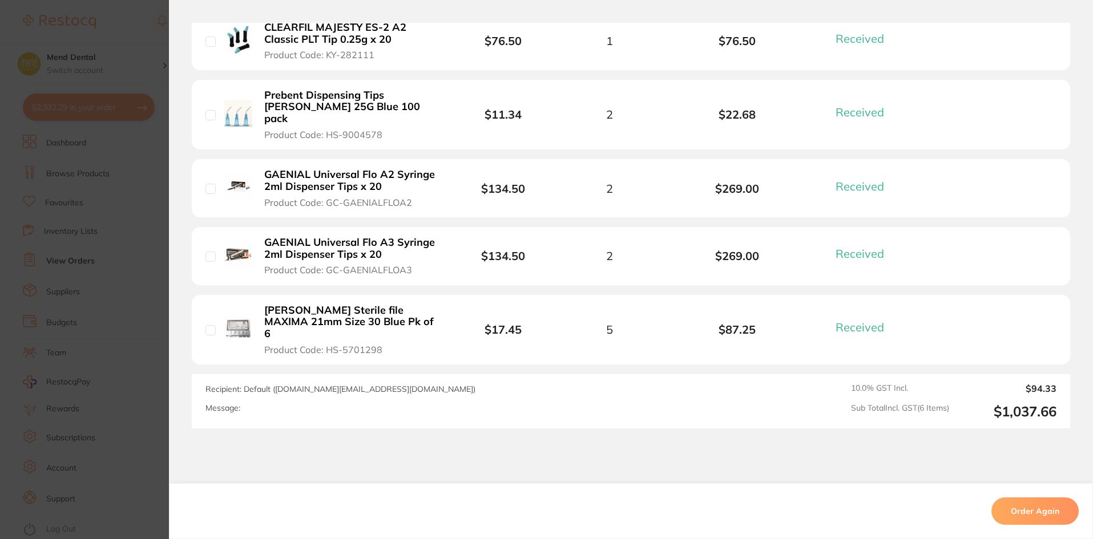
click at [121, 234] on section "Order ID: Restocq- 22931 Order Information 6 Received Completed Order Date [DAT…" at bounding box center [546, 269] width 1093 height 539
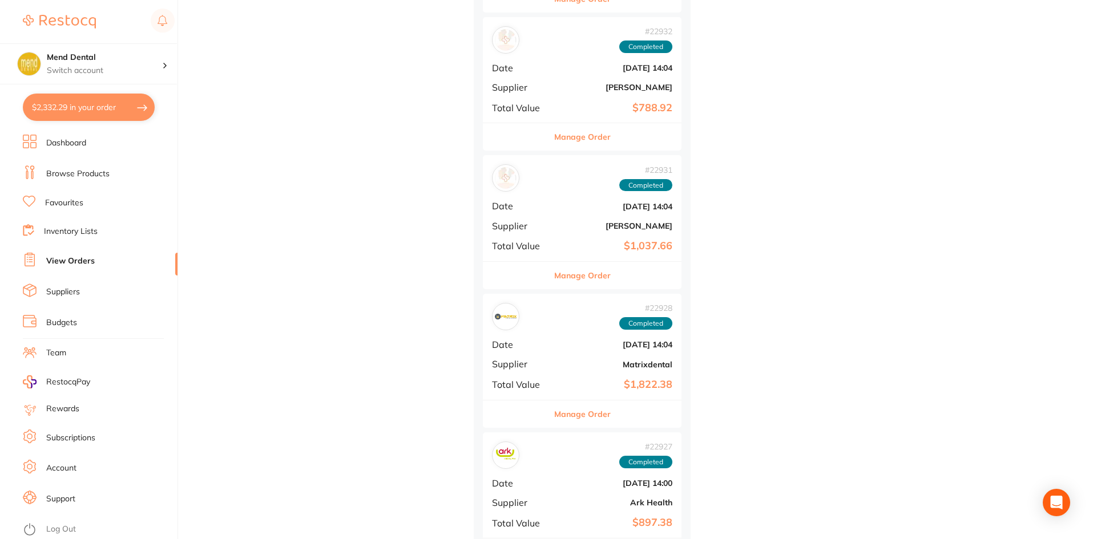
click at [589, 384] on b "$1,822.38" at bounding box center [615, 385] width 114 height 12
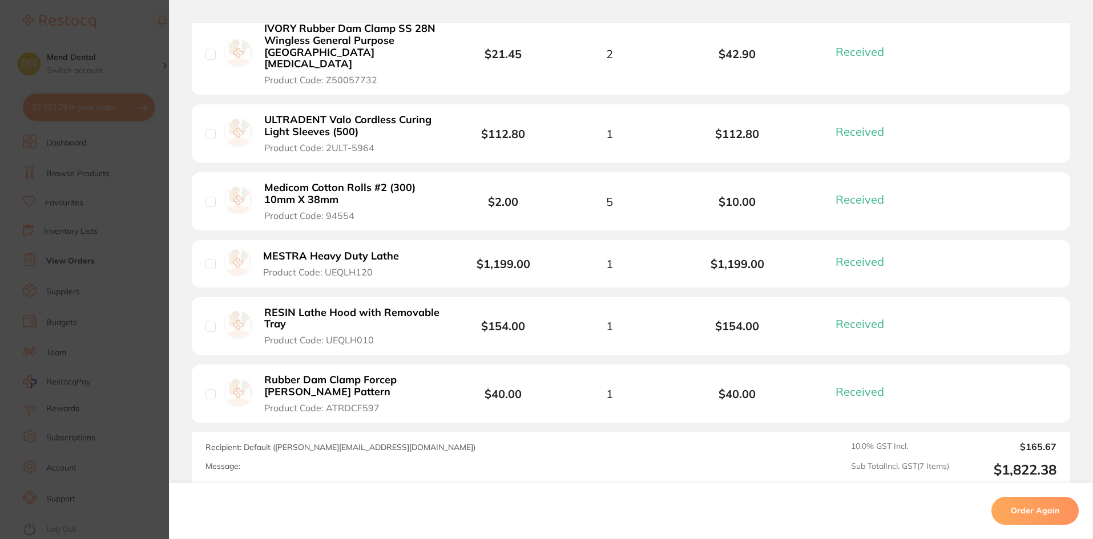
scroll to position [585, 0]
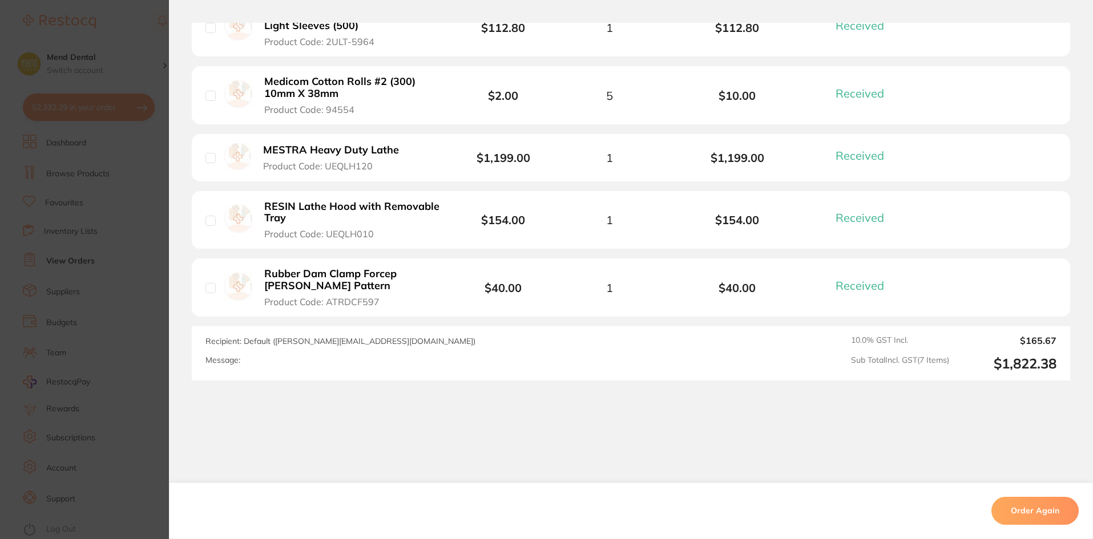
click at [169, 274] on section "Your Orders Select all ( 0 ) Price Quantity Total Item Status You can use this …" at bounding box center [631, 38] width 924 height 686
click at [161, 273] on section "Order ID: Restocq- 22928 Order Information 7 Received Completed Order Order Dat…" at bounding box center [546, 269] width 1093 height 539
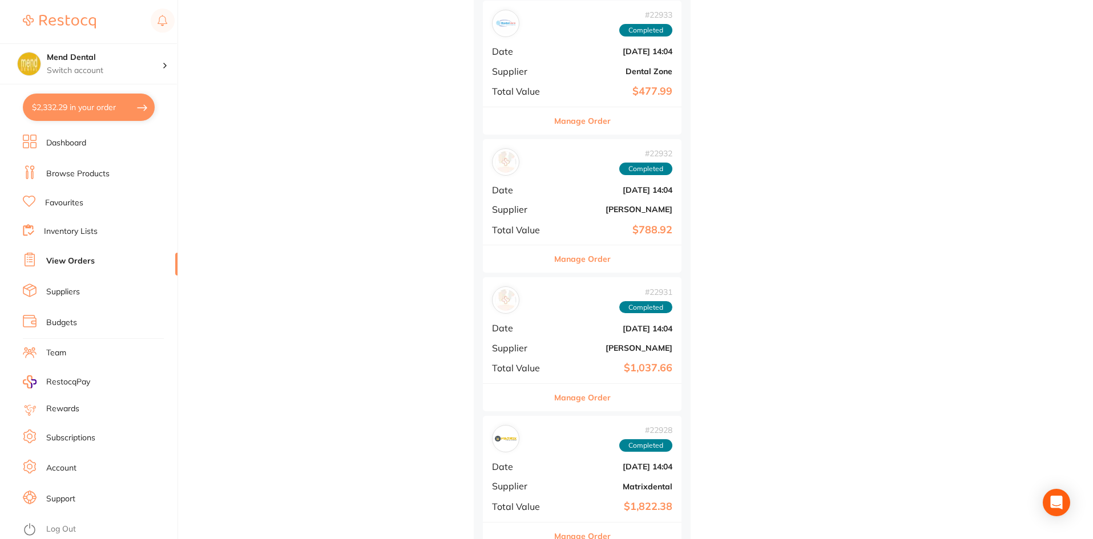
scroll to position [23225, 0]
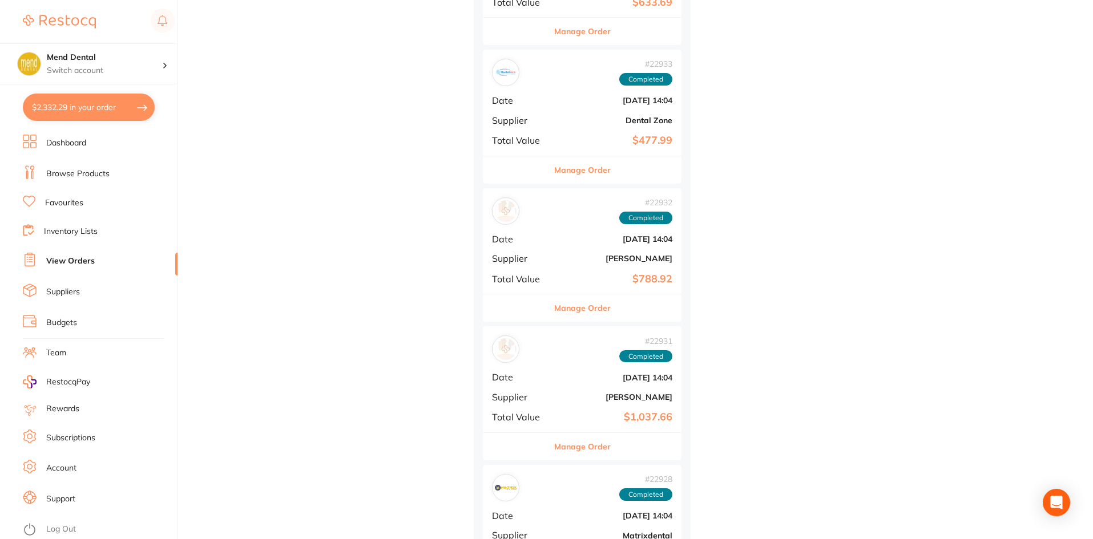
click at [592, 286] on div "# 22932 Completed Date [DATE] 14:04 Supplier [PERSON_NAME] Total Value $788.92" at bounding box center [582, 241] width 199 height 106
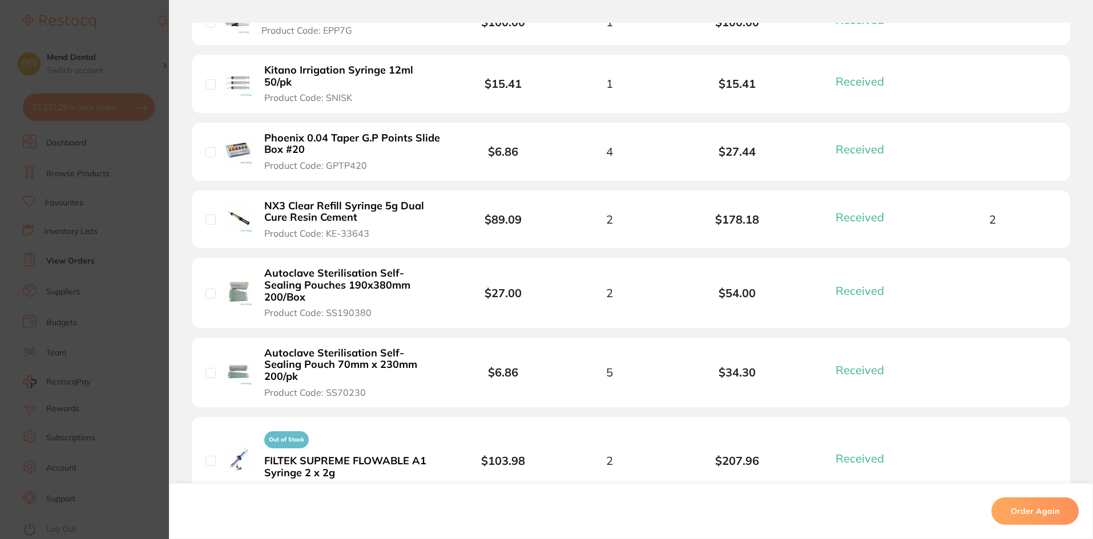
scroll to position [514, 0]
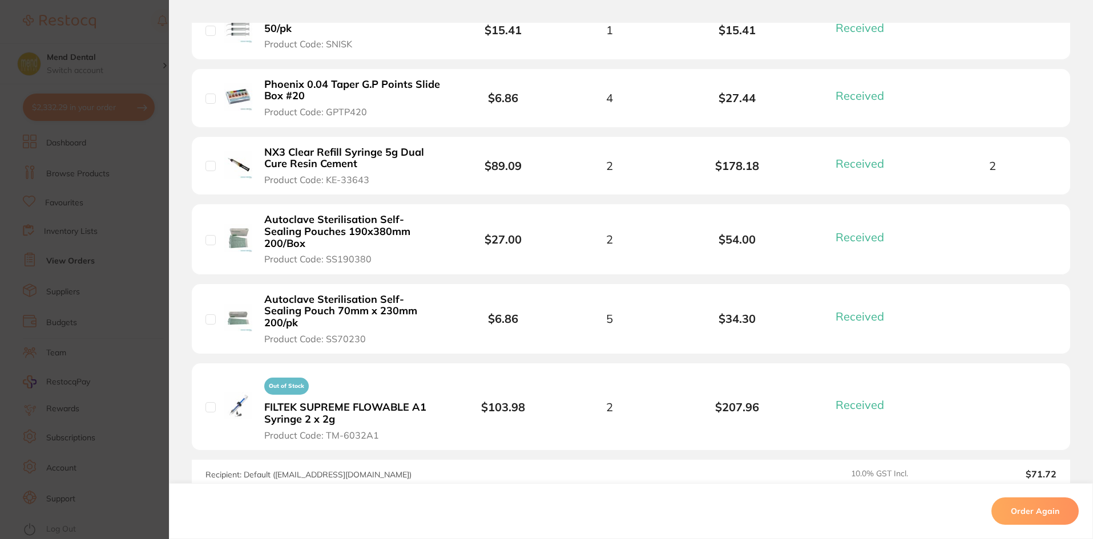
click at [107, 191] on section "Order ID: Restocq- 22932 Order Information 8 Received Completed Order Date [DAT…" at bounding box center [546, 269] width 1093 height 539
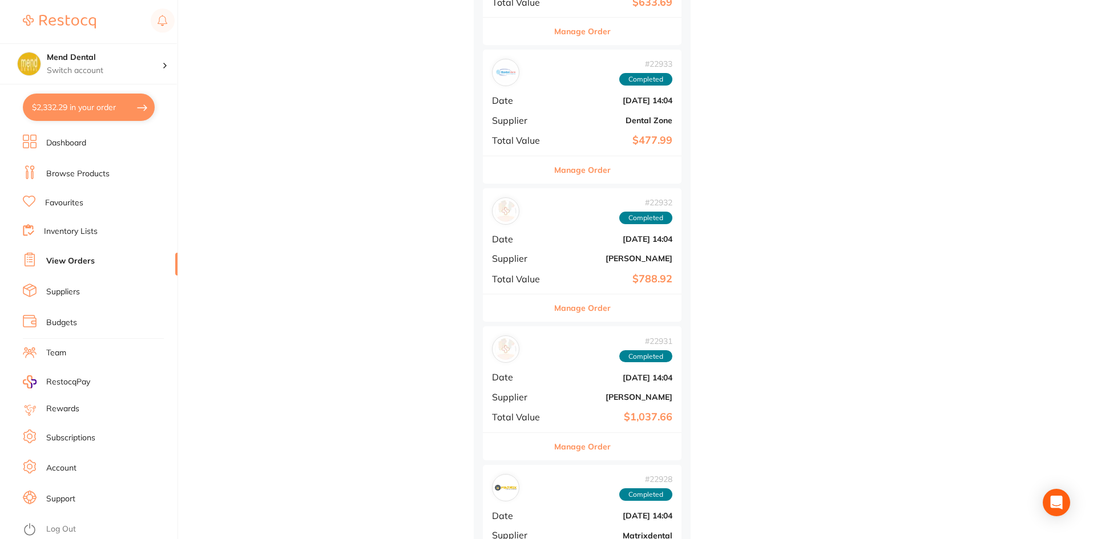
click at [565, 149] on div "# 22933 Completed Date [DATE] 14:04 Supplier Dental Zone Total Value $477.99" at bounding box center [582, 103] width 199 height 106
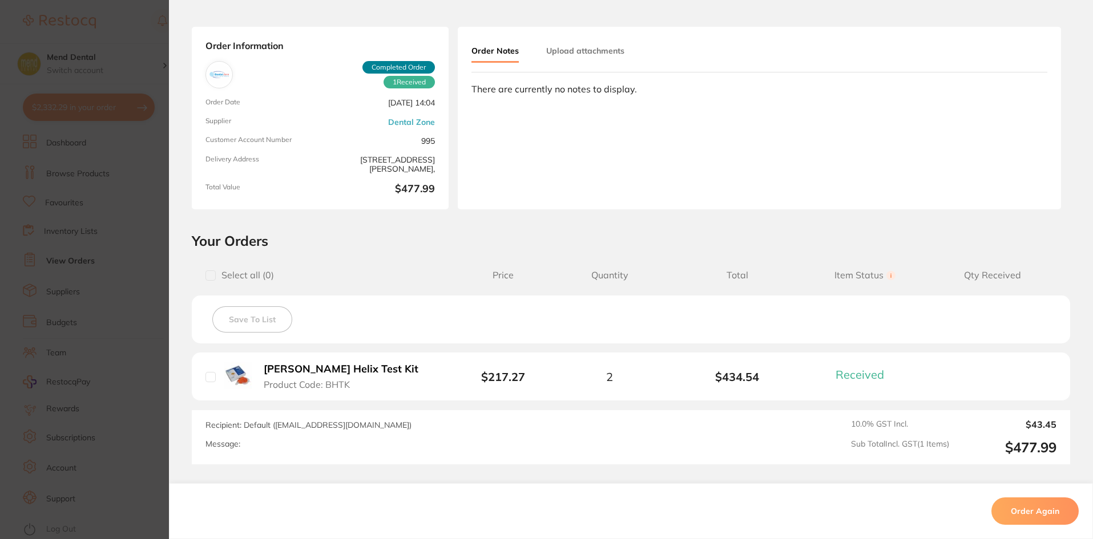
scroll to position [142, 0]
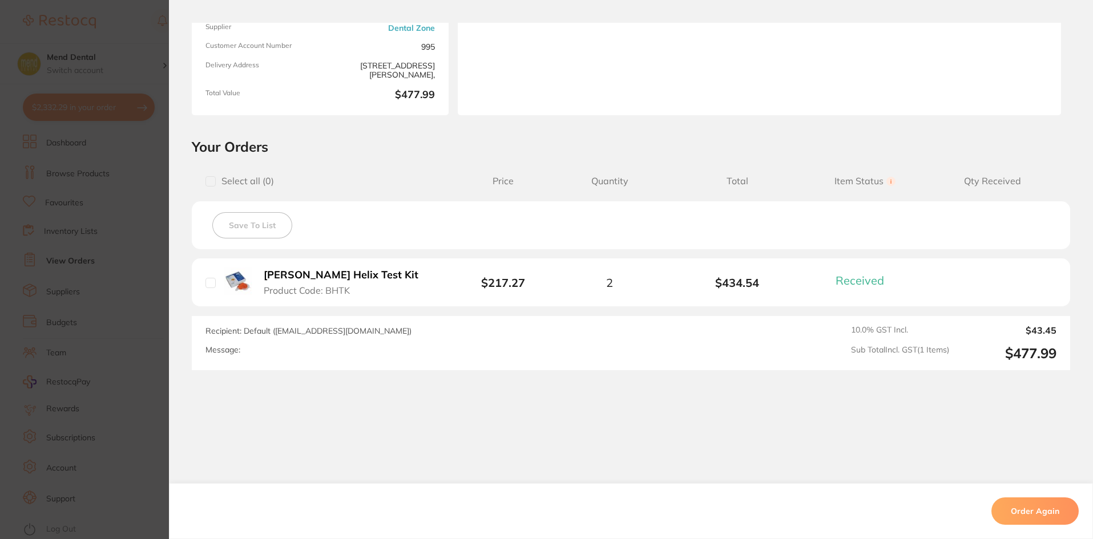
click at [37, 194] on section "Order ID: Restocq- 22933 Order Information 1 Received Completed Order Order Dat…" at bounding box center [546, 269] width 1093 height 539
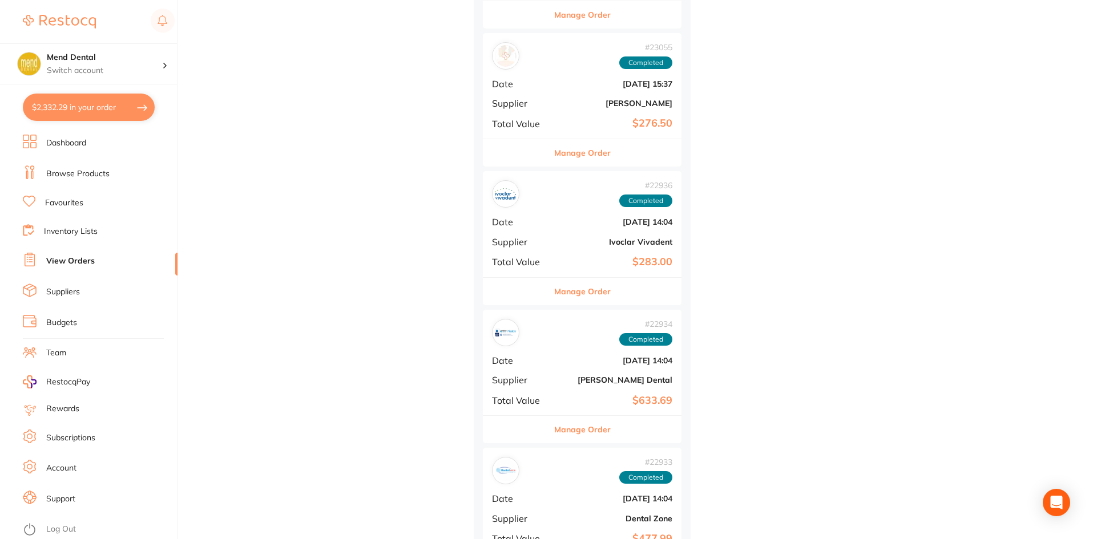
scroll to position [22825, 0]
click at [597, 269] on b "$283.00" at bounding box center [615, 263] width 114 height 12
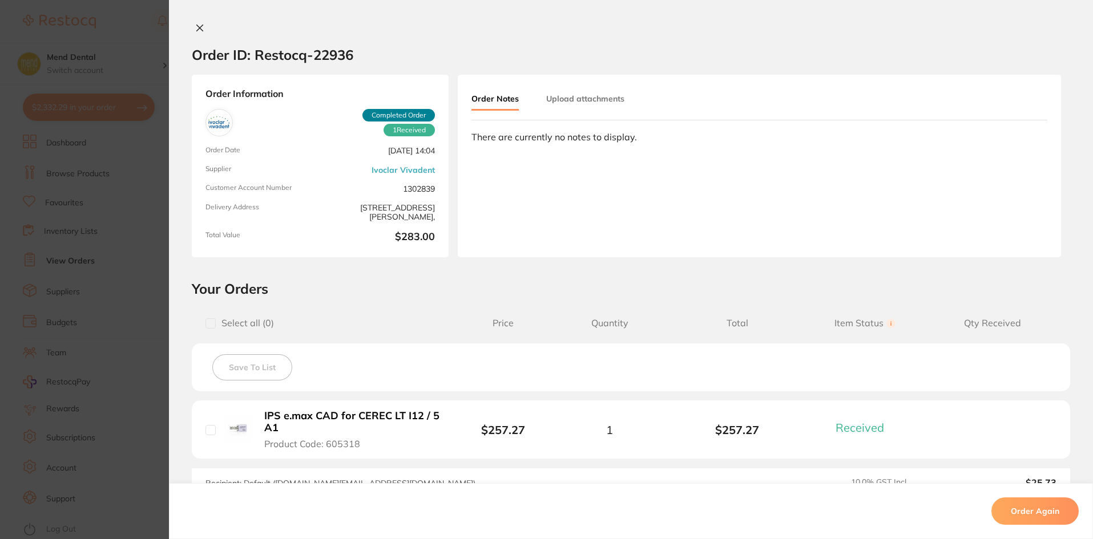
drag, startPoint x: 89, startPoint y: 211, endPoint x: 153, endPoint y: 213, distance: 64.5
click at [90, 211] on section "Order ID: Restocq- 22936 Order Information 1 Received Completed Order Order Dat…" at bounding box center [546, 269] width 1093 height 539
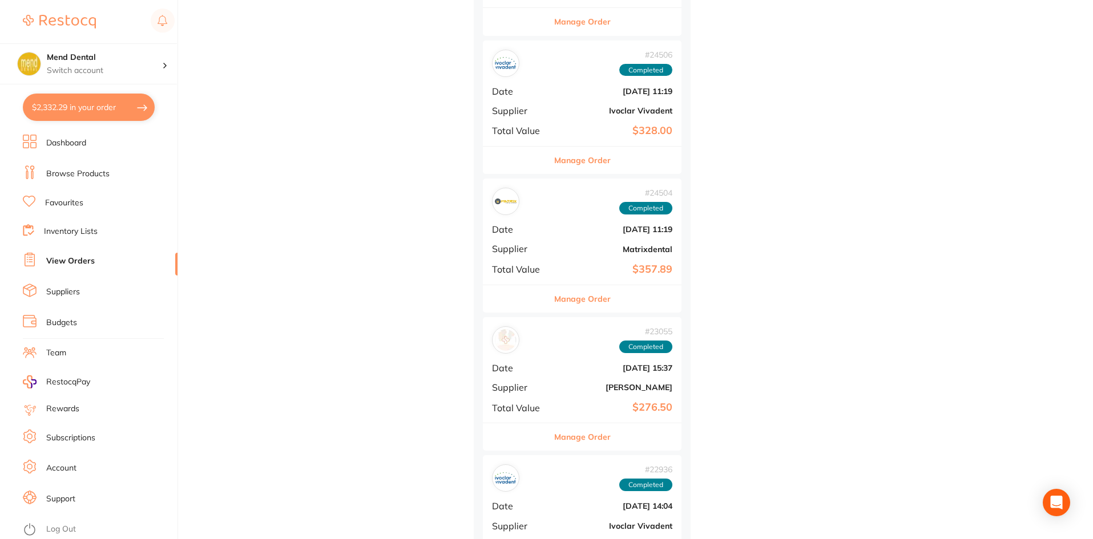
scroll to position [22540, 0]
click at [561, 282] on div "# 24504 Completed Date [DATE] 11:19 Supplier Matrixdental Total Value $357.89" at bounding box center [582, 234] width 199 height 106
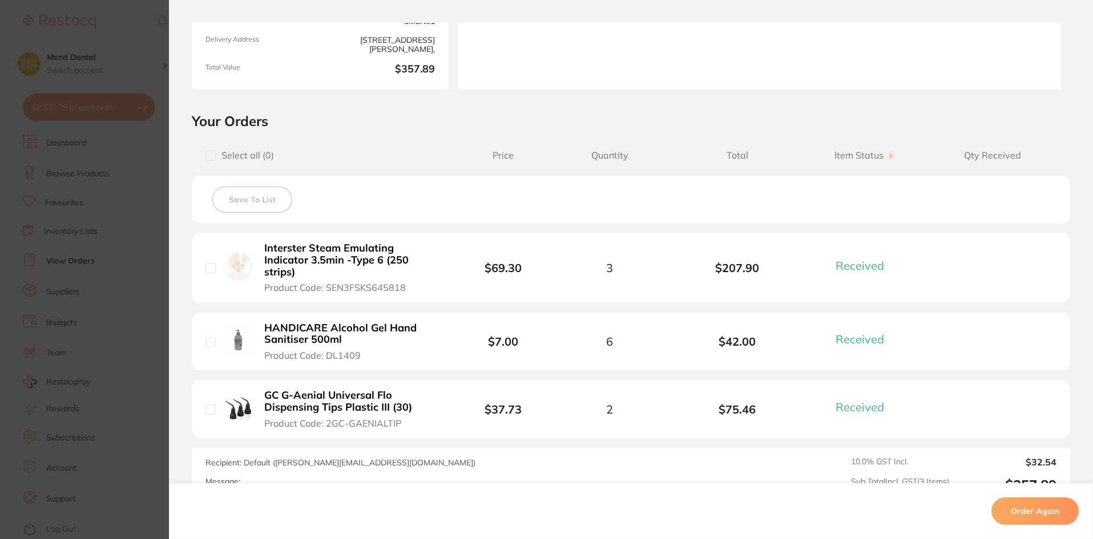
scroll to position [285, 0]
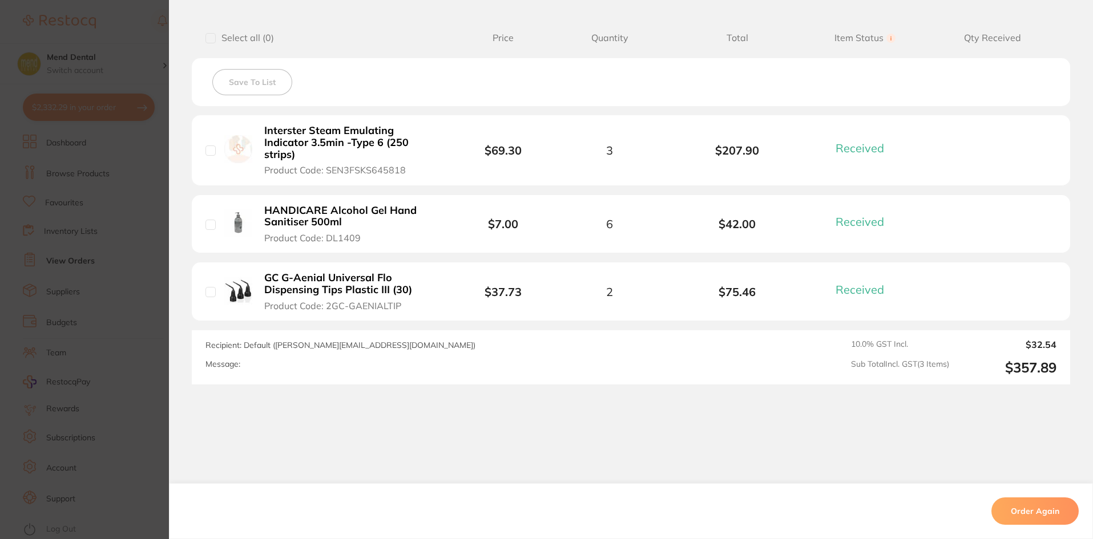
click at [100, 285] on section "Order ID: Restocq- 24504 Order Information 3 Received Completed Order Order Dat…" at bounding box center [546, 269] width 1093 height 539
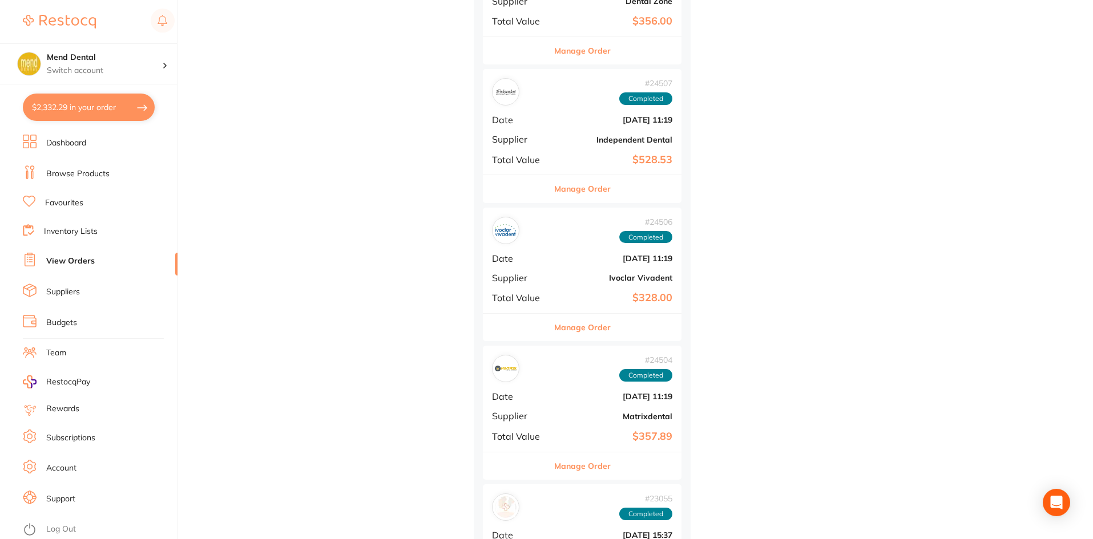
scroll to position [22369, 0]
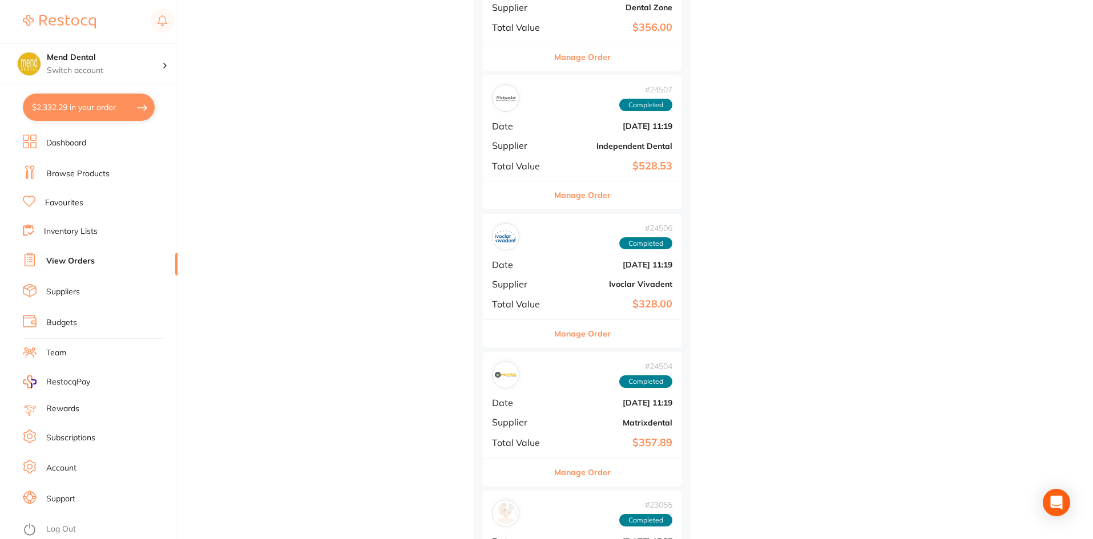
click at [625, 191] on div "Manage Order" at bounding box center [582, 195] width 199 height 28
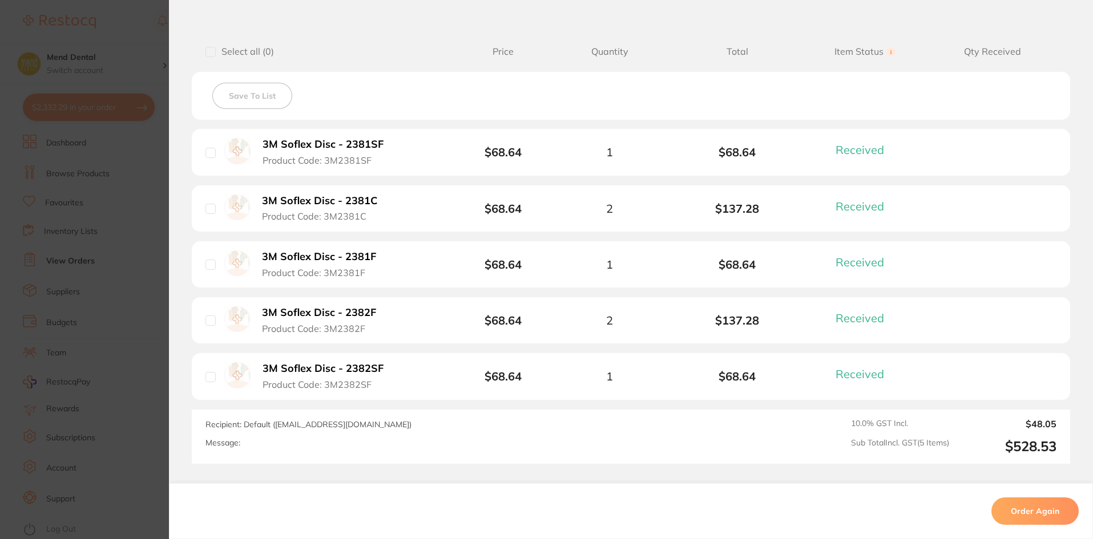
scroll to position [342, 0]
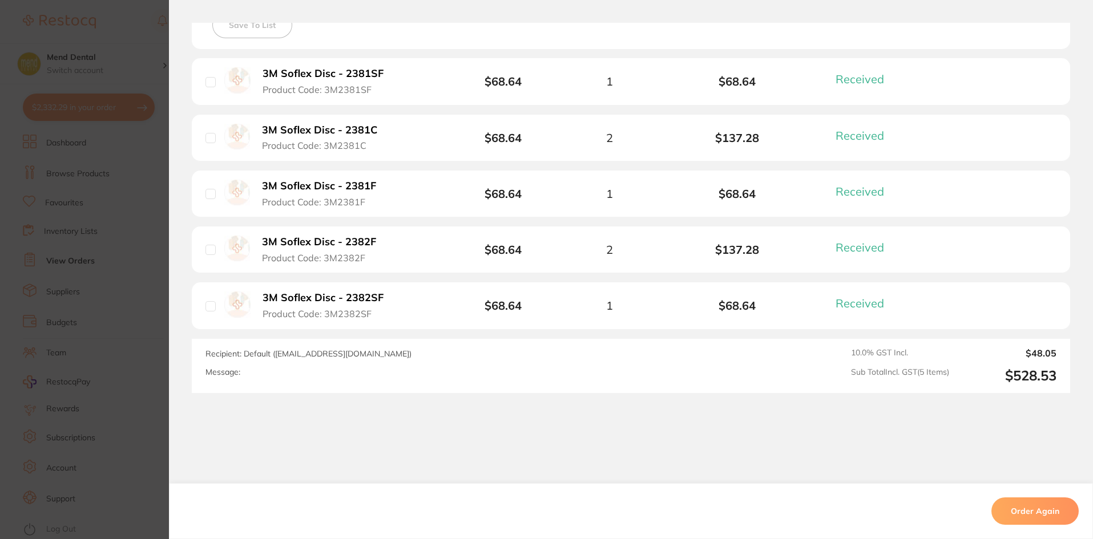
click at [51, 201] on section "Order ID: Restocq- 24507 Order Information 5 Received Completed Order Order Dat…" at bounding box center [546, 269] width 1093 height 539
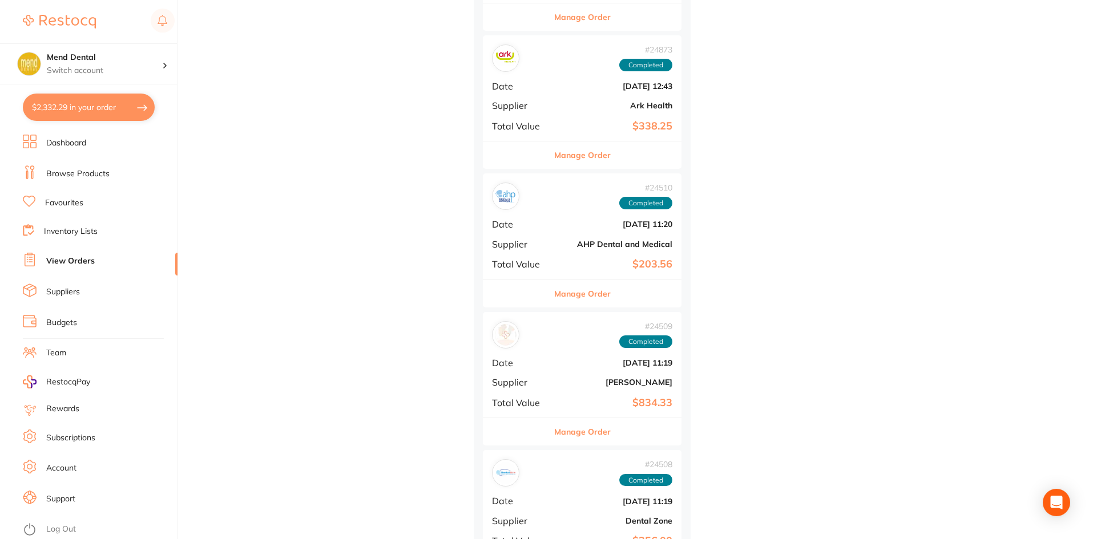
scroll to position [21741, 0]
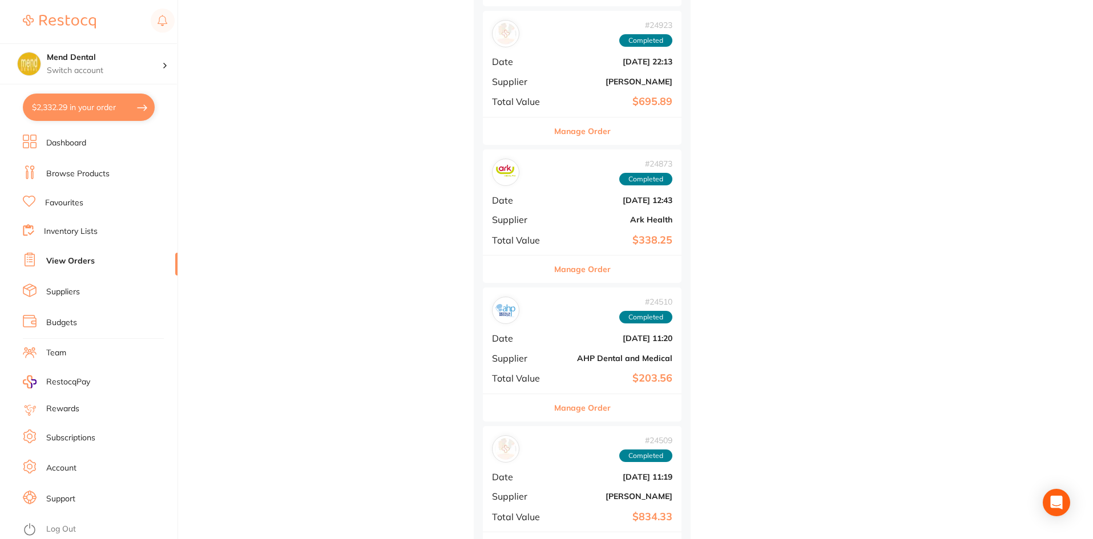
click at [580, 396] on button "Manage Order" at bounding box center [582, 407] width 56 height 27
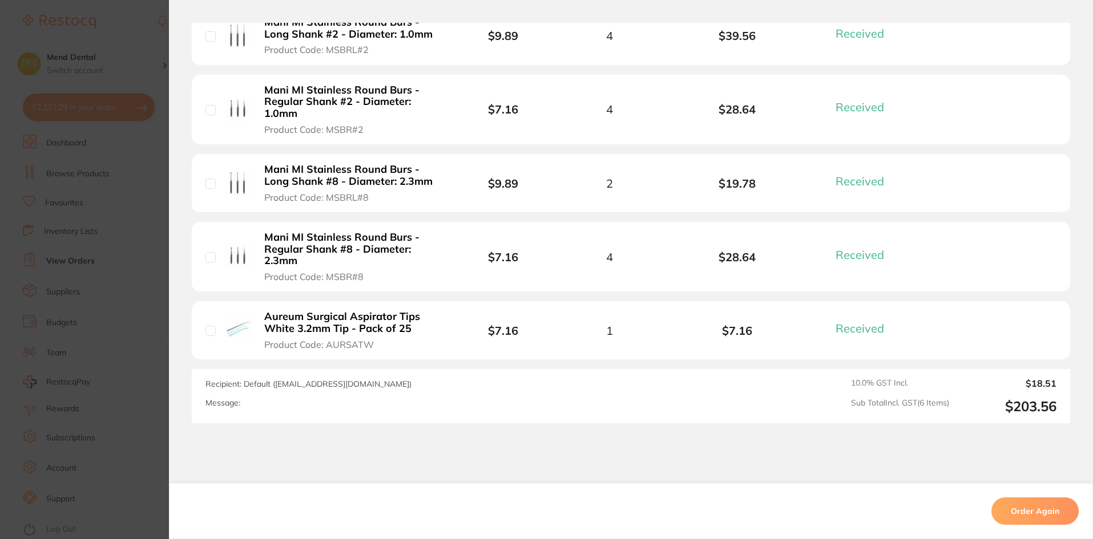
scroll to position [457, 0]
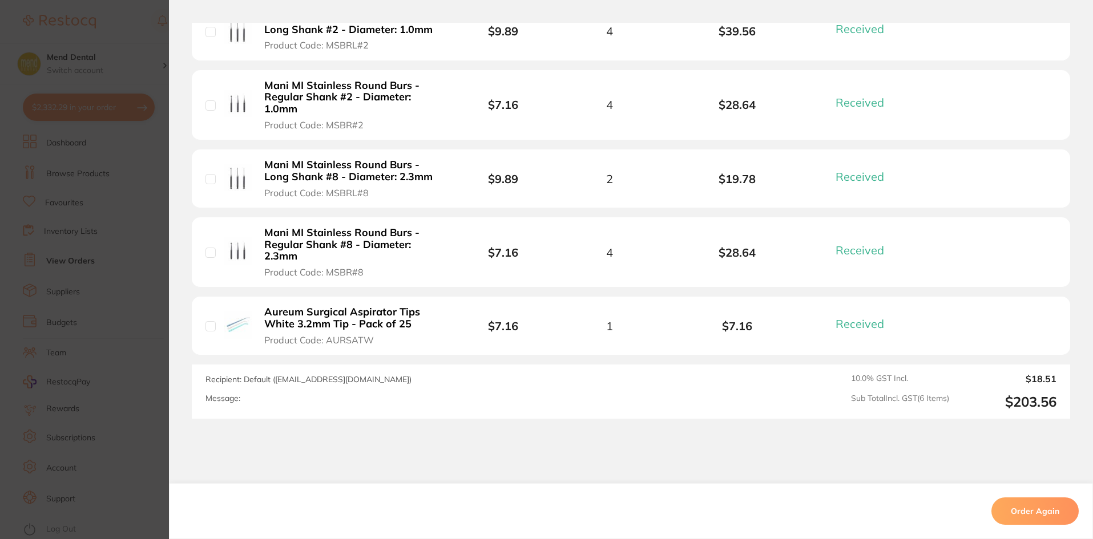
click at [106, 254] on section "Order ID: Restocq- 24510 Order Information 6 Received Completed Order Order Dat…" at bounding box center [546, 269] width 1093 height 539
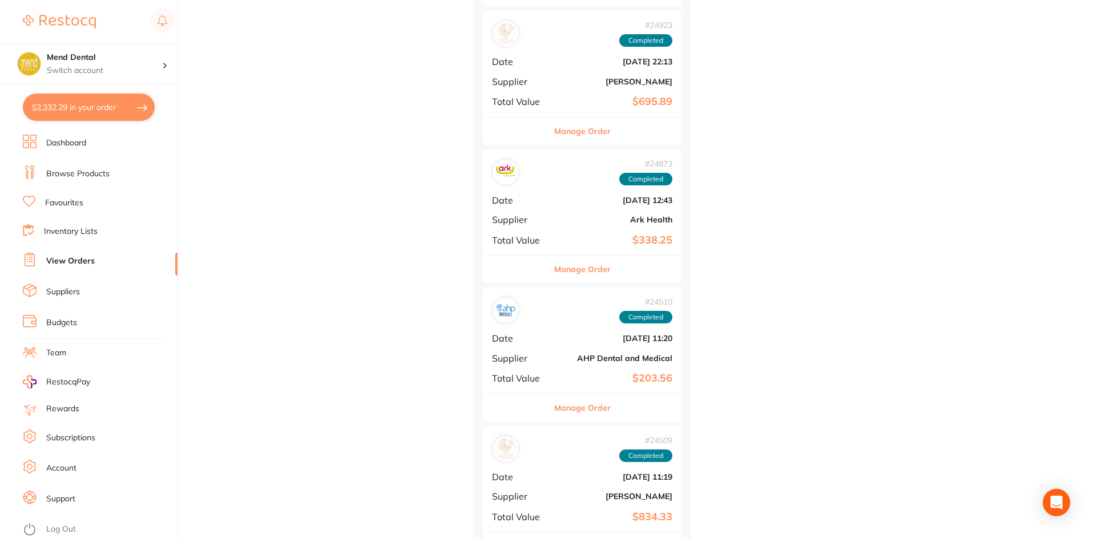
click at [575, 248] on div "# 24873 Completed Date [DATE] 12:43 Supplier Ark Health Total Value $338.25" at bounding box center [582, 203] width 199 height 106
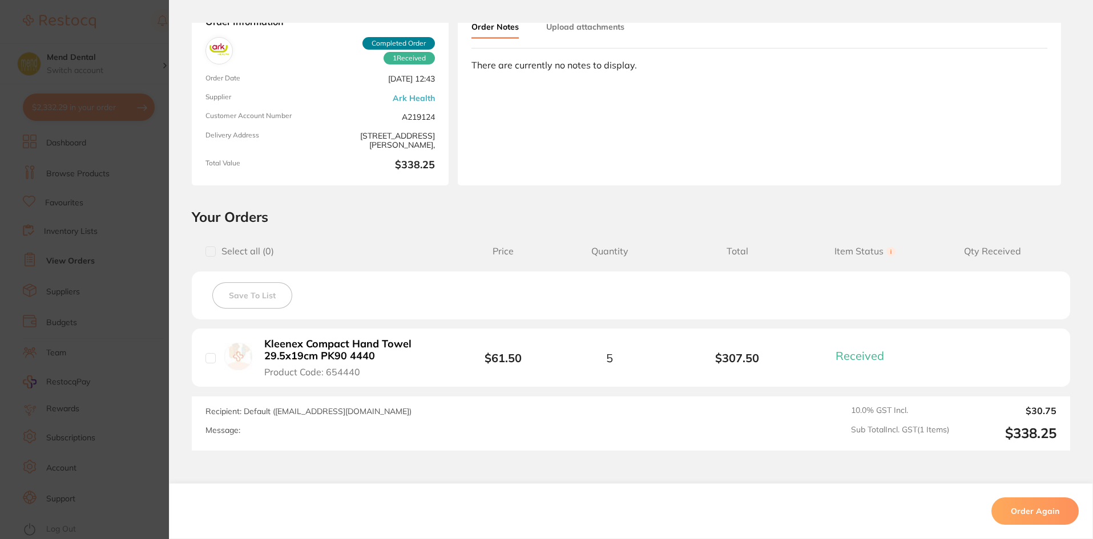
scroll to position [153, 0]
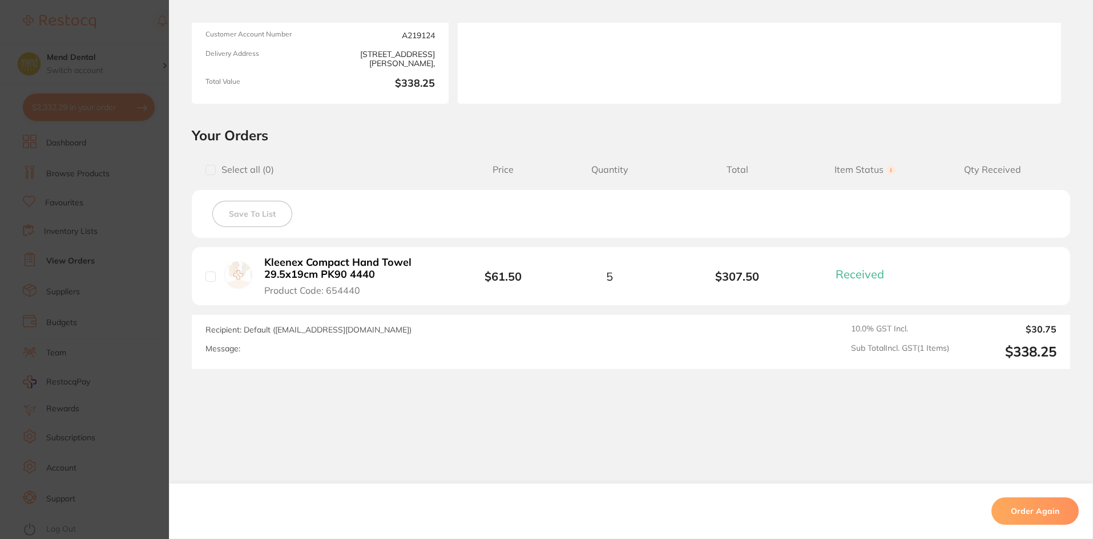
click at [58, 139] on section "Order ID: Restocq- 24873 Order Information 1 Received Completed Order Order Dat…" at bounding box center [546, 269] width 1093 height 539
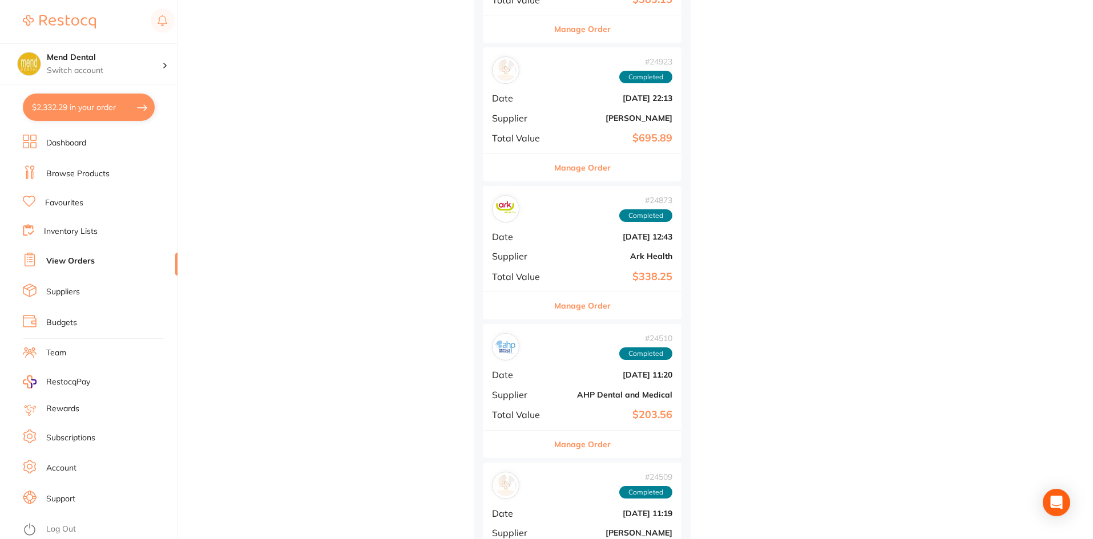
scroll to position [21684, 0]
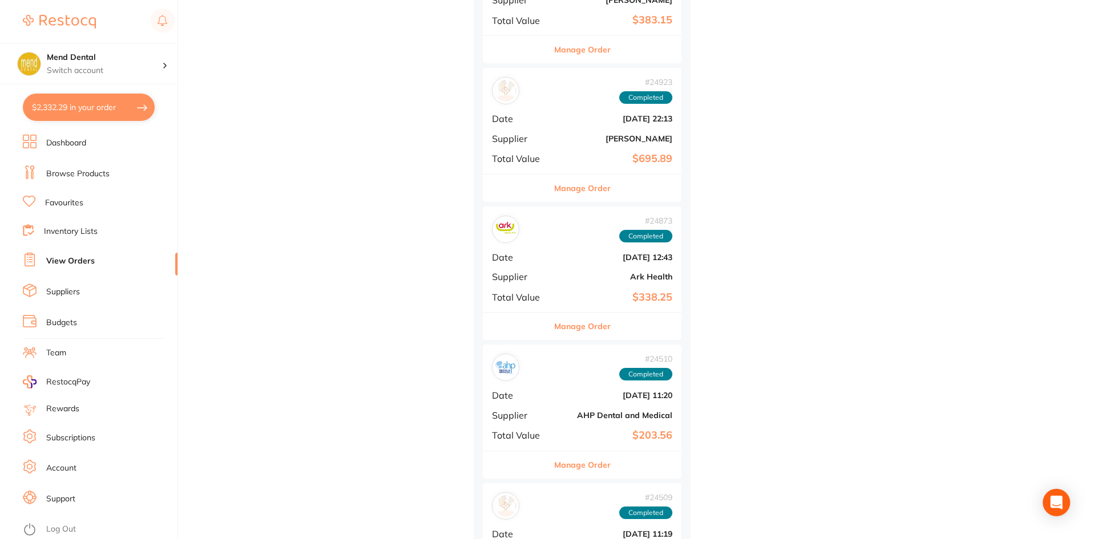
click at [616, 184] on div "Manage Order" at bounding box center [582, 188] width 199 height 28
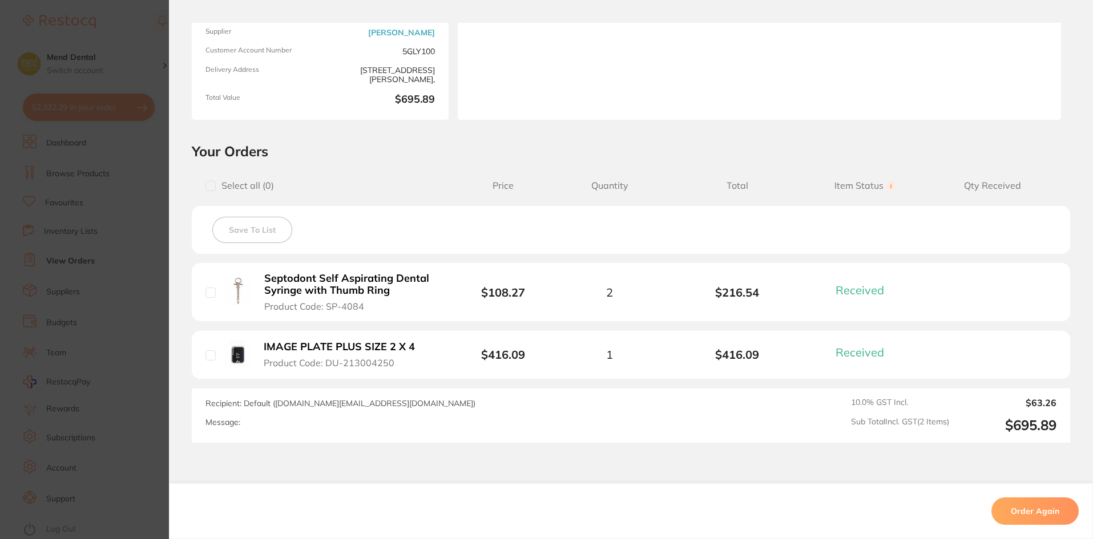
scroll to position [211, 0]
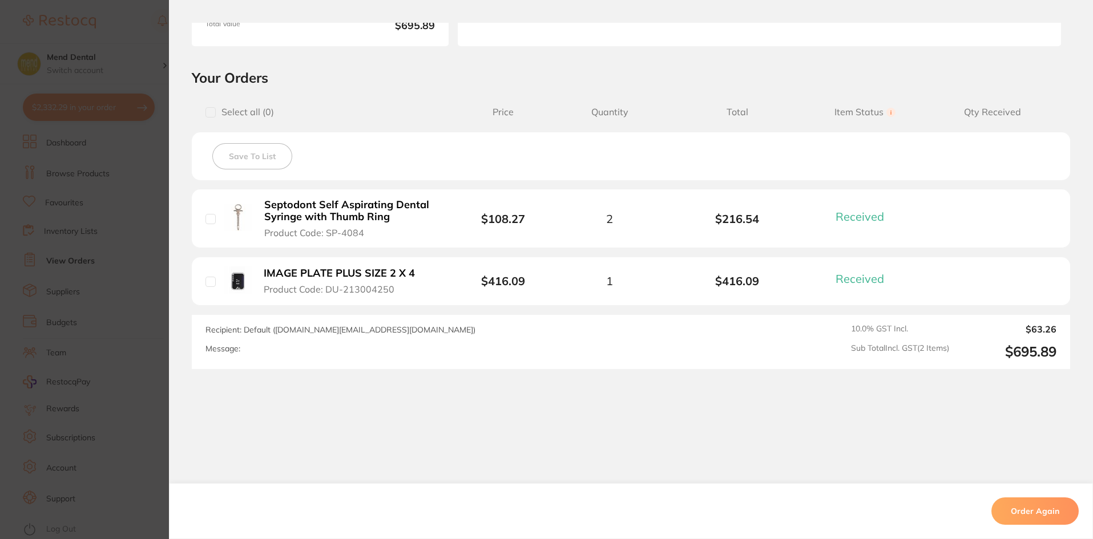
click at [118, 278] on section "Order ID: Restocq- 24923 Order Information 2 Received Completed Order Date [DAT…" at bounding box center [546, 269] width 1093 height 539
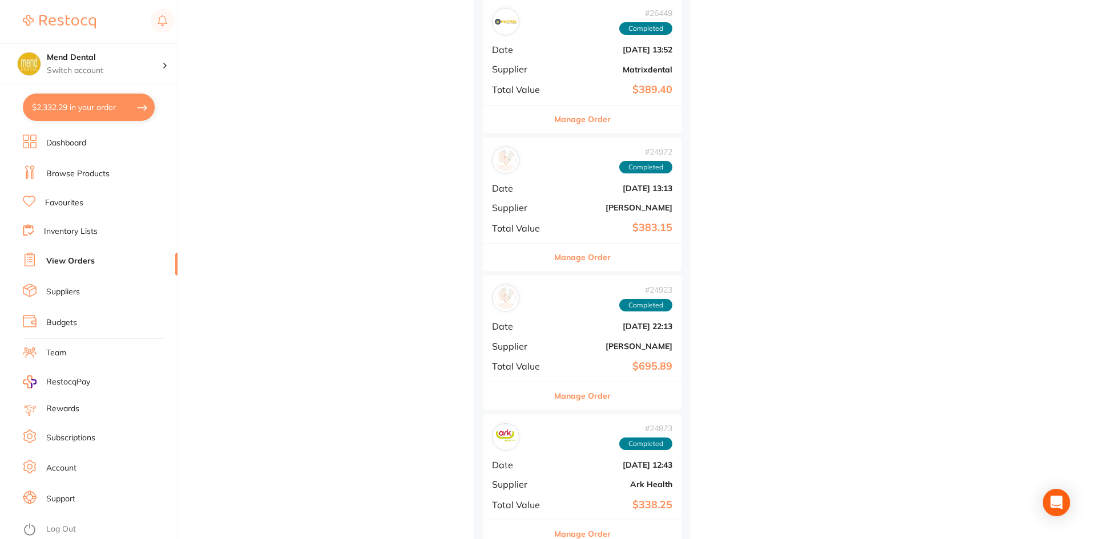
scroll to position [21456, 0]
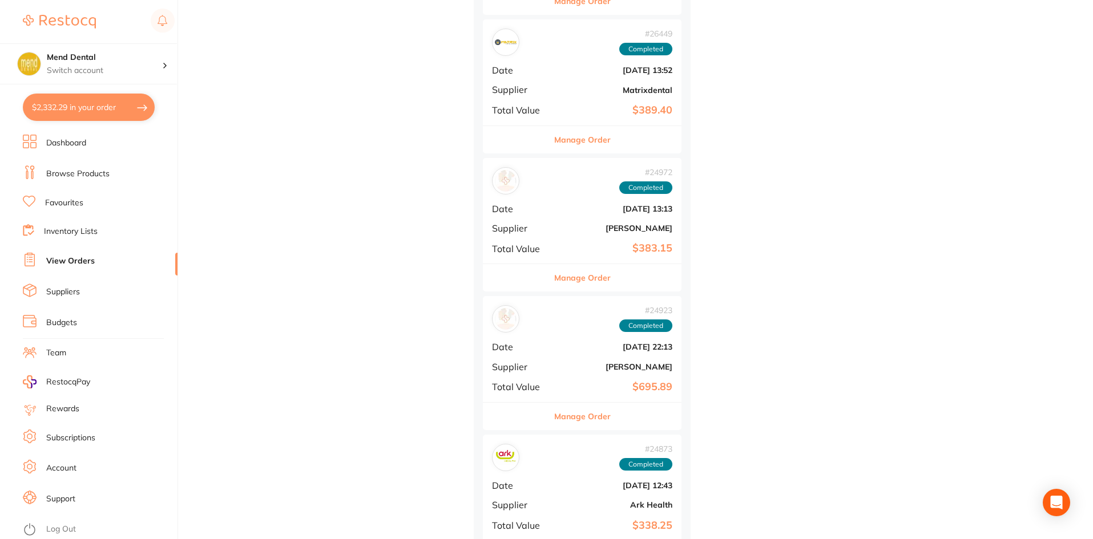
click at [620, 280] on div "Manage Order" at bounding box center [582, 278] width 199 height 28
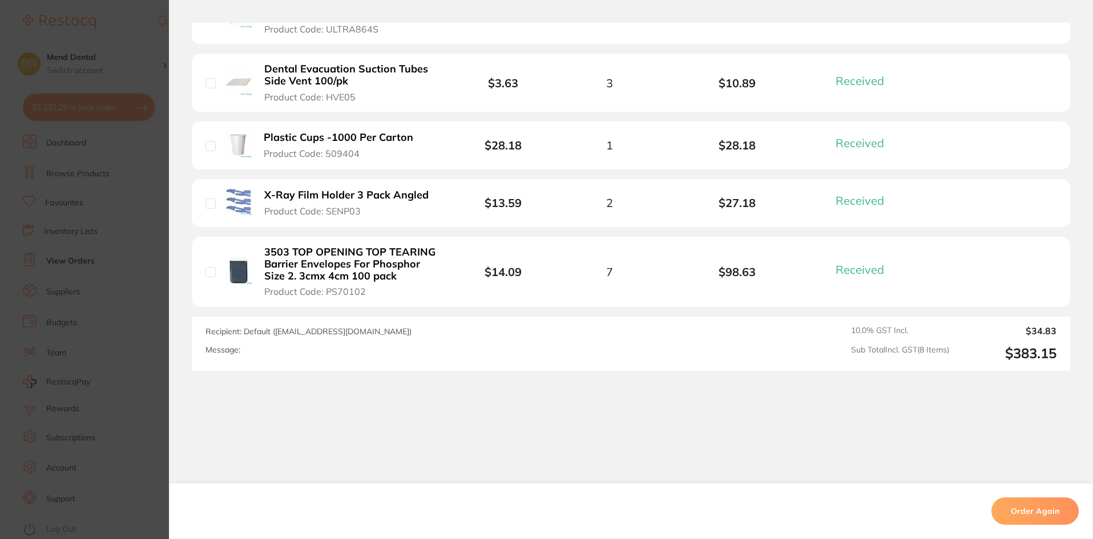
scroll to position [620, 0]
drag, startPoint x: 122, startPoint y: 272, endPoint x: 144, endPoint y: 277, distance: 23.4
click at [122, 272] on section "Order ID: Restocq- 24972 Order Information 8 Received Completed Order Date [DAT…" at bounding box center [546, 269] width 1093 height 539
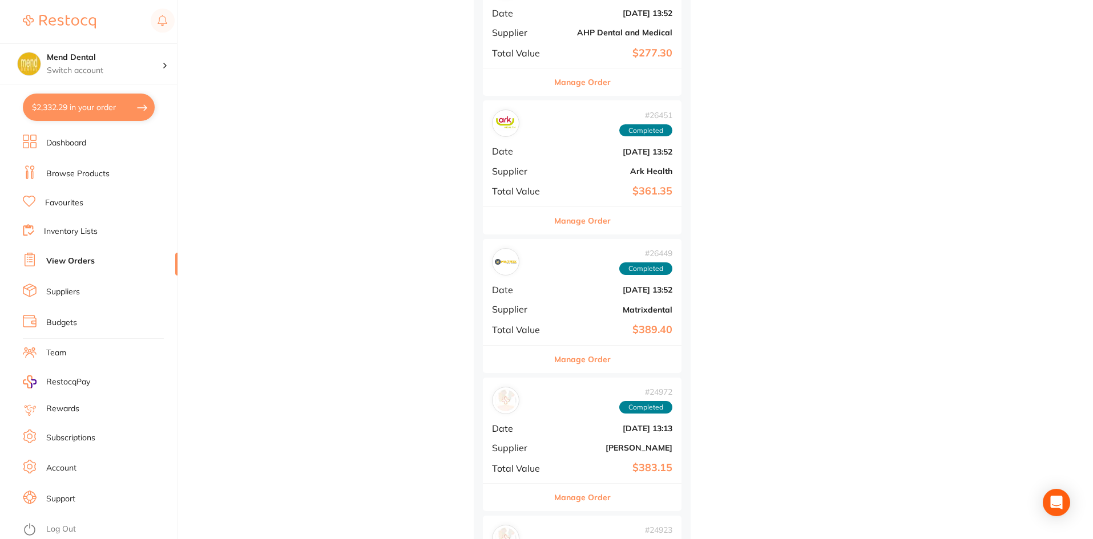
scroll to position [21227, 0]
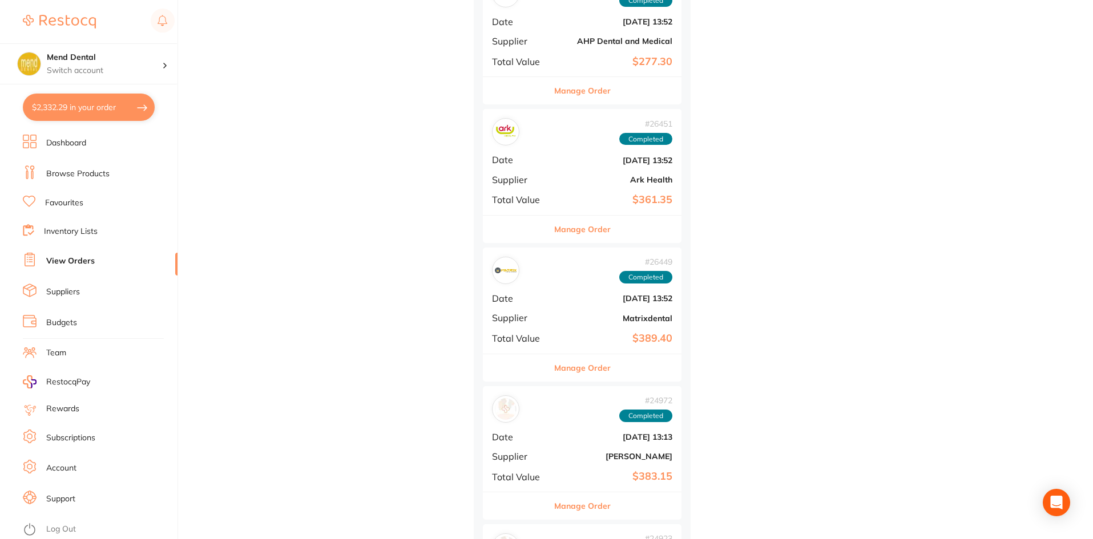
click at [605, 324] on div "# 26449 Completed Date [DATE] 13:52 Supplier Matrixdental Total Value $389.40" at bounding box center [582, 301] width 199 height 106
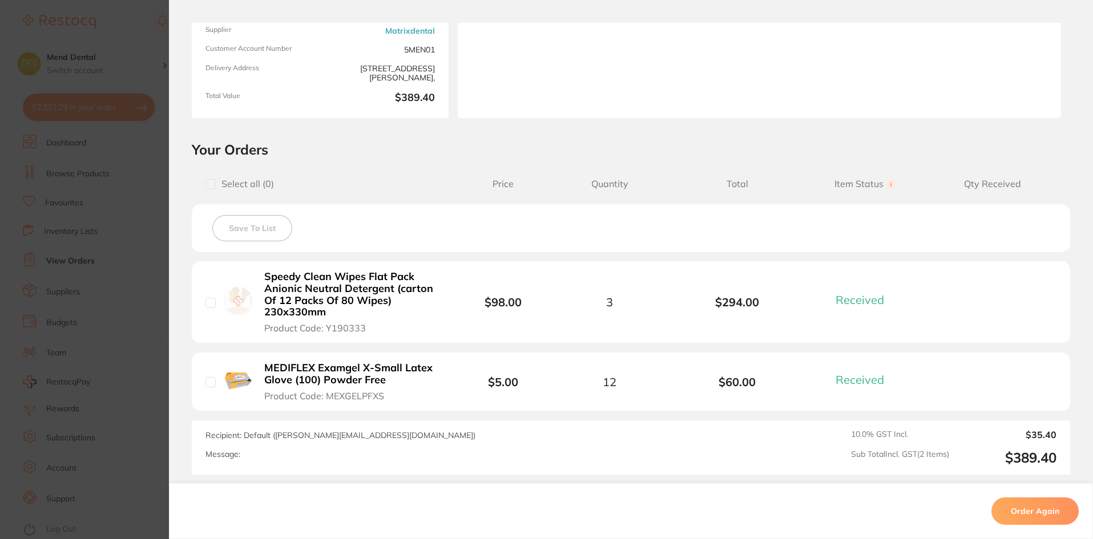
scroll to position [245, 0]
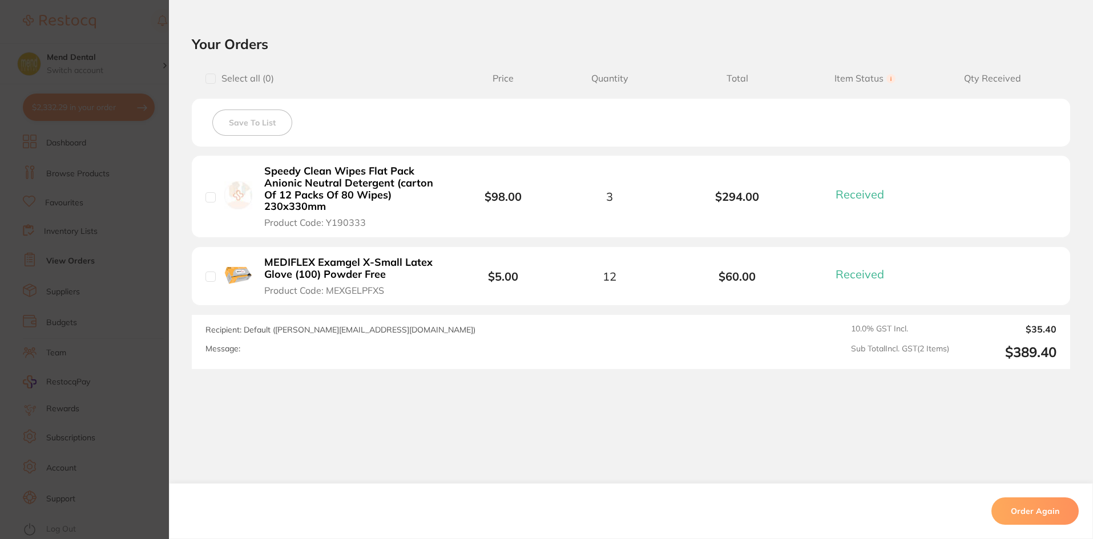
click at [127, 196] on section "Order ID: Restocq- 26449 Order Information 2 Received Completed Order Order Dat…" at bounding box center [546, 269] width 1093 height 539
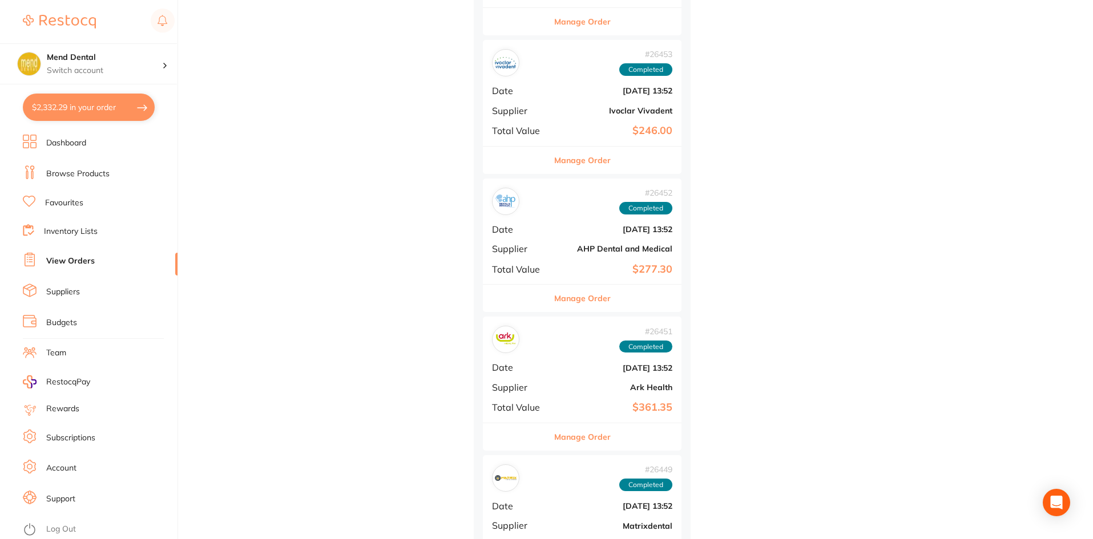
click at [634, 221] on div "# 26452 Completed Date [DATE] 13:52 Supplier AHP Dental and Medical Total Value…" at bounding box center [582, 232] width 199 height 106
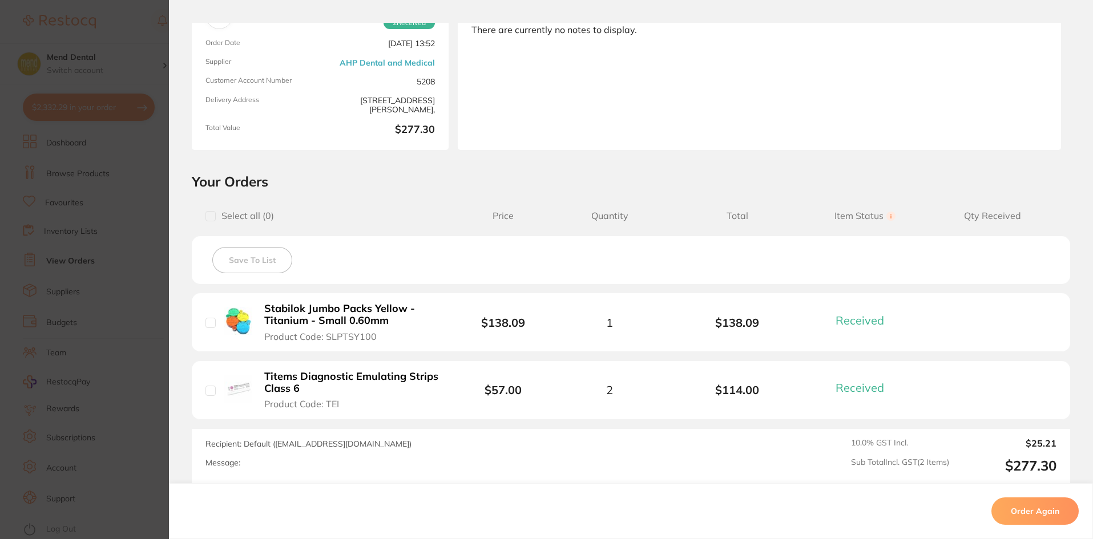
scroll to position [221, 0]
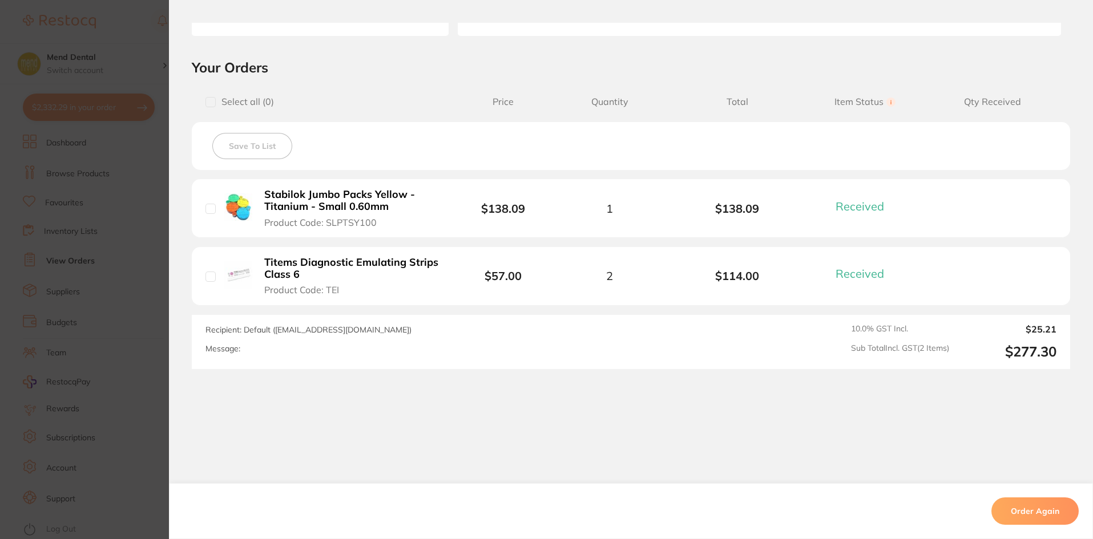
click at [151, 245] on section "Order ID: Restocq- 26452 Order Information 2 Received Completed Order Order Dat…" at bounding box center [546, 269] width 1093 height 539
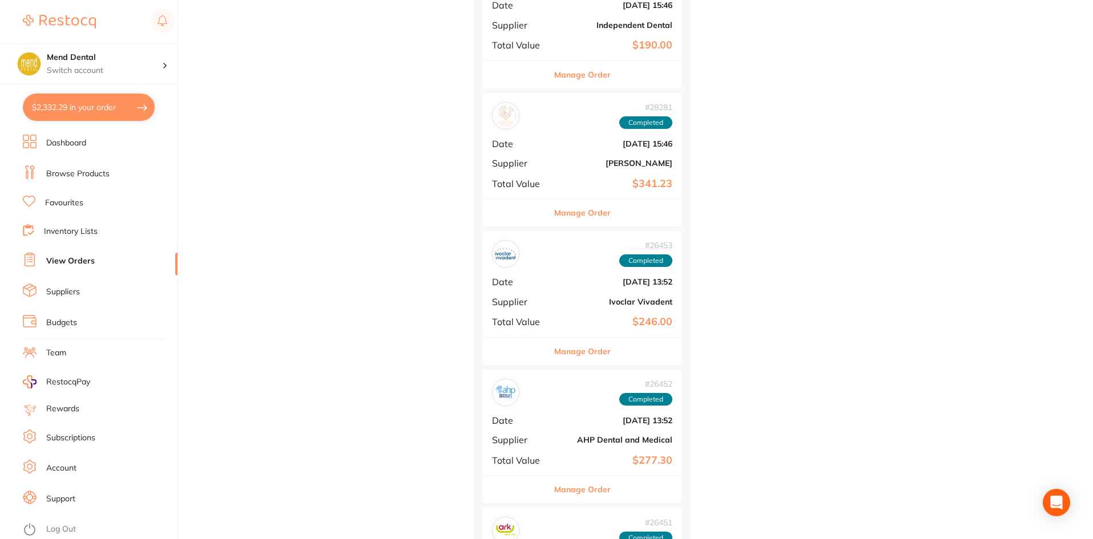
scroll to position [20828, 0]
click at [590, 310] on div "# 26453 Completed Date [DATE] 13:52 Supplier Ivoclar Vivadent Total Value $246.…" at bounding box center [582, 285] width 199 height 106
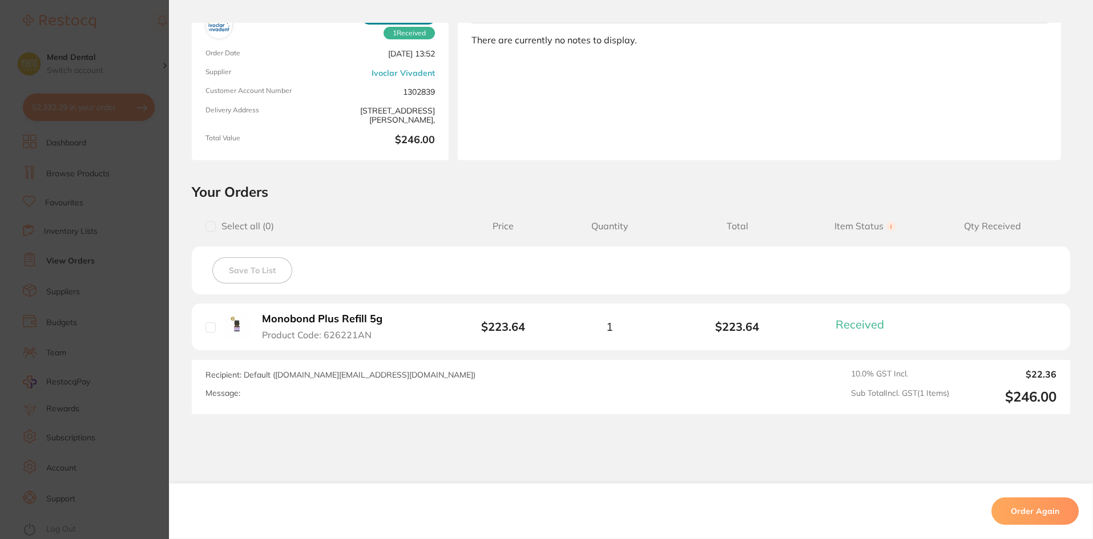
scroll to position [142, 0]
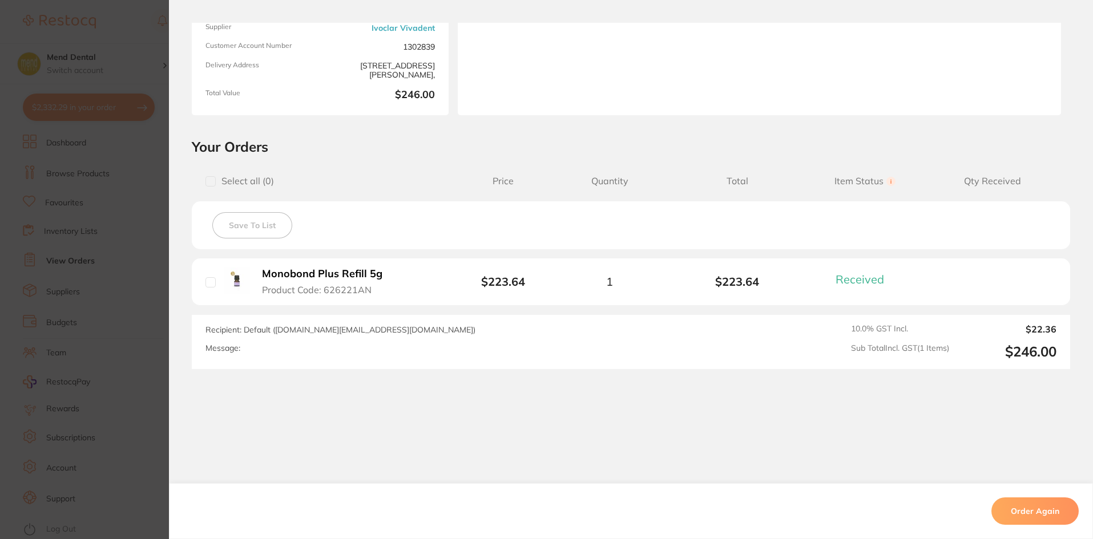
click at [132, 211] on section "Order ID: Restocq- 26453 Order Information 1 Received Completed Order Order Dat…" at bounding box center [546, 269] width 1093 height 539
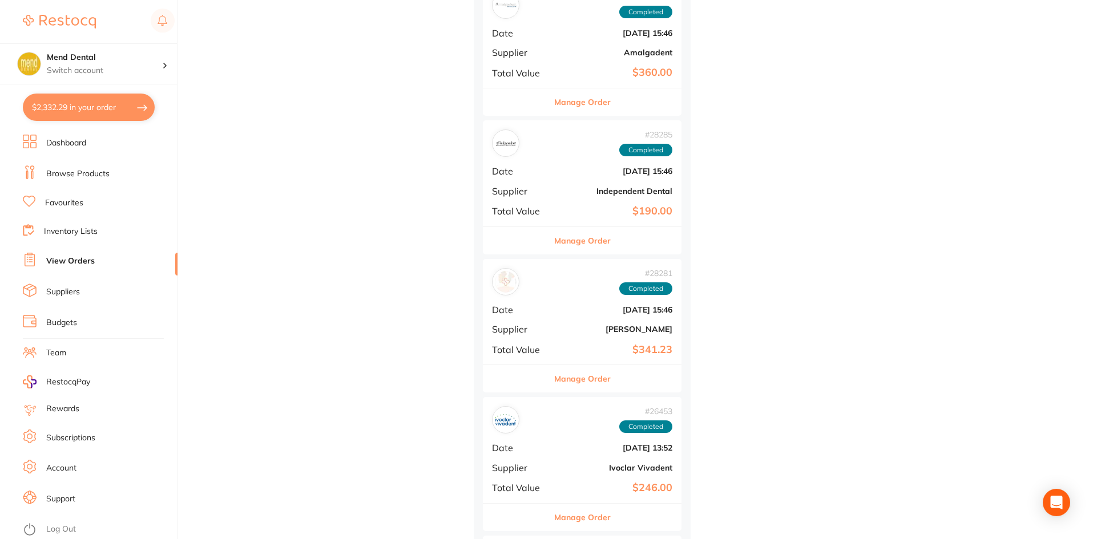
scroll to position [20543, 0]
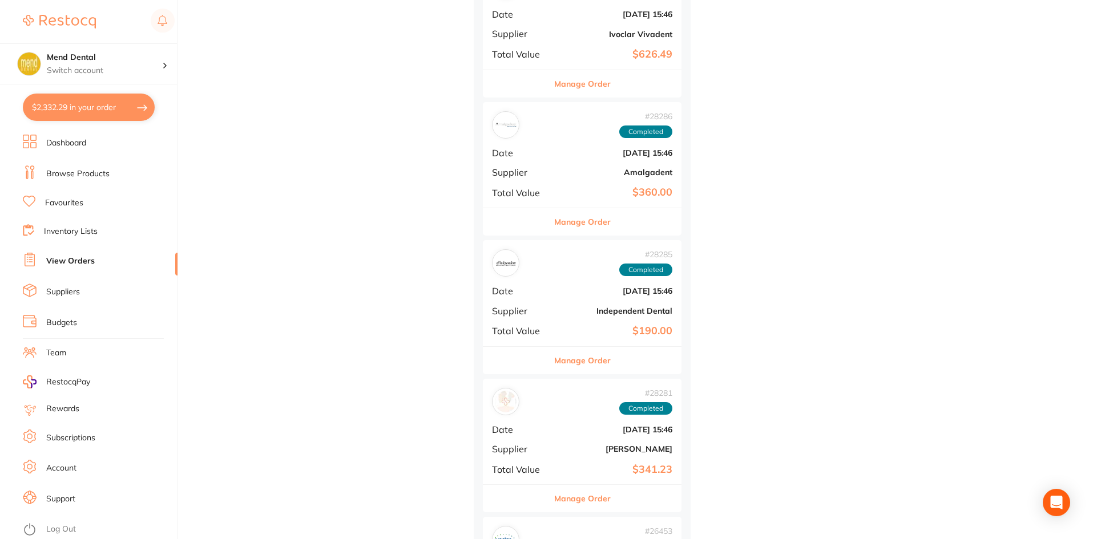
click at [605, 241] on div "# 28285 Completed Date [DATE] 15:46 Supplier Independent Dental Total Value $19…" at bounding box center [582, 293] width 199 height 106
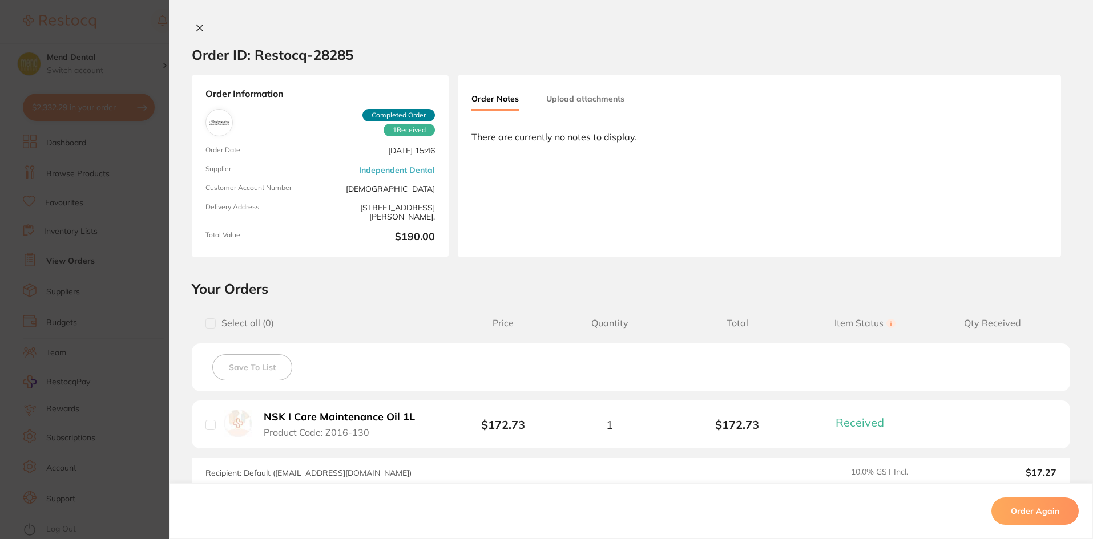
click at [115, 296] on section "Order ID: Restocq- 28285 Order Information 1 Received Completed Order Order Dat…" at bounding box center [546, 269] width 1093 height 539
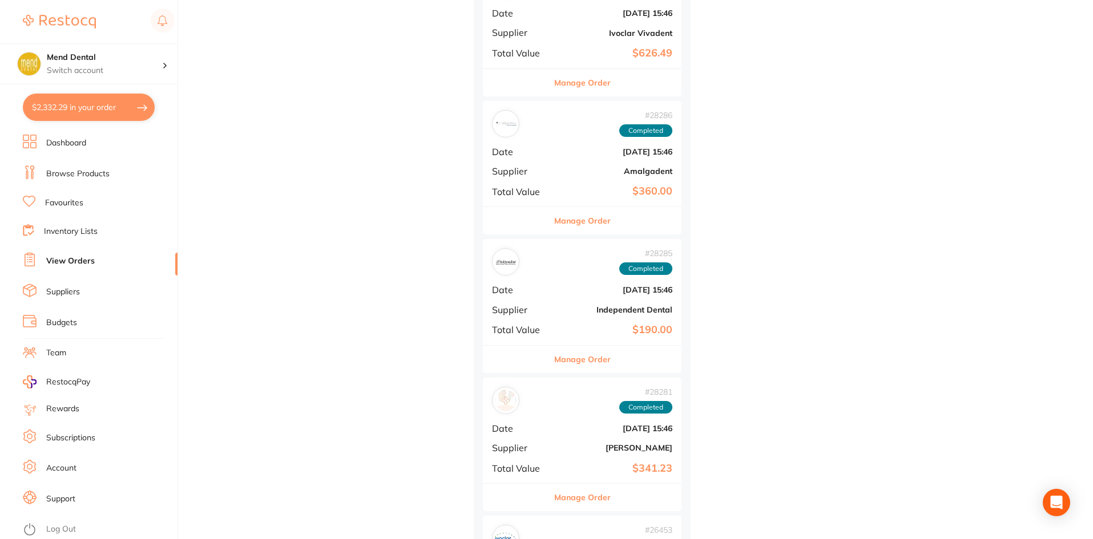
scroll to position [20543, 0]
click at [577, 349] on button "Manage Order" at bounding box center [582, 360] width 56 height 27
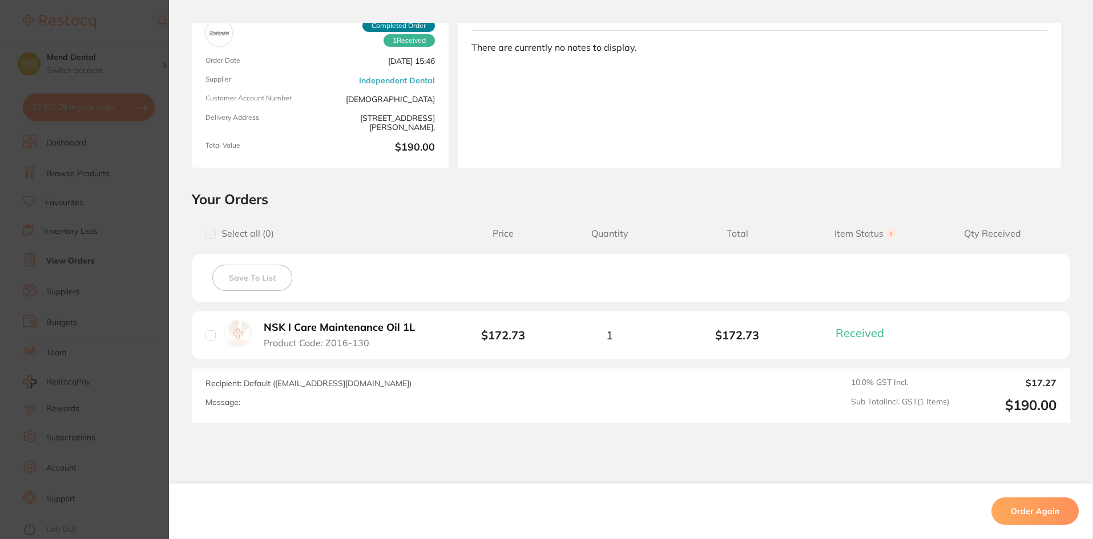
scroll to position [143, 0]
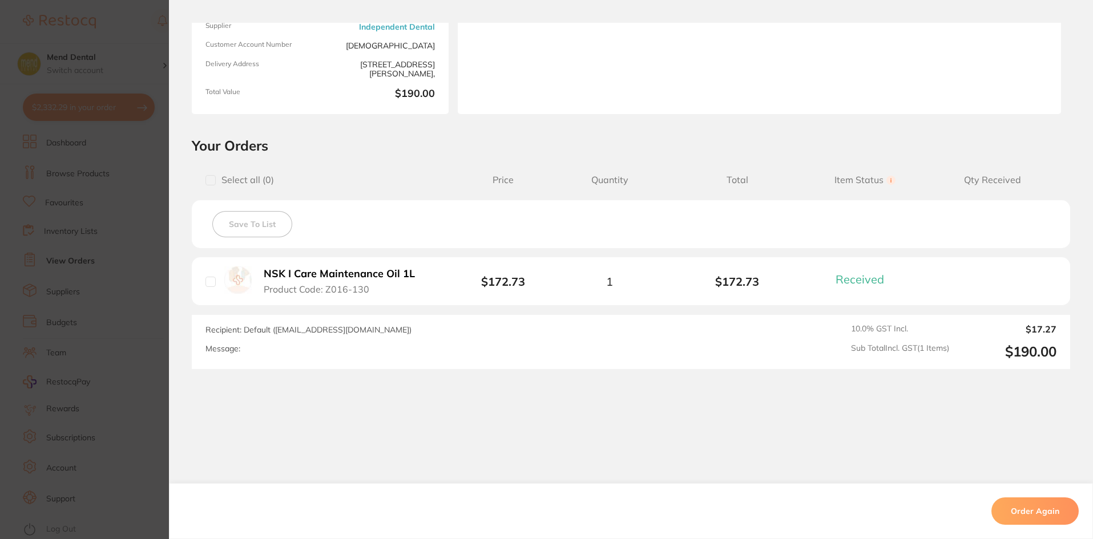
click at [125, 241] on section "Order ID: Restocq- 28285 Order Information 1 Received Completed Order Order Dat…" at bounding box center [546, 269] width 1093 height 539
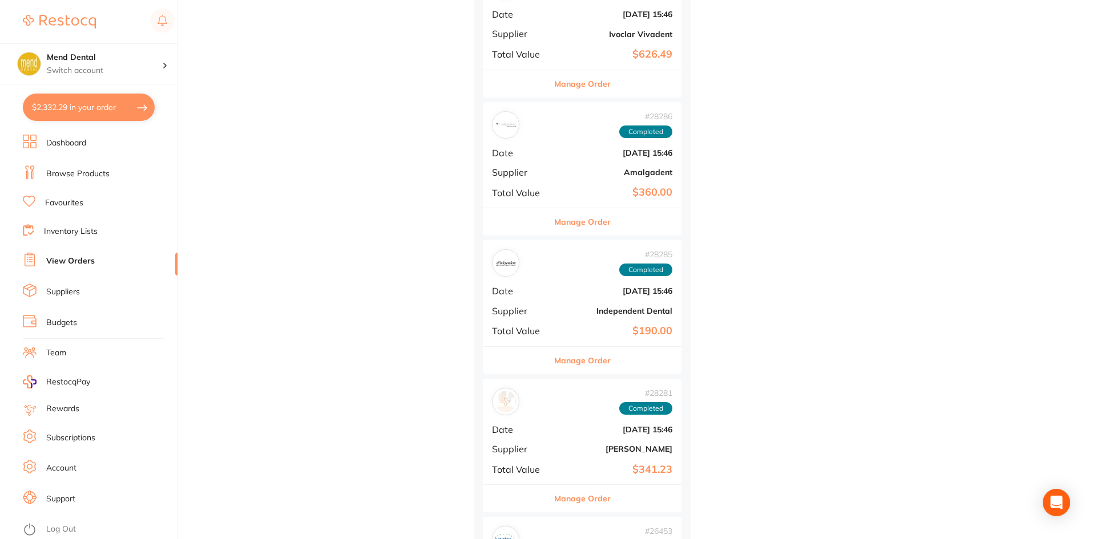
click at [92, 173] on link "Browse Products" at bounding box center [77, 173] width 63 height 11
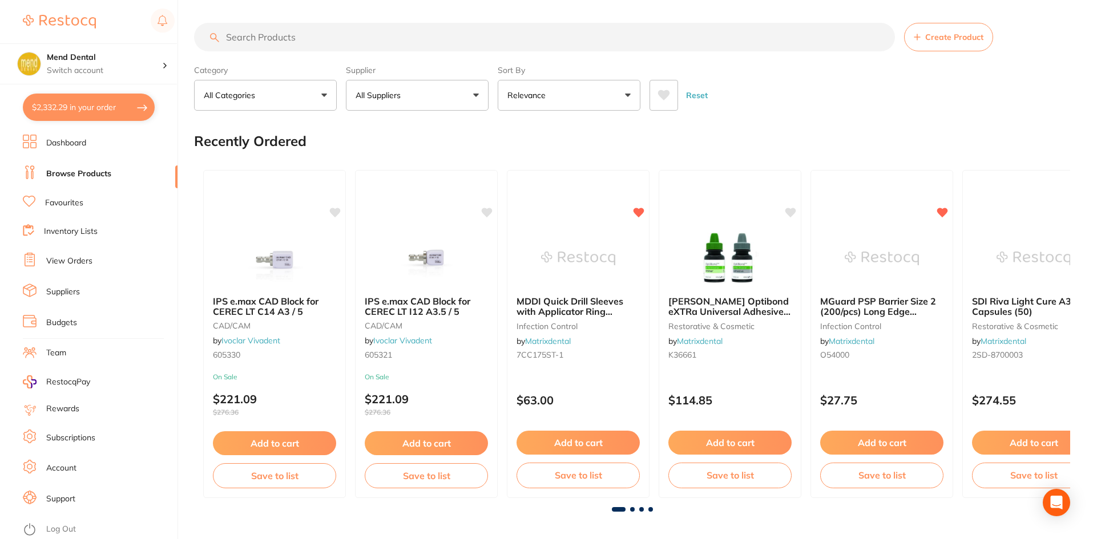
click at [387, 41] on input "search" at bounding box center [544, 37] width 701 height 29
type input "barrier"
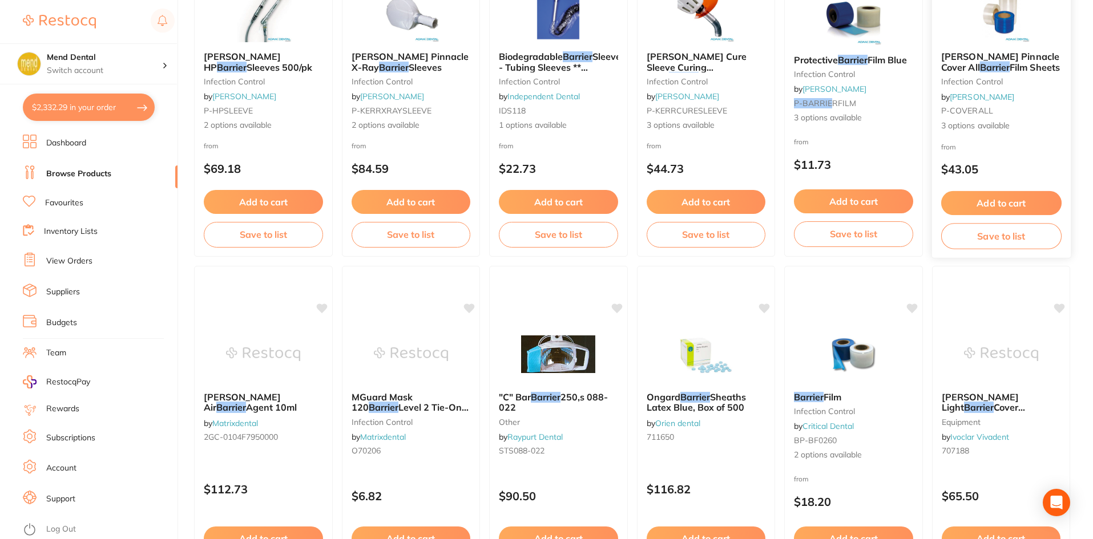
scroll to position [2707, 0]
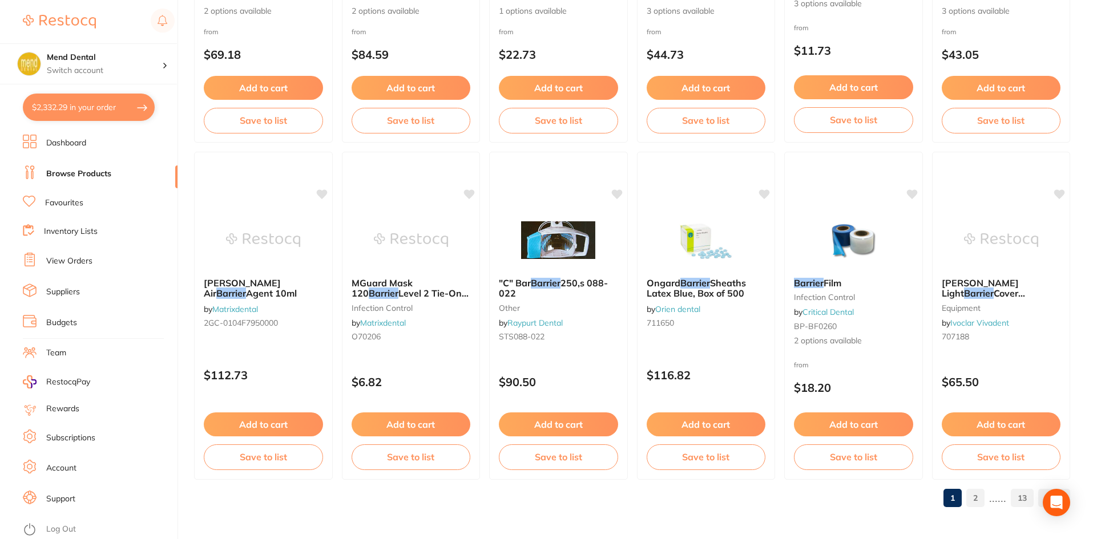
click at [846, 498] on link "2" at bounding box center [975, 498] width 18 height 23
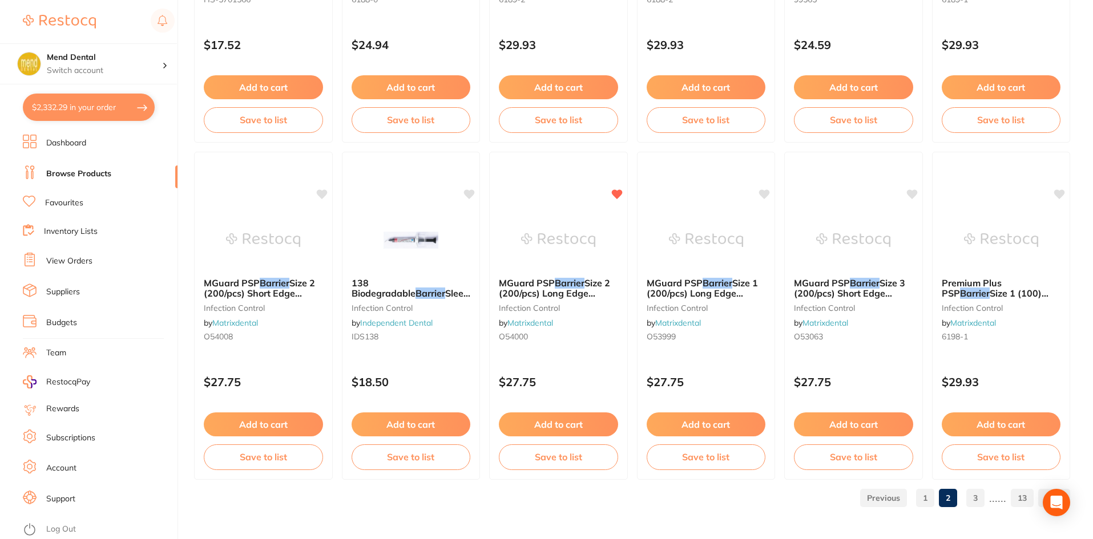
click at [846, 489] on link "3" at bounding box center [975, 498] width 18 height 23
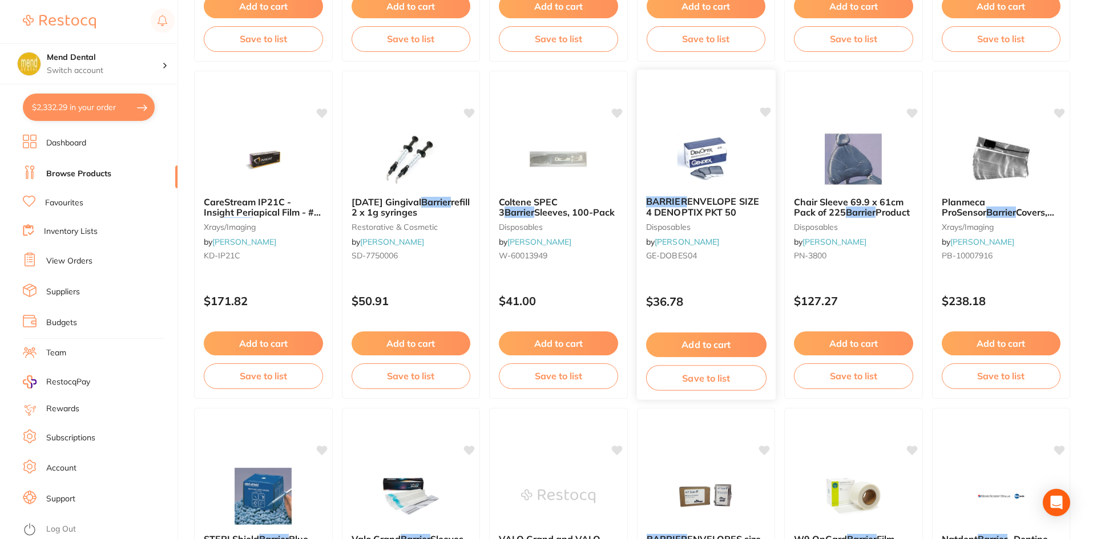
scroll to position [1027, 0]
